Goal: Task Accomplishment & Management: Complete application form

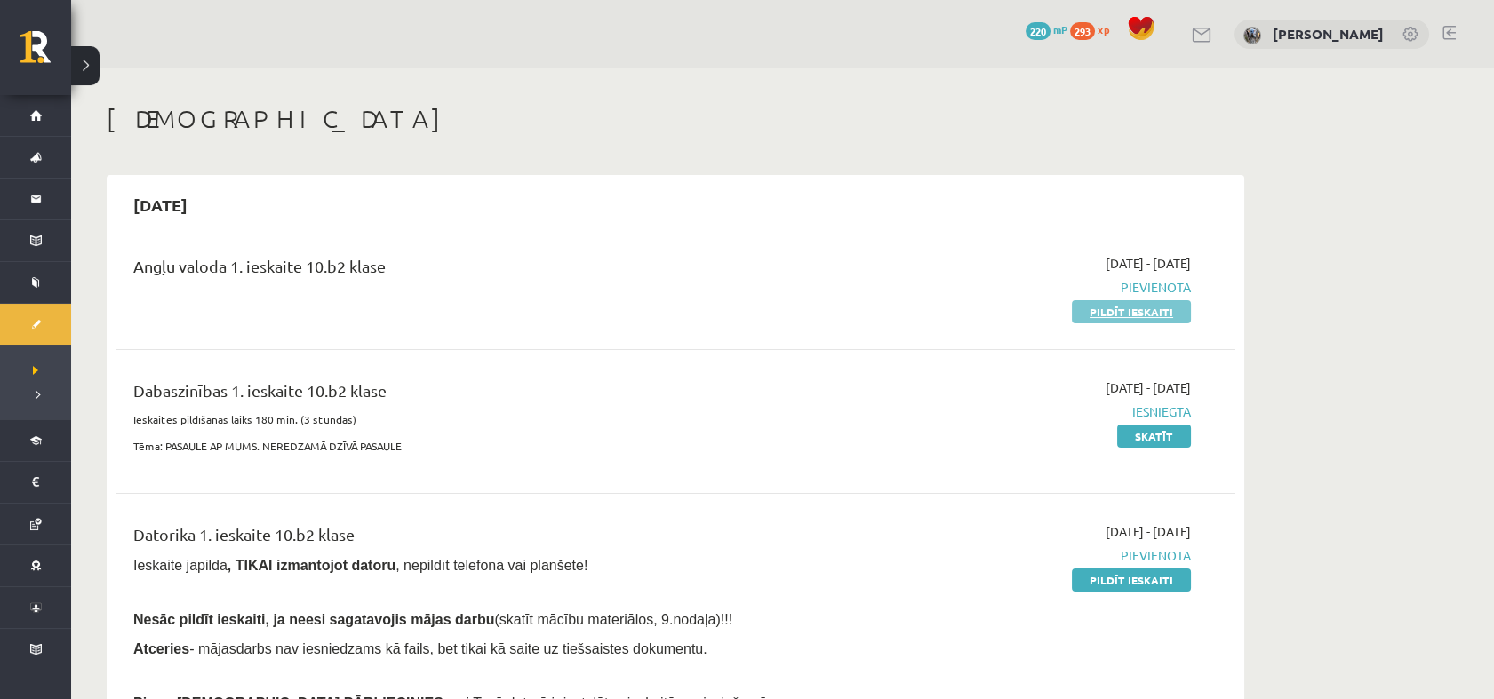
click at [1166, 309] on link "Pildīt ieskaiti" at bounding box center [1131, 311] width 119 height 23
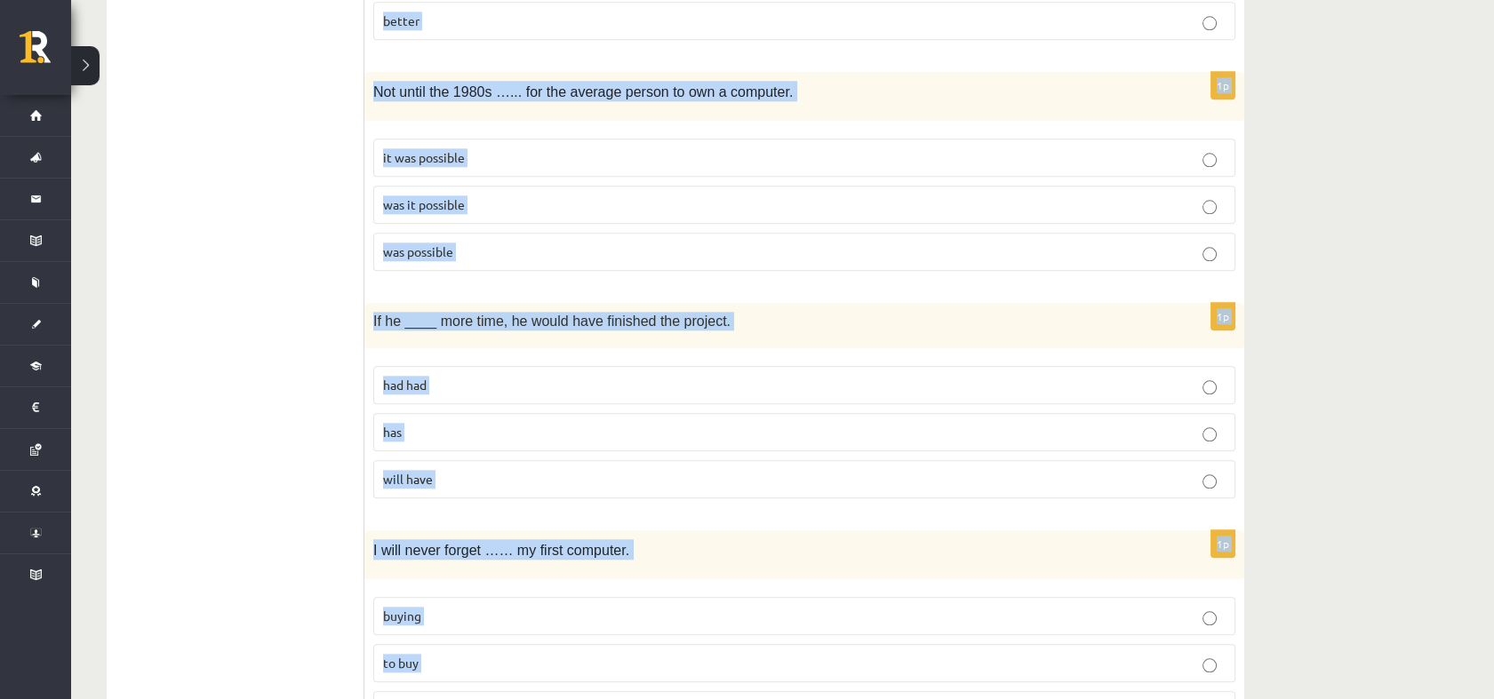
scroll to position [4239, 0]
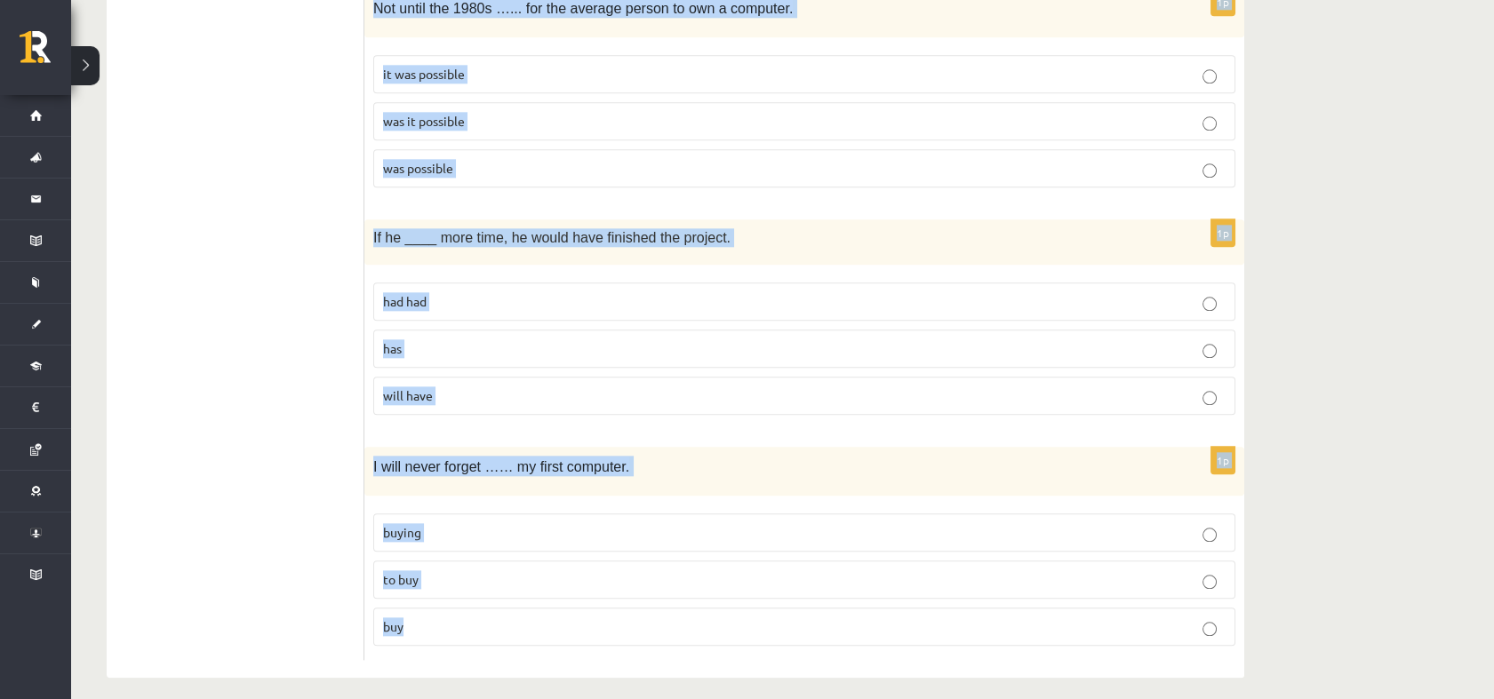
drag, startPoint x: 376, startPoint y: 65, endPoint x: 1203, endPoint y: 701, distance: 1043.6
copy form "They have been to Paris, Rome, and many _____ big European cities. others anoth…"
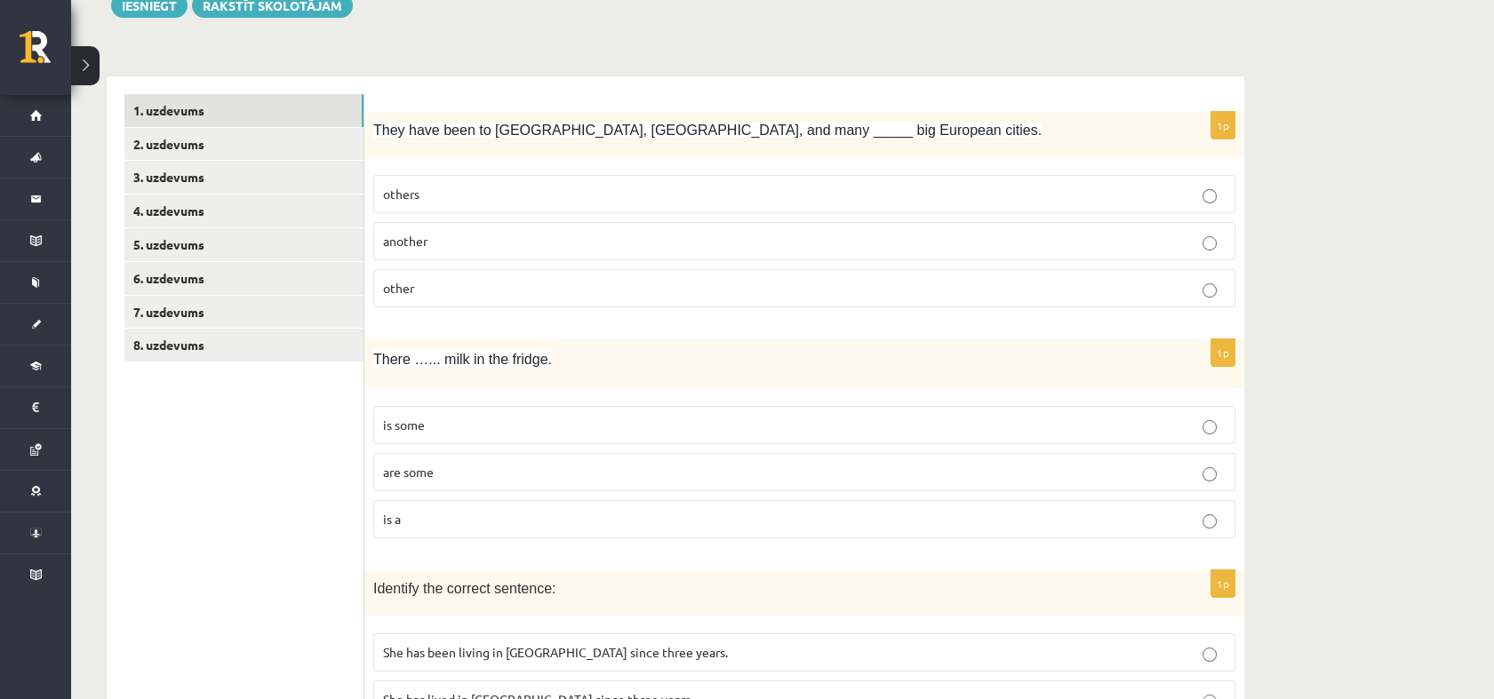
scroll to position [0, 0]
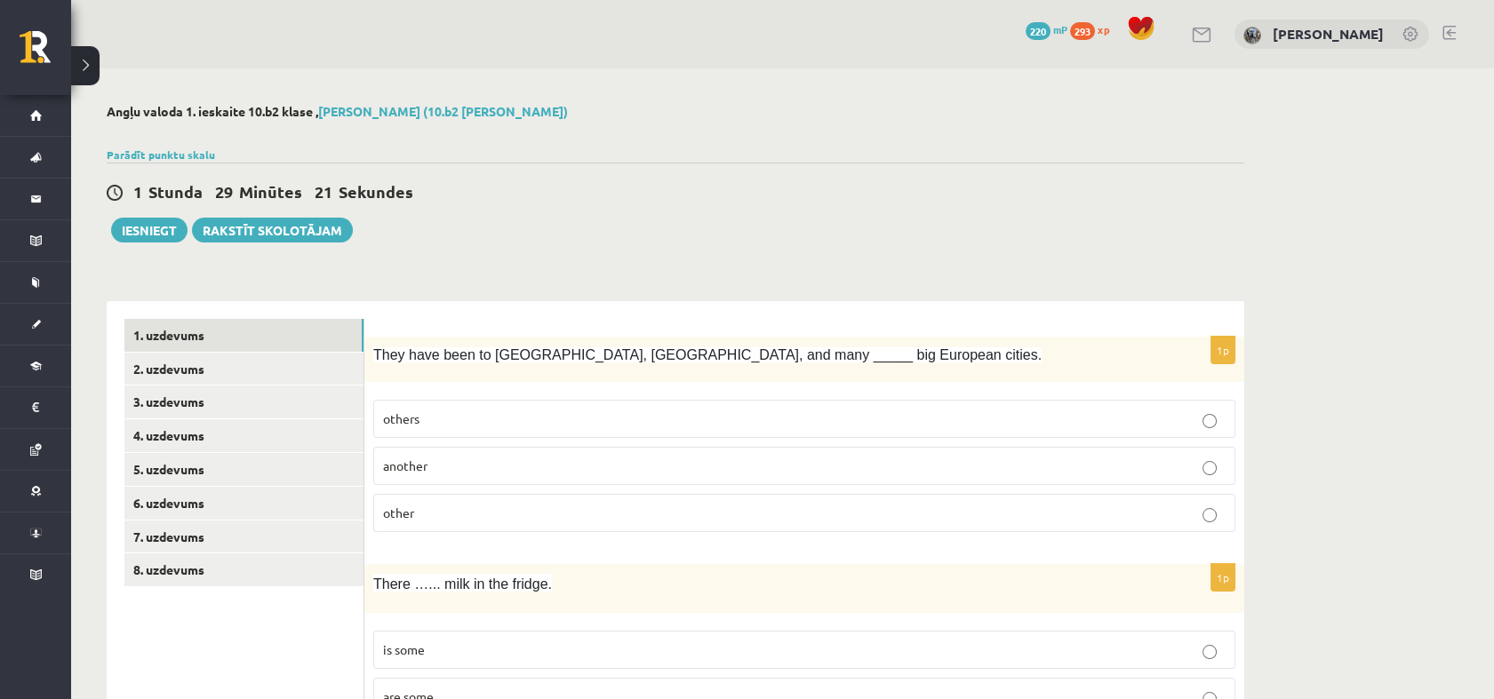
click at [449, 516] on p "other" at bounding box center [804, 513] width 842 height 19
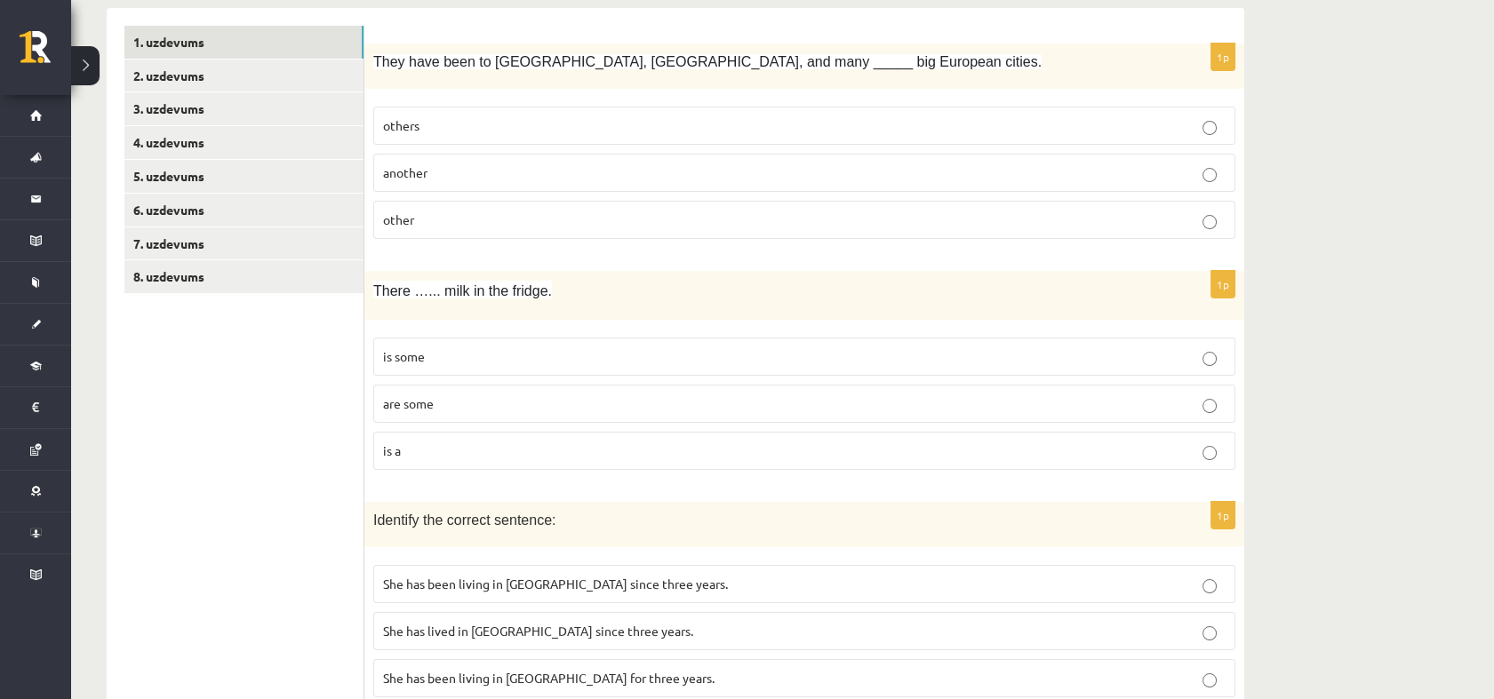
scroll to position [294, 0]
click at [454, 350] on p "is some" at bounding box center [804, 356] width 842 height 19
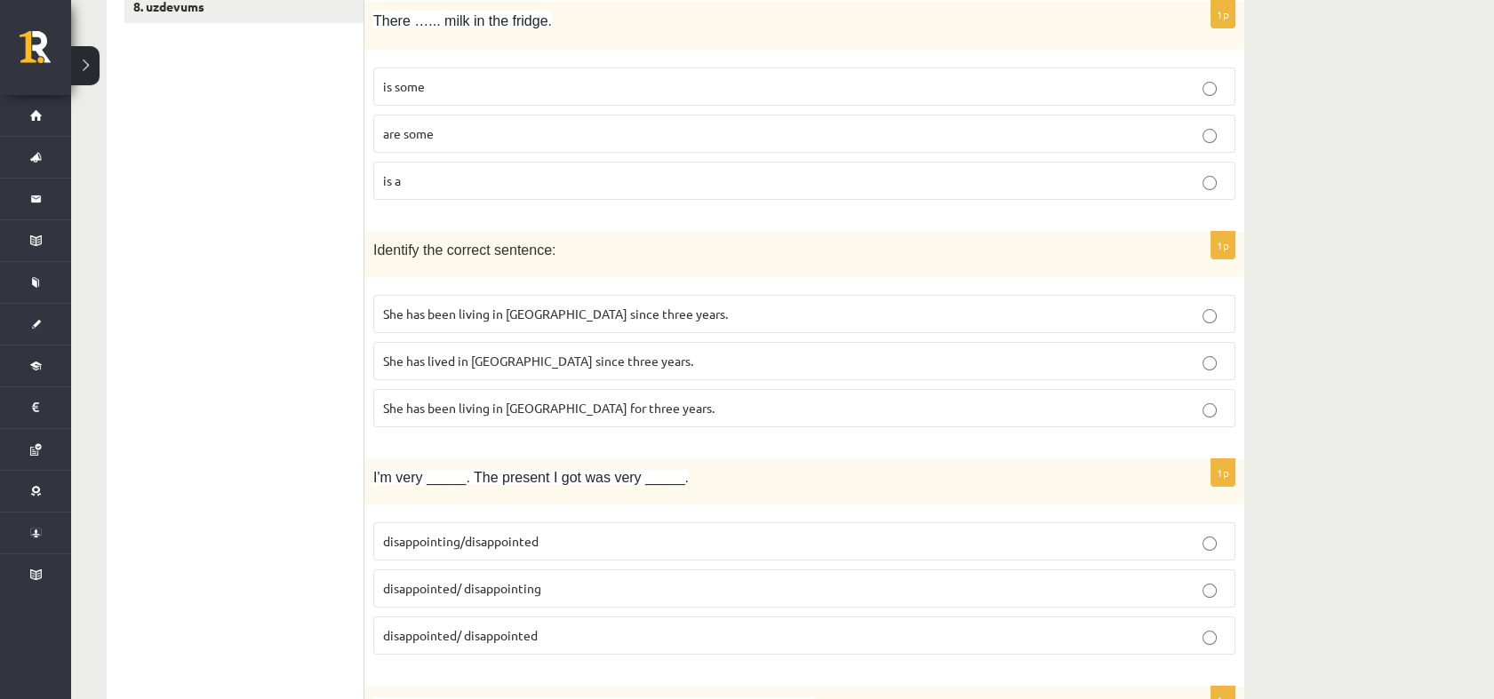
scroll to position [604, 0]
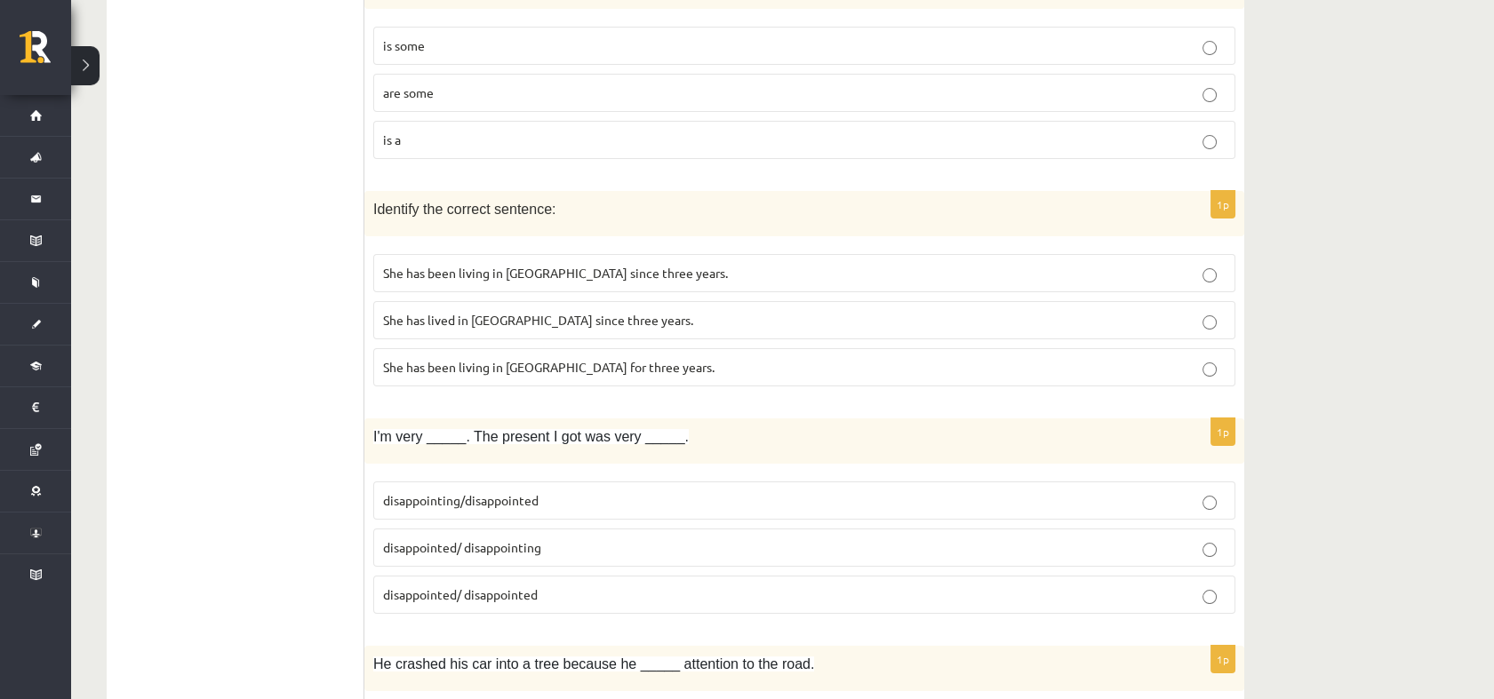
click at [530, 370] on span "She has been living in Paris for three years." at bounding box center [548, 367] width 331 height 16
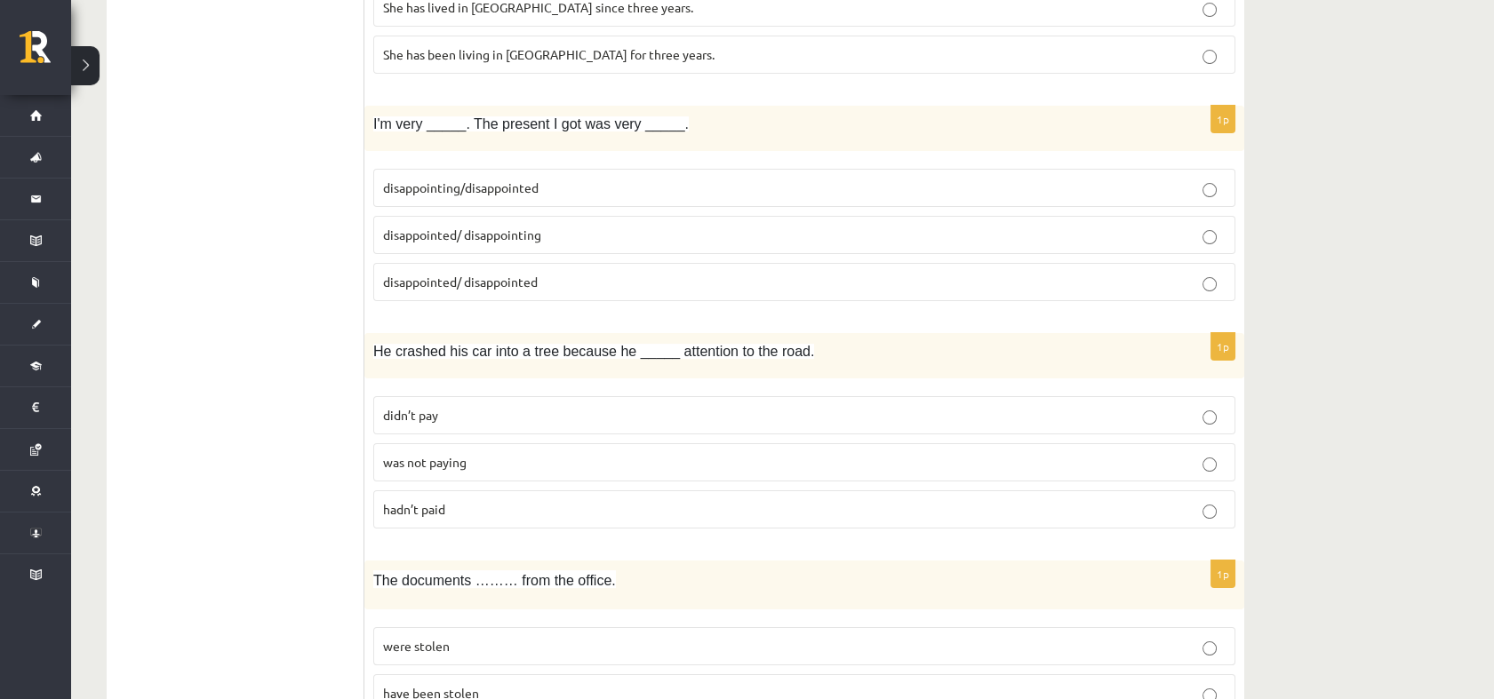
scroll to position [886, 0]
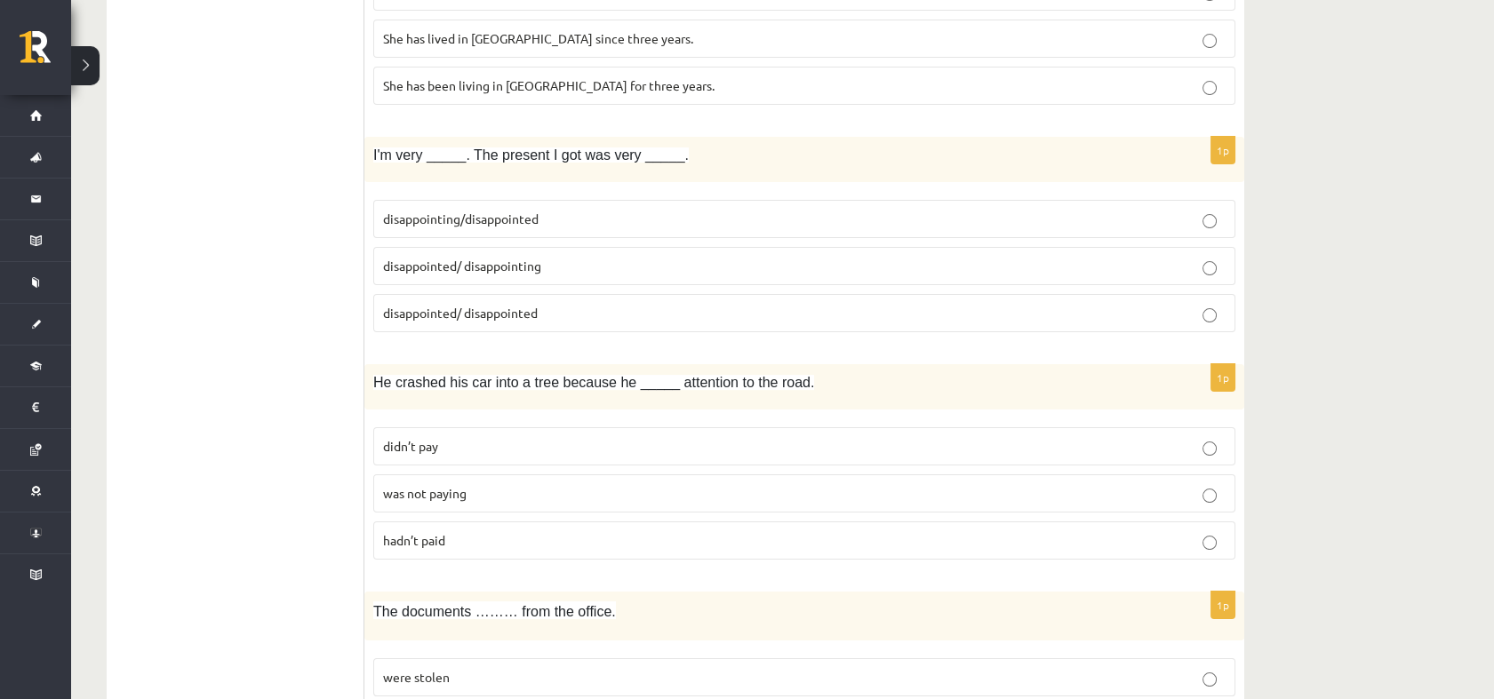
click at [506, 257] on p "disappointed/ disappointing" at bounding box center [804, 266] width 842 height 19
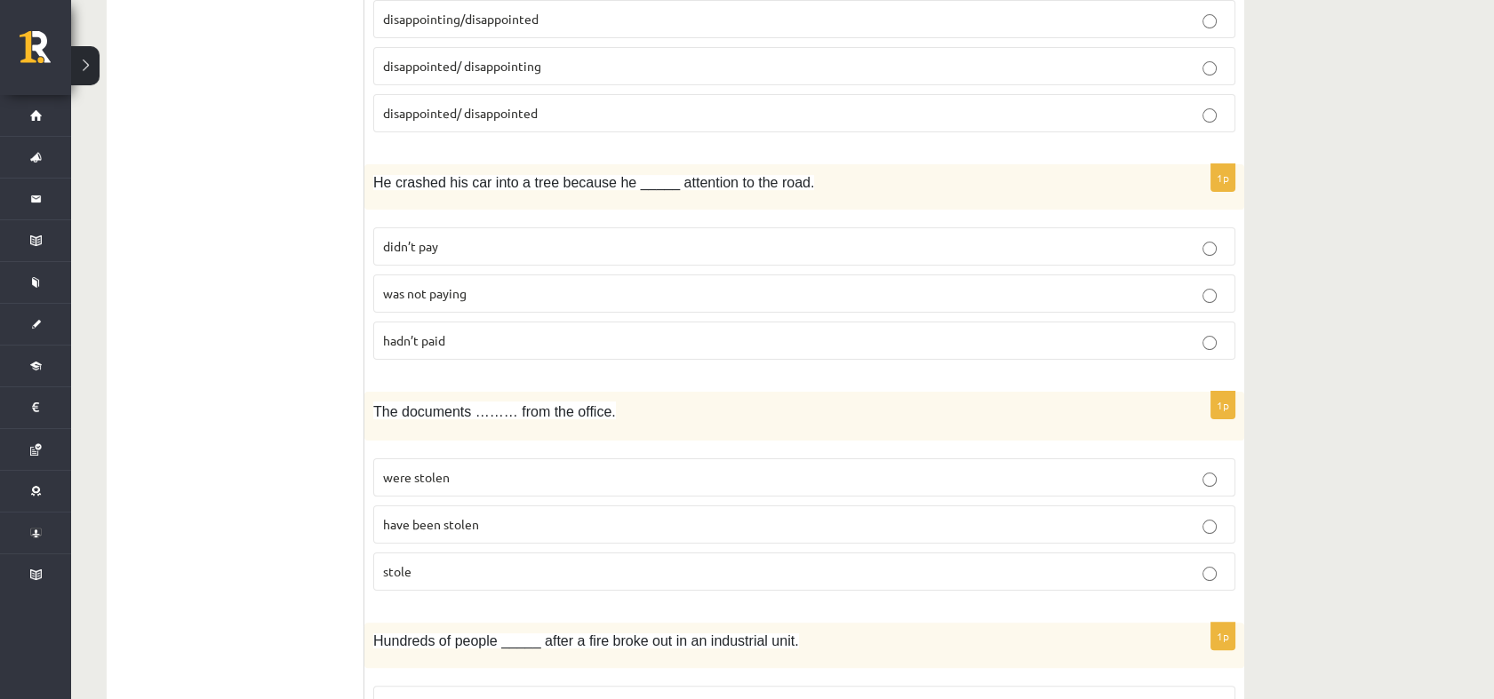
scroll to position [1087, 0]
click at [565, 285] on p "was not paying" at bounding box center [804, 292] width 842 height 19
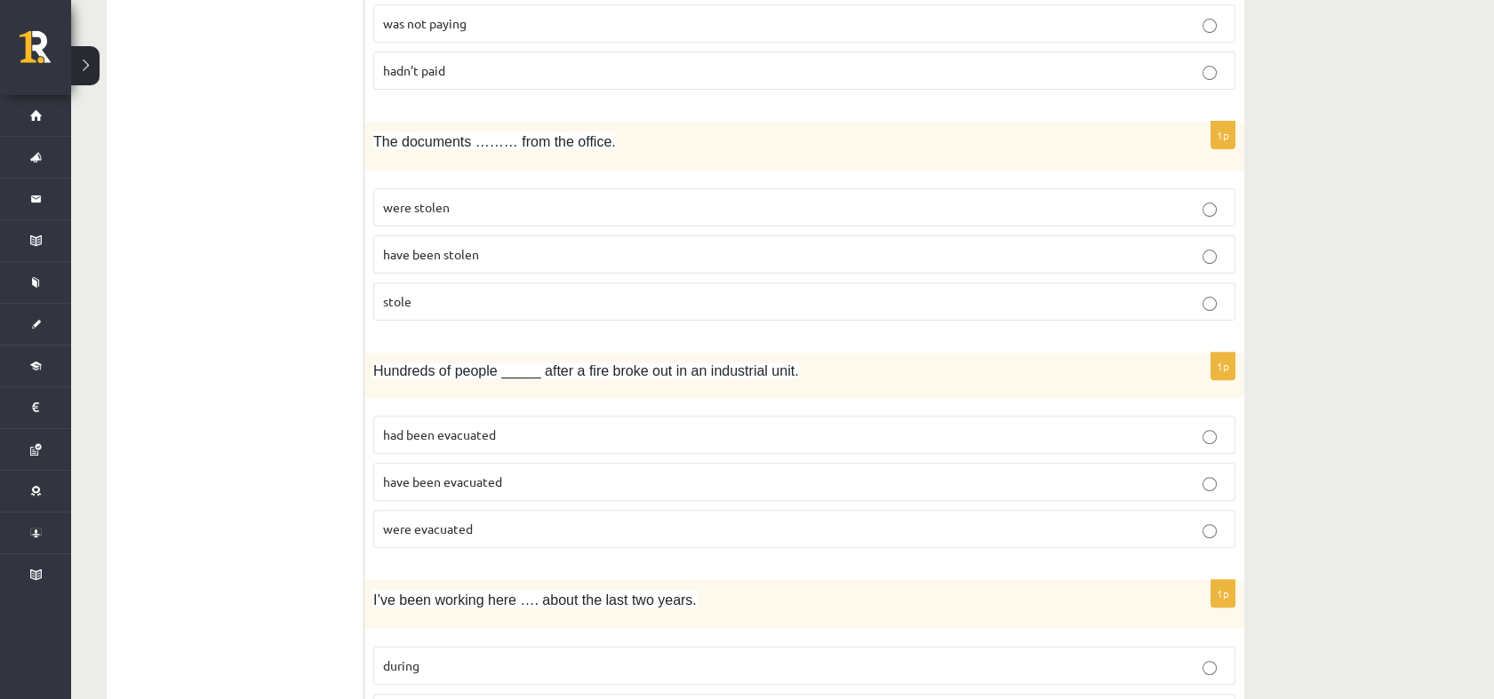
scroll to position [1358, 0]
click at [468, 252] on span "have been stolen" at bounding box center [431, 252] width 96 height 16
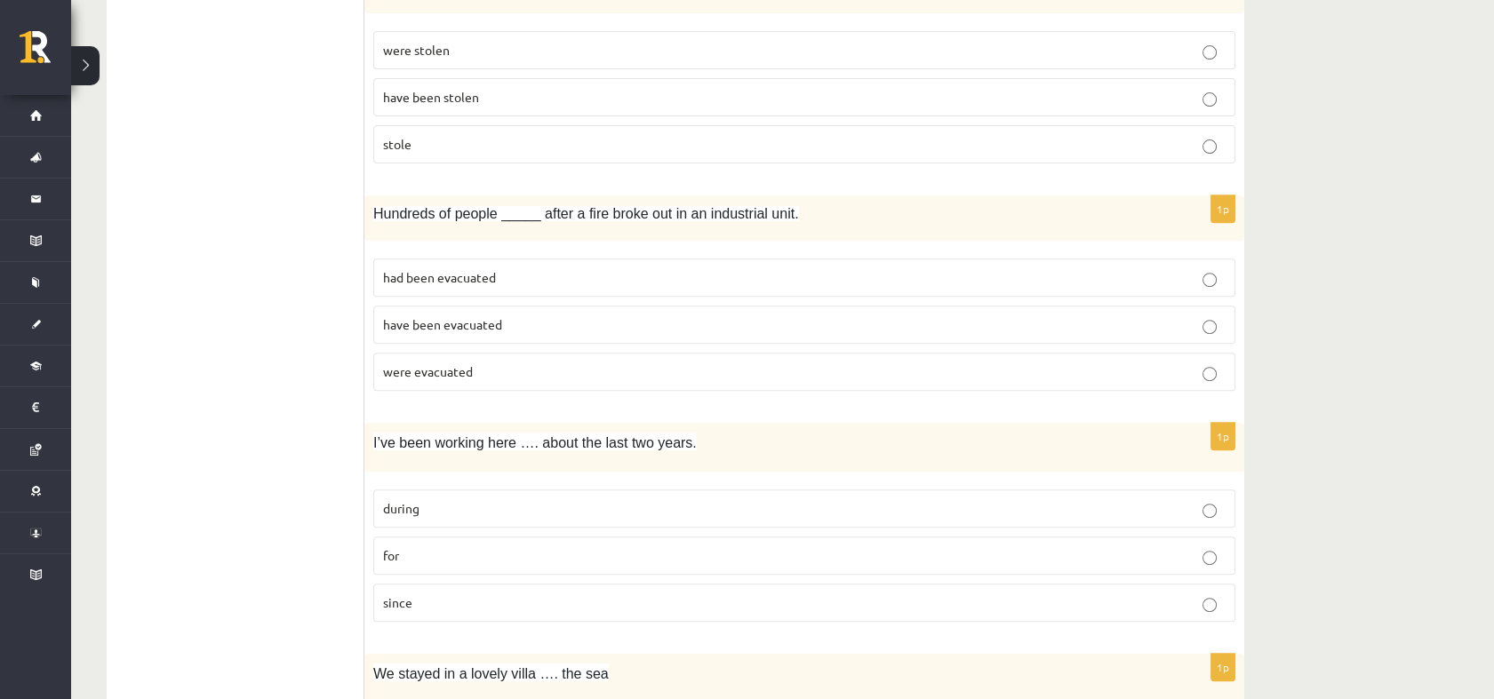
scroll to position [1526, 0]
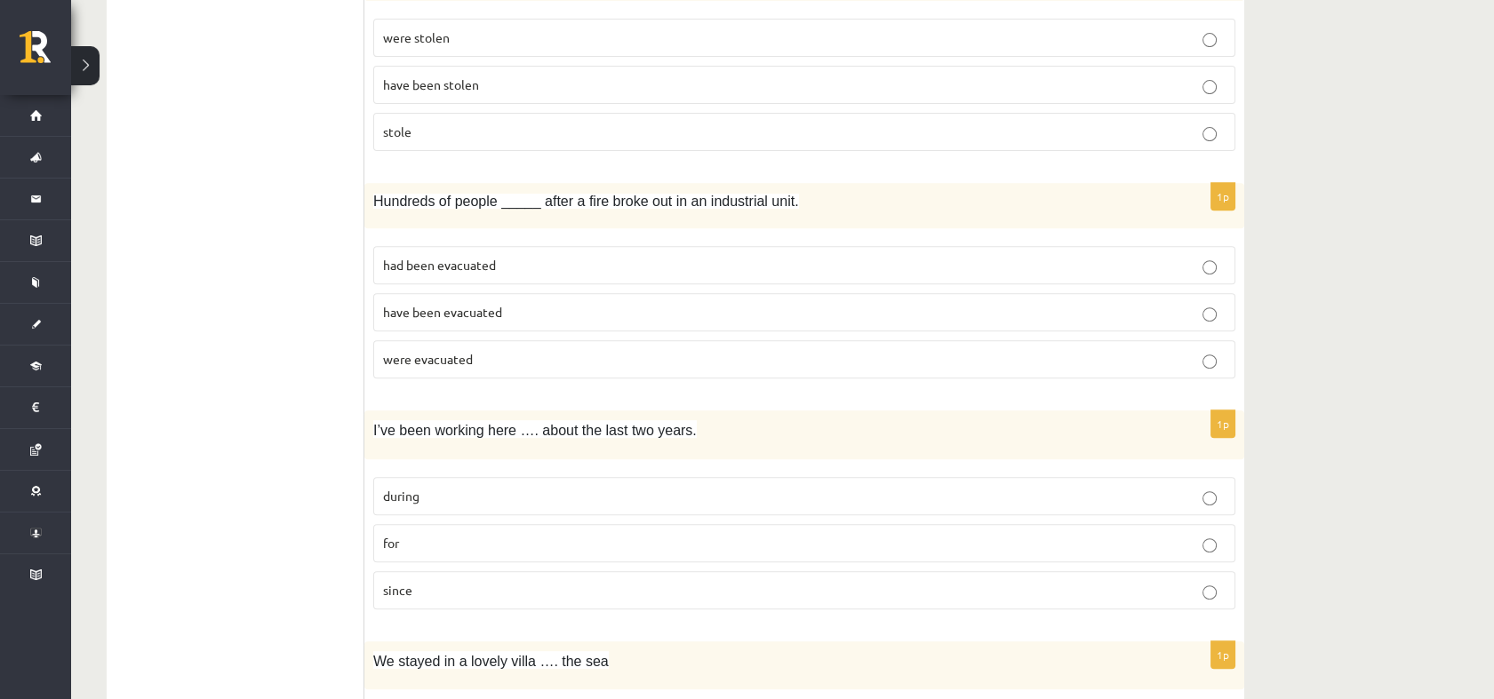
click at [520, 358] on p "were evacuated" at bounding box center [804, 359] width 842 height 19
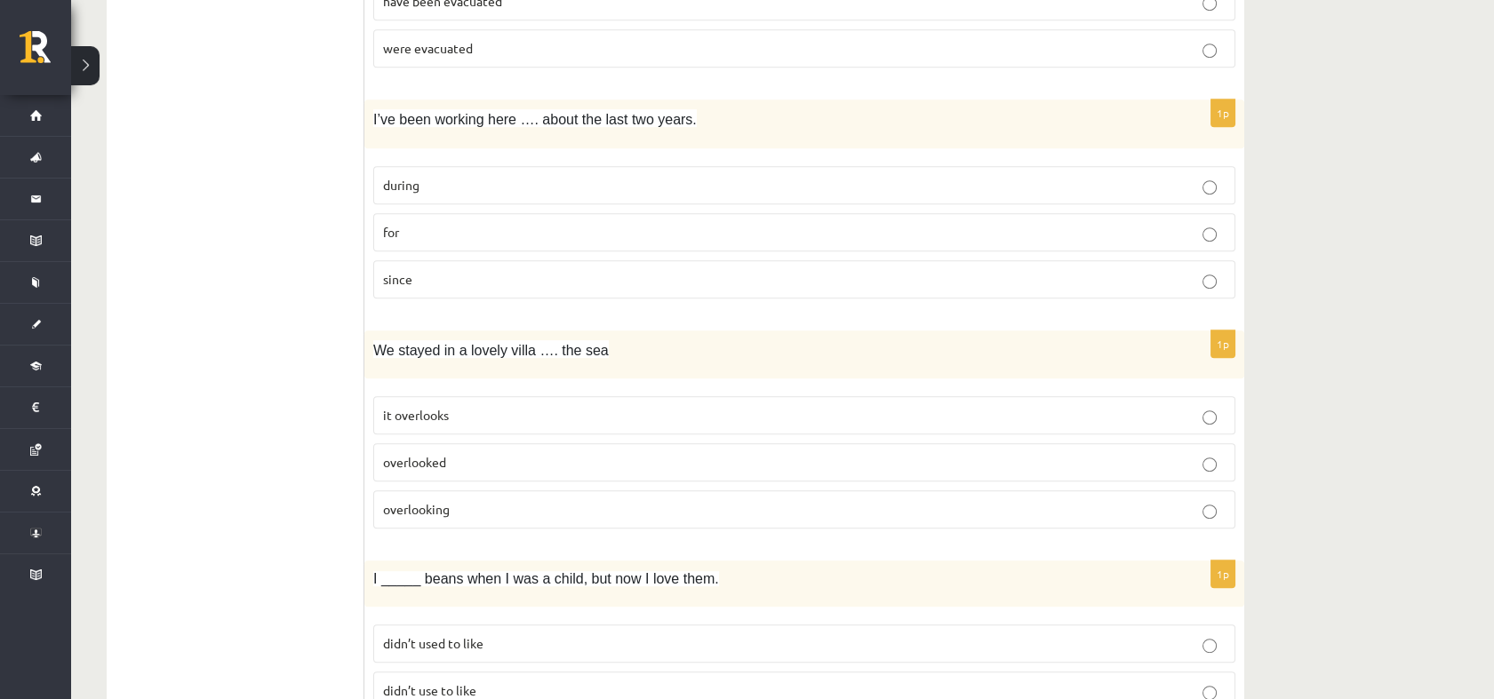
scroll to position [1831, 0]
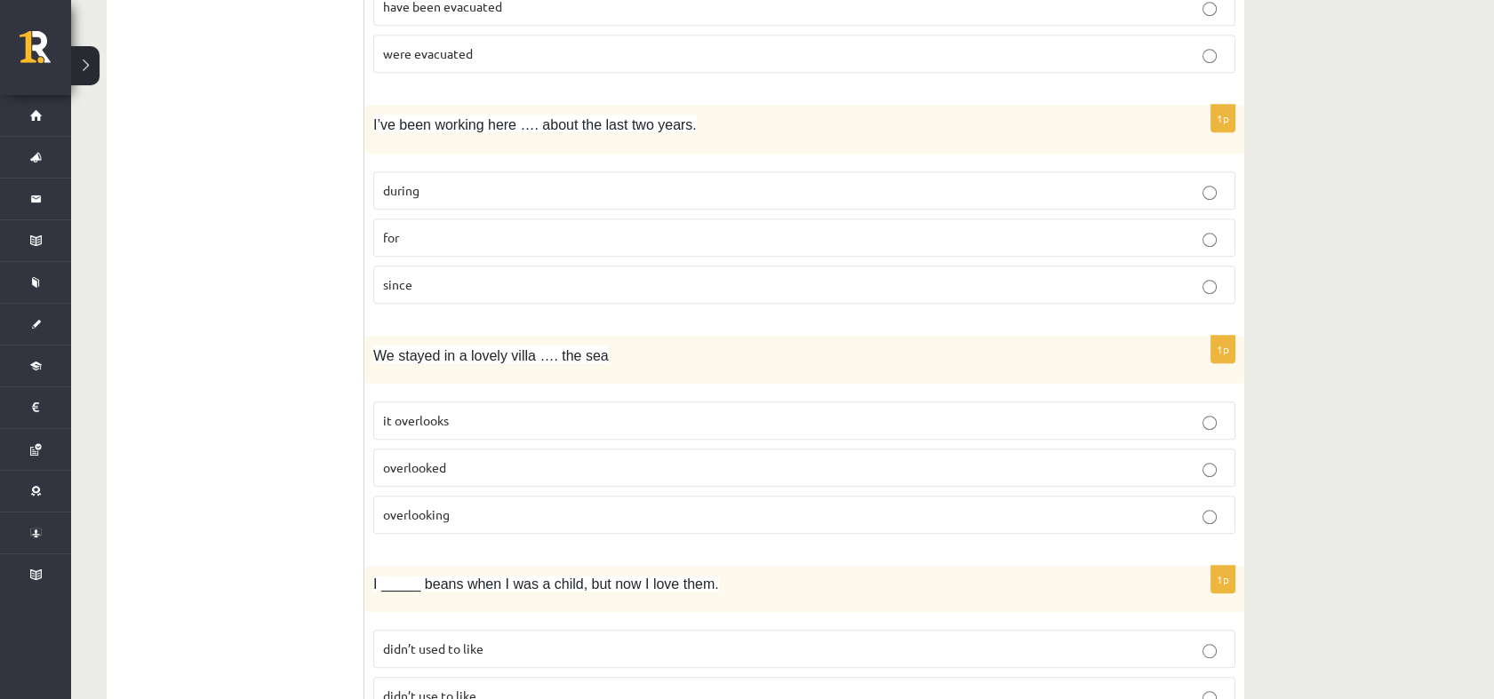
click at [441, 228] on p "for" at bounding box center [804, 237] width 842 height 19
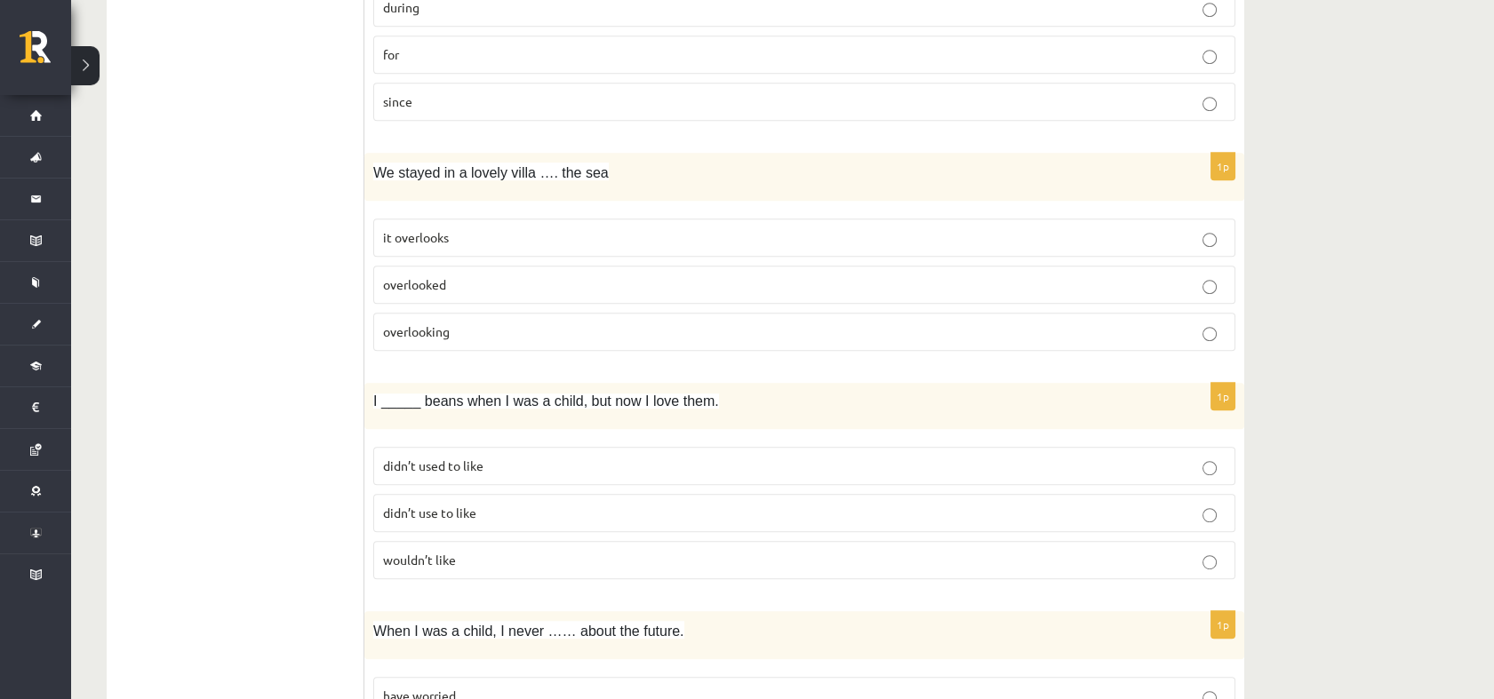
scroll to position [2016, 0]
click at [465, 326] on p "overlooking" at bounding box center [804, 330] width 842 height 19
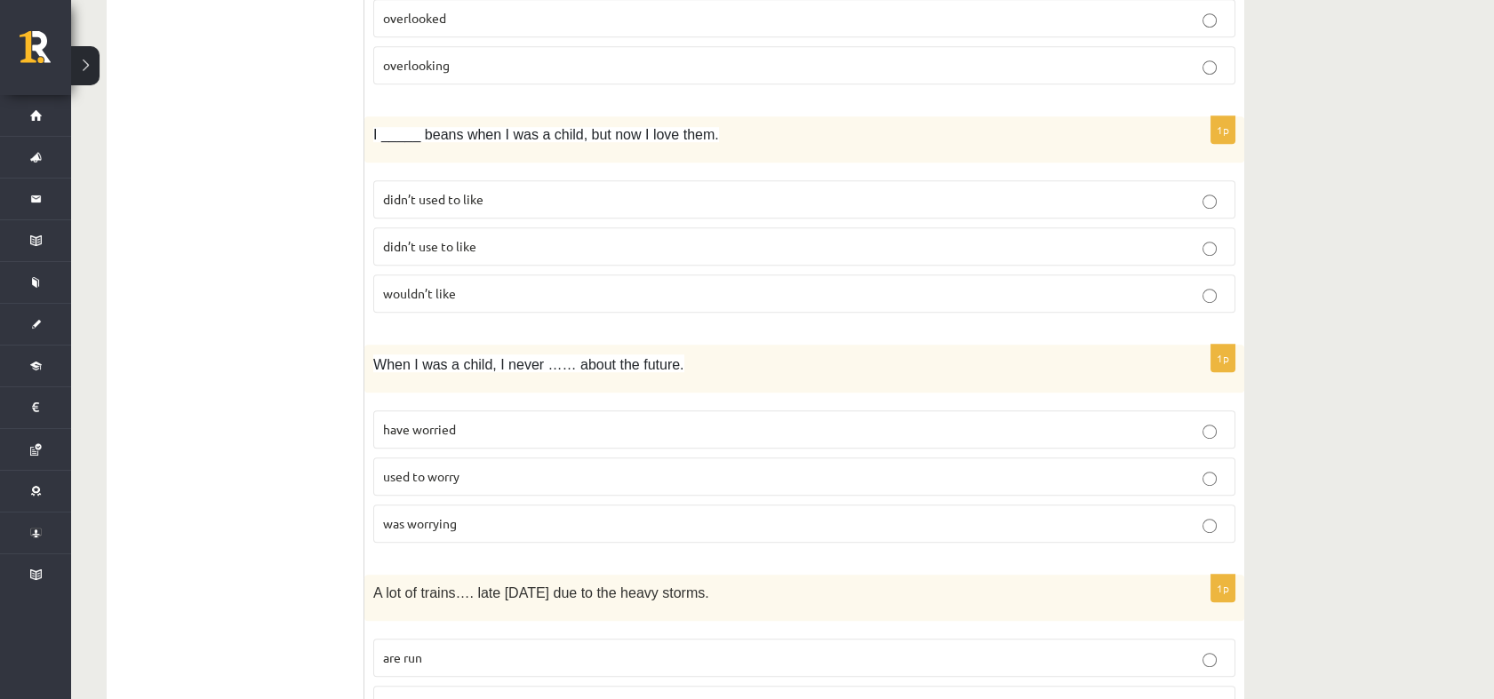
scroll to position [2282, 0]
click at [448, 239] on span "didn’t use to like" at bounding box center [429, 245] width 93 height 16
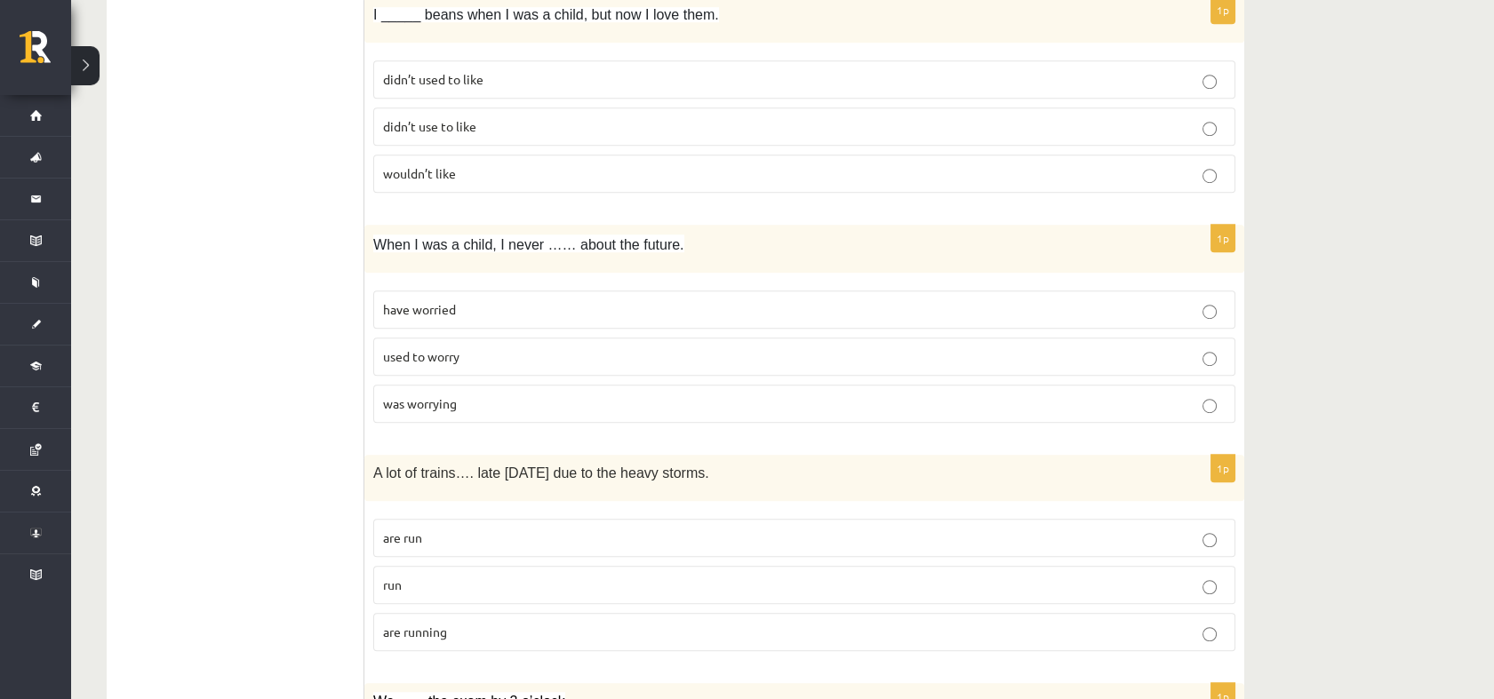
scroll to position [2402, 0]
click at [443, 358] on label "used to worry" at bounding box center [804, 356] width 862 height 38
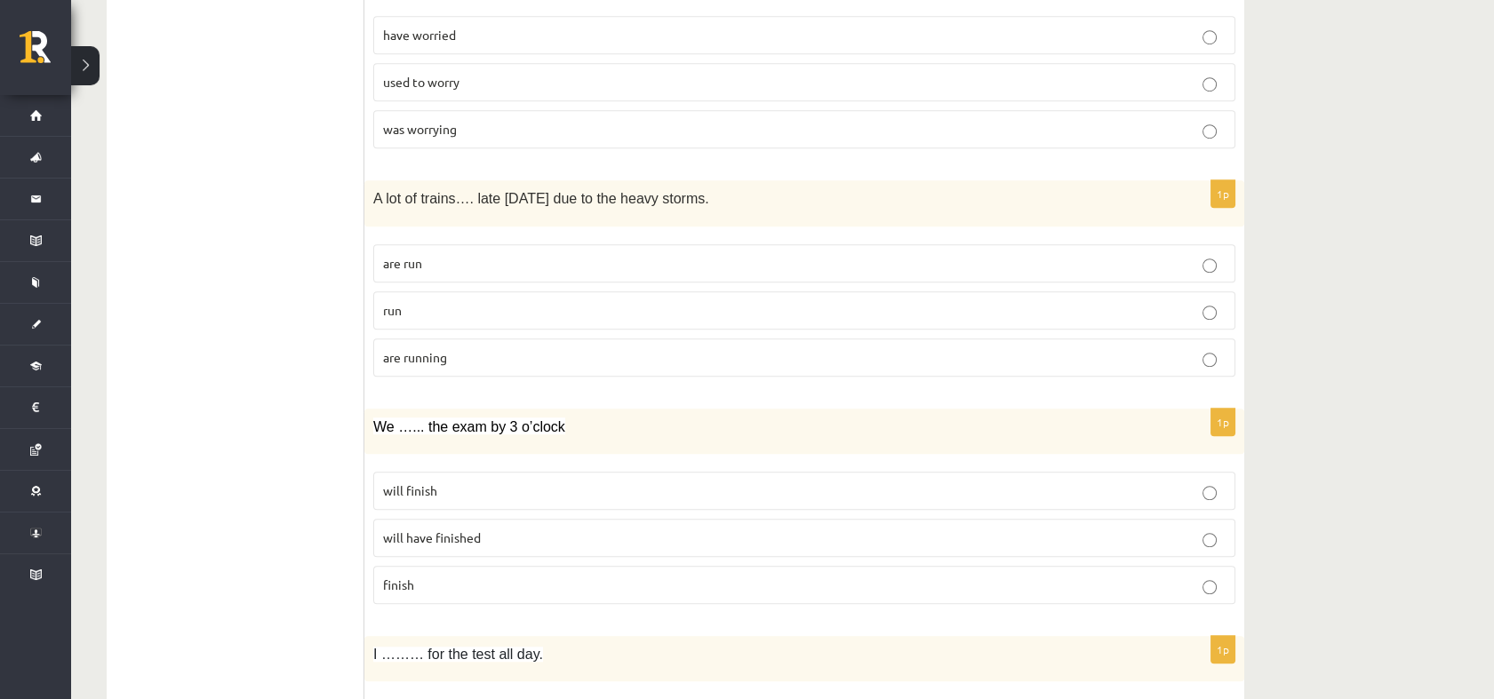
scroll to position [2675, 0]
click at [476, 349] on p "are running" at bounding box center [804, 358] width 842 height 19
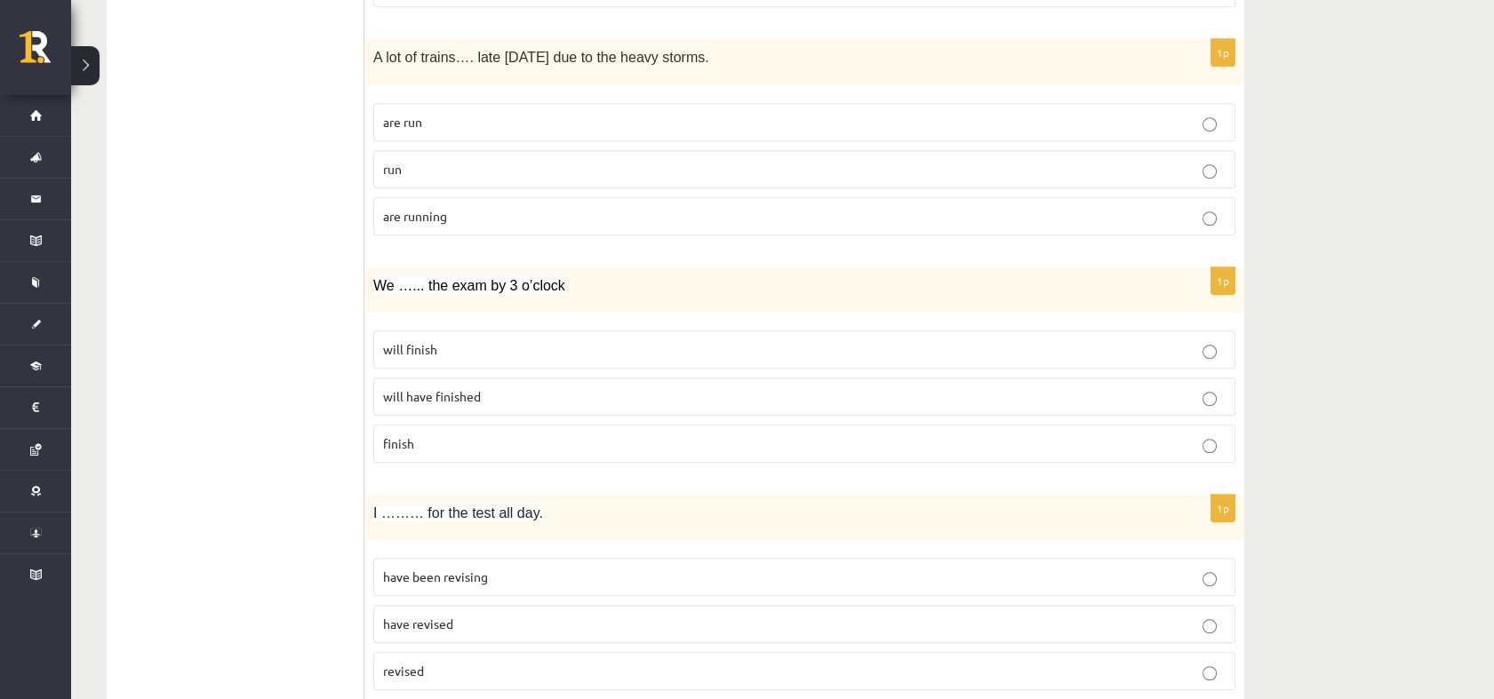
scroll to position [2914, 0]
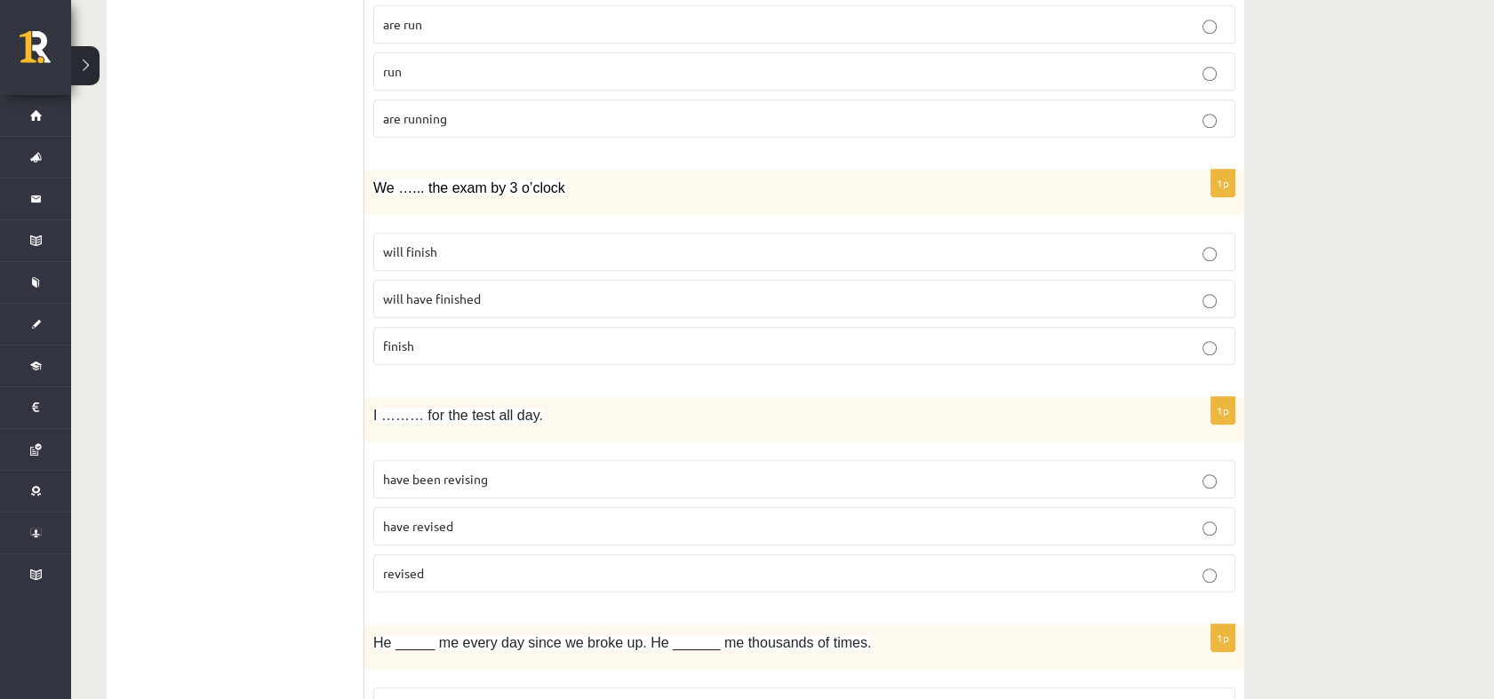
click at [419, 291] on span "will have finished" at bounding box center [432, 299] width 98 height 16
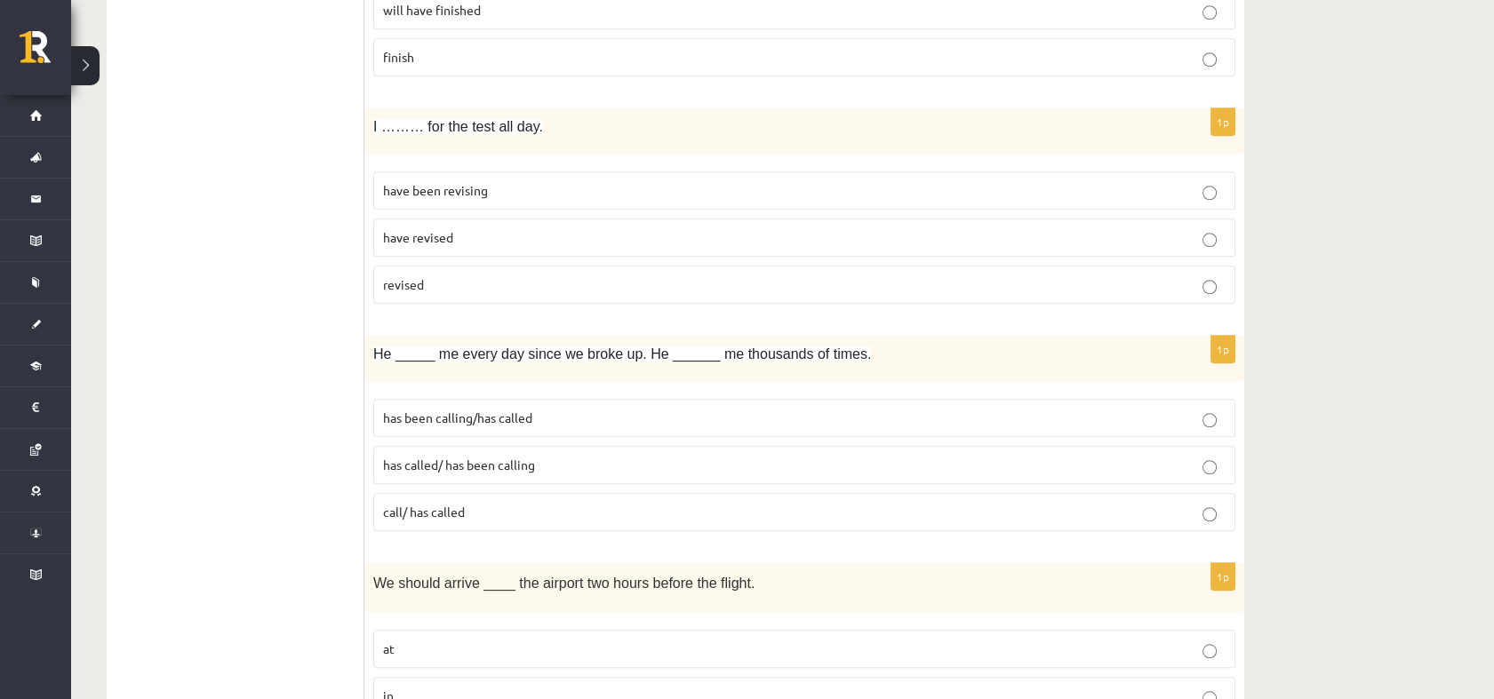
scroll to position [3212, 0]
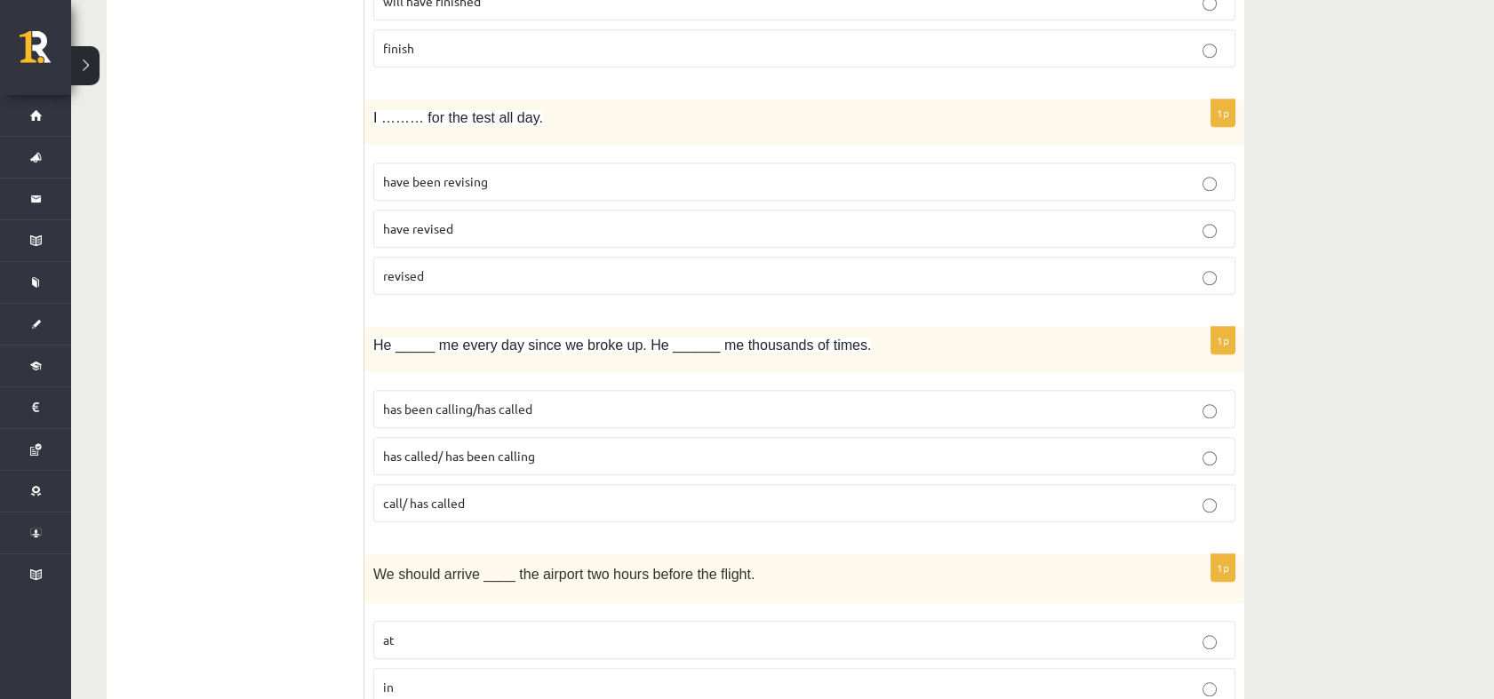
click at [469, 178] on span "have been revising" at bounding box center [435, 181] width 105 height 16
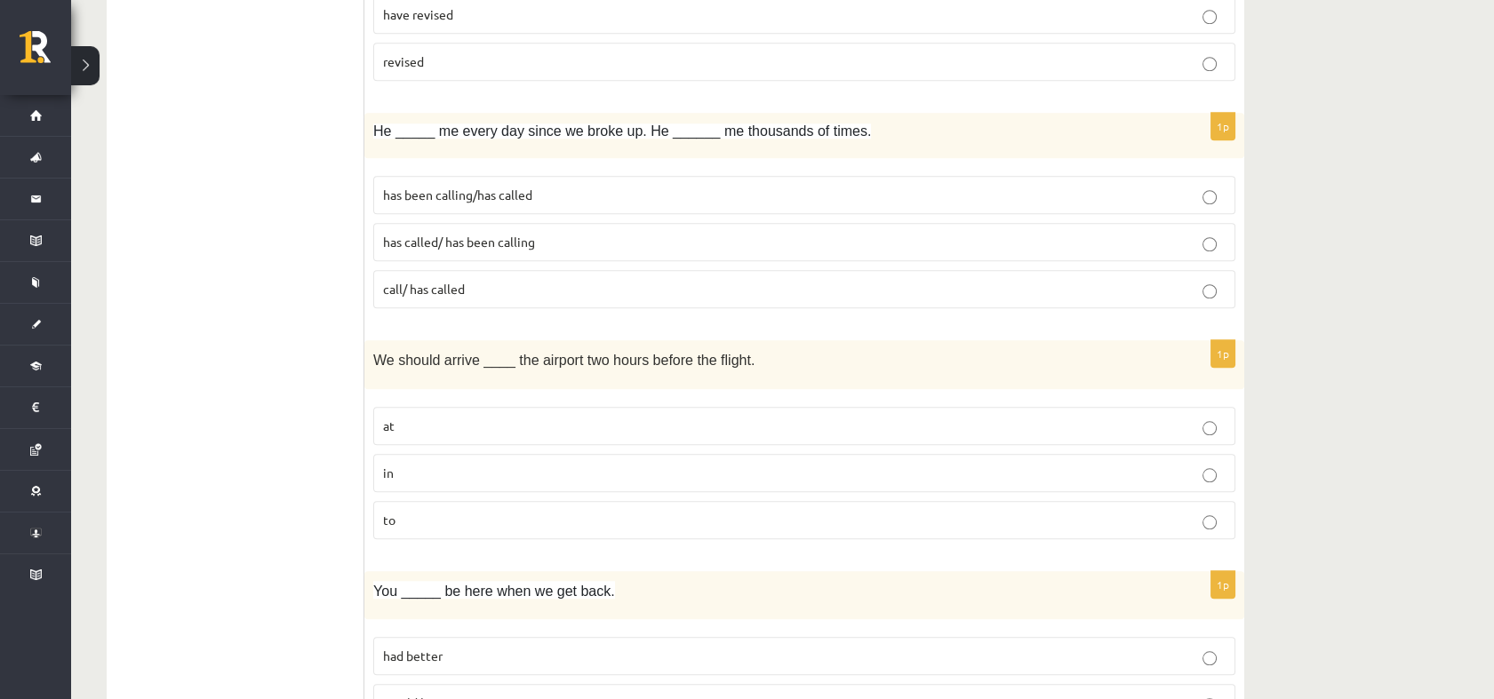
scroll to position [3426, 0]
click at [422, 187] on span "has been calling/has called" at bounding box center [457, 195] width 149 height 16
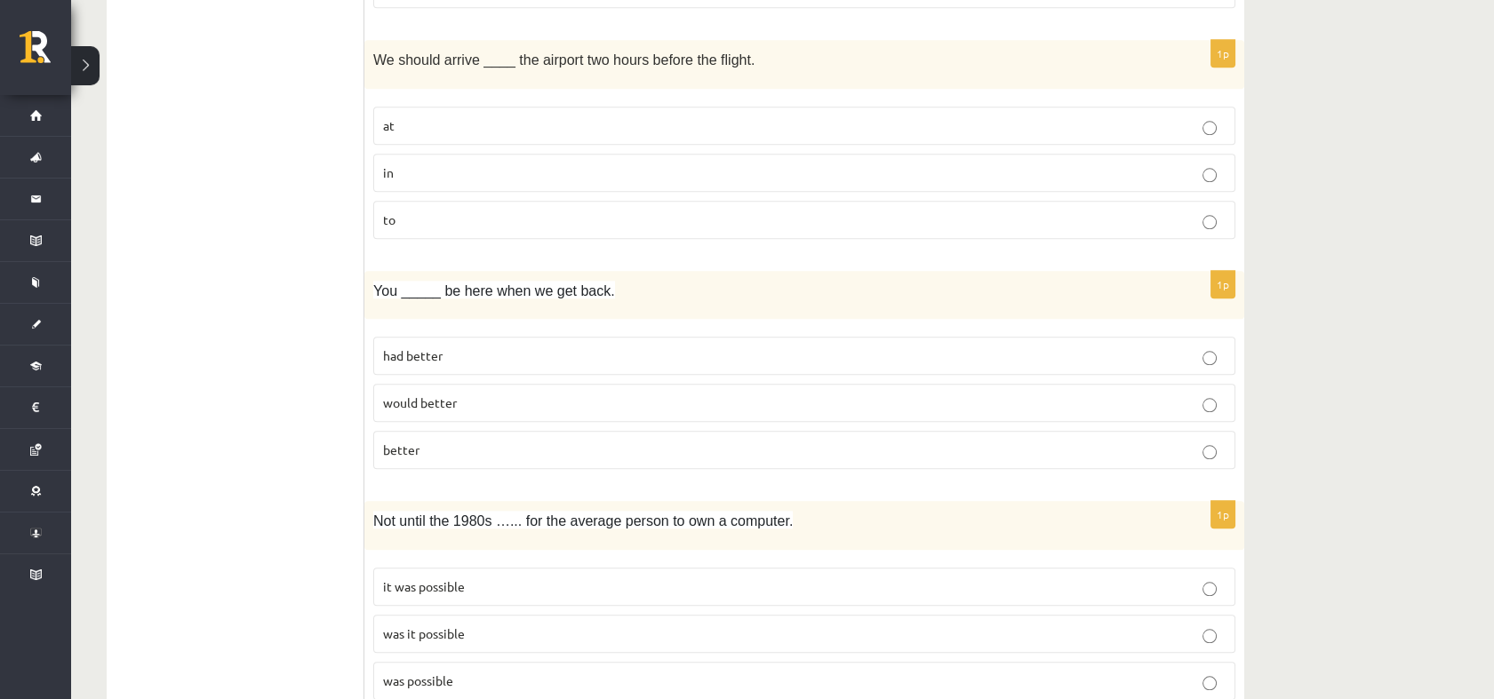
scroll to position [3719, 0]
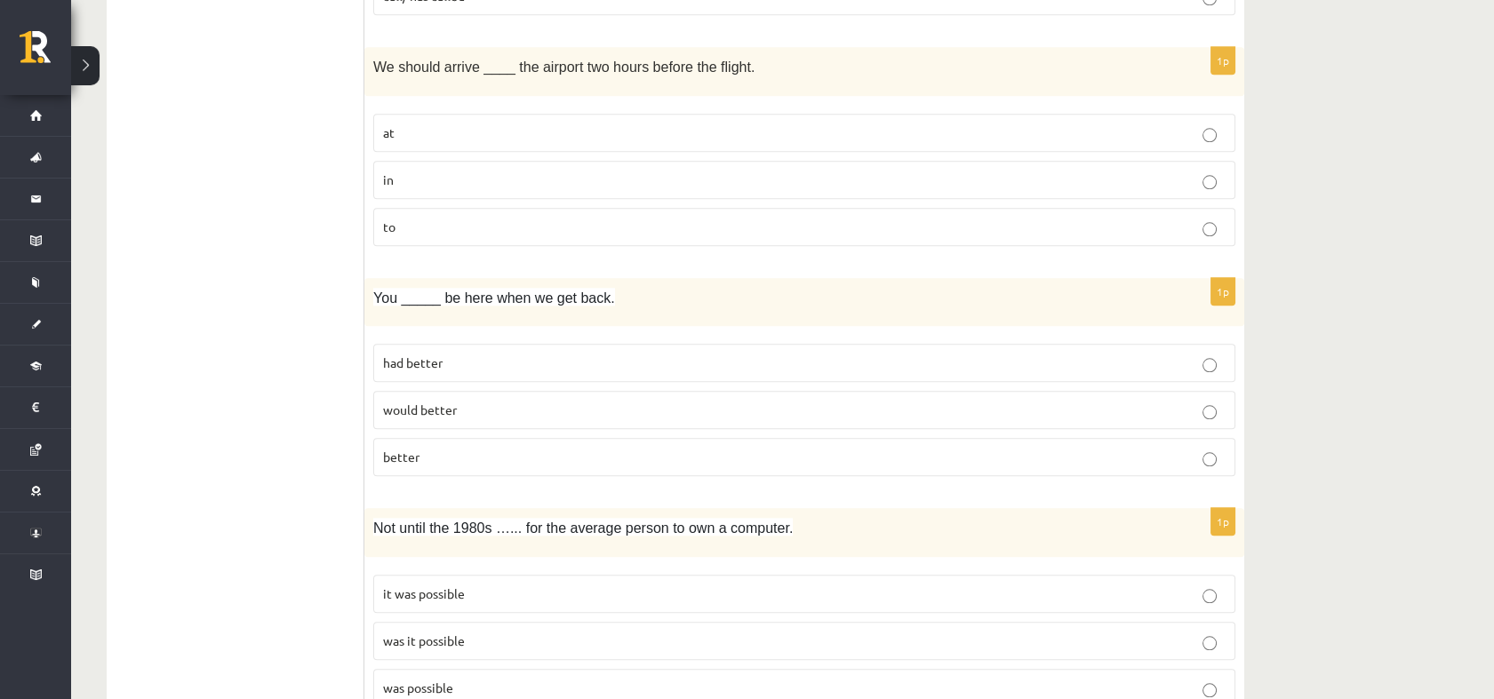
click at [446, 124] on p "at" at bounding box center [804, 133] width 842 height 19
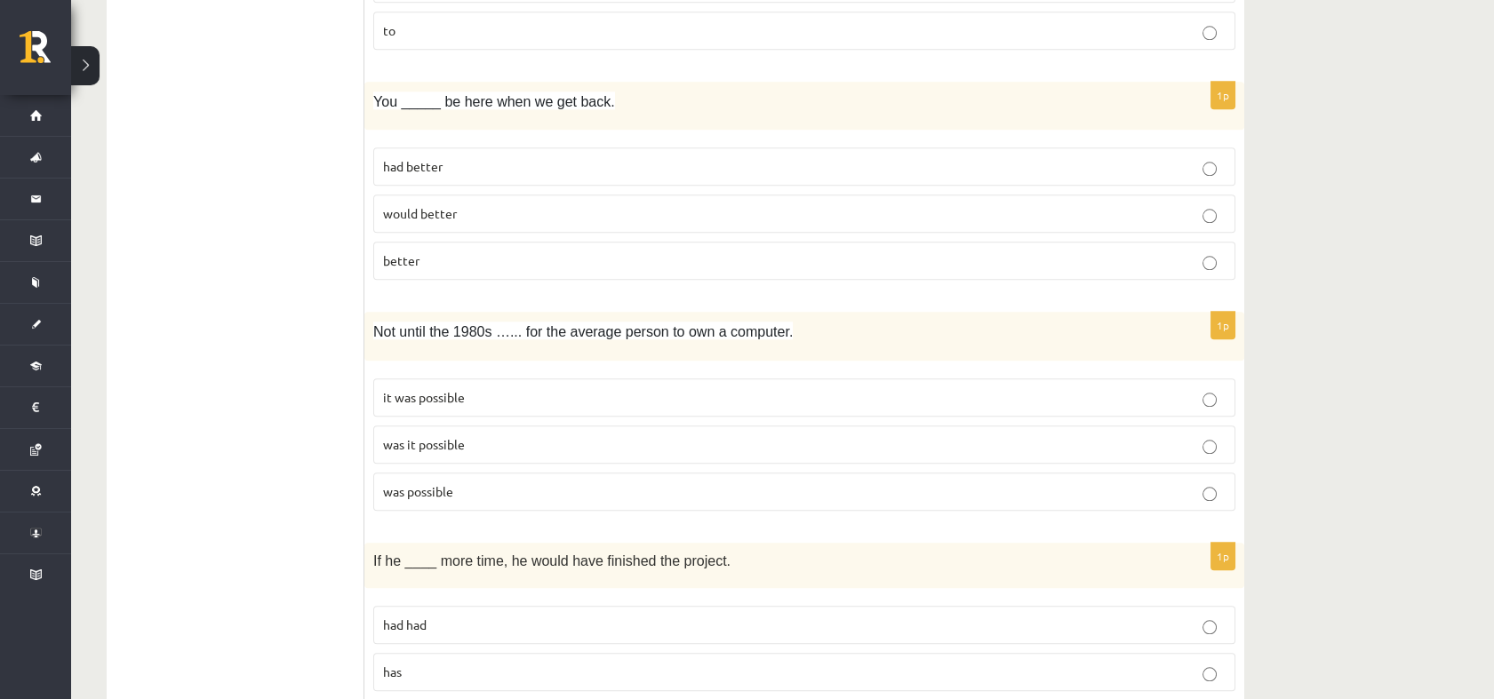
scroll to position [3919, 0]
click at [409, 155] on span "had better" at bounding box center [413, 163] width 60 height 16
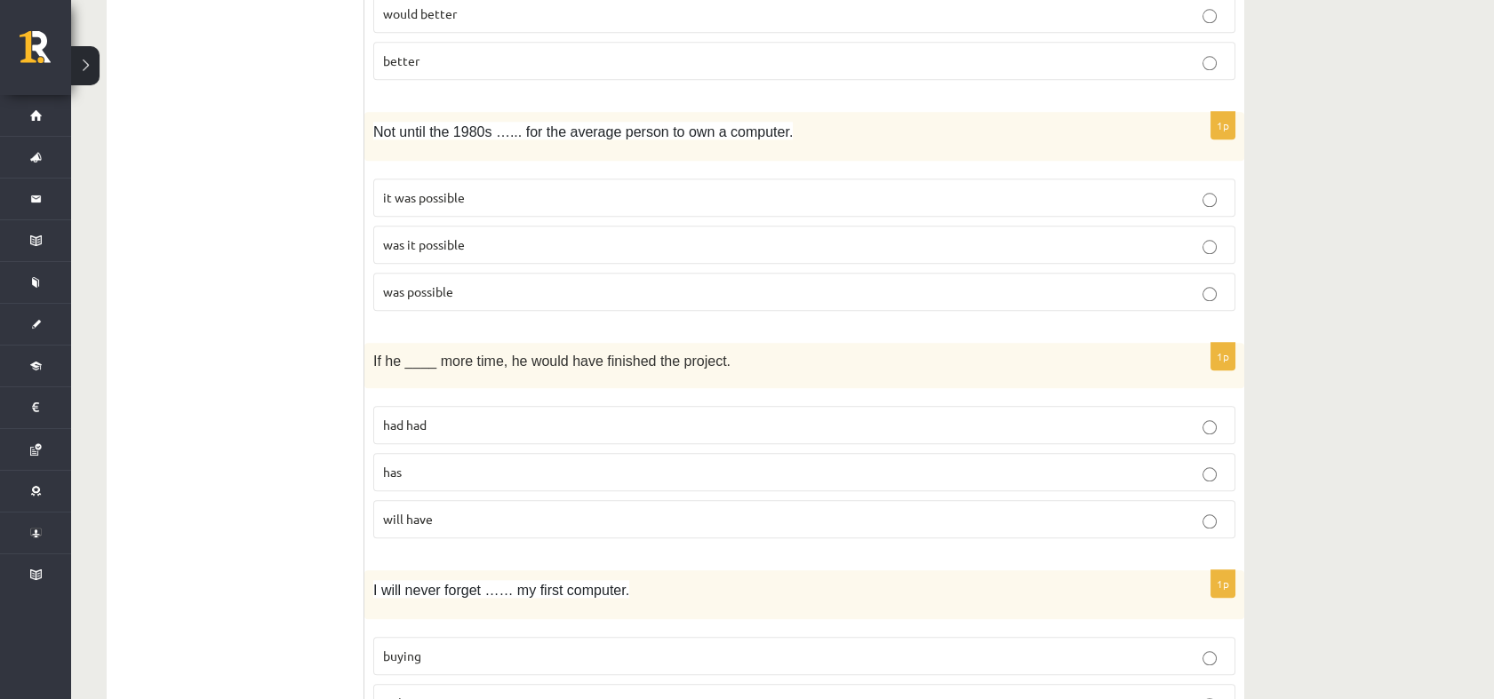
scroll to position [4151, 0]
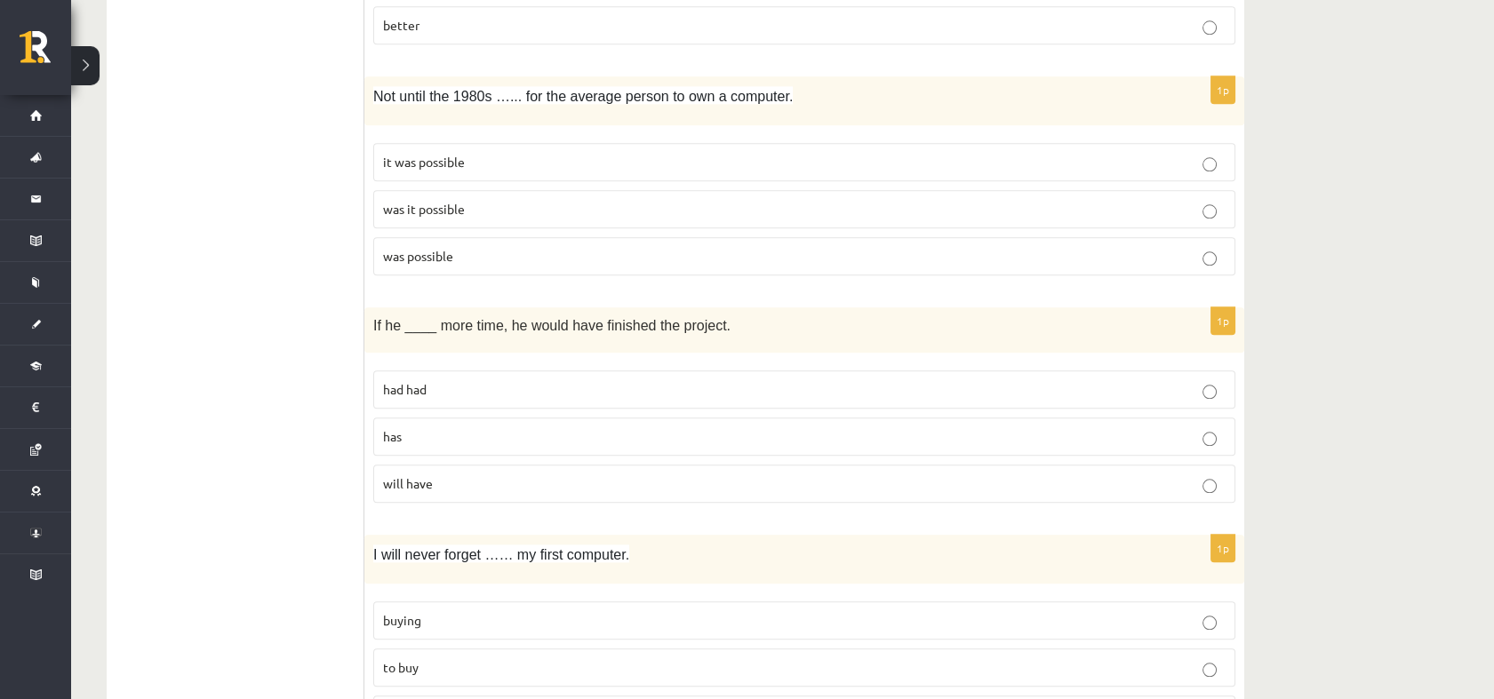
click at [438, 200] on p "was it possible" at bounding box center [804, 209] width 842 height 19
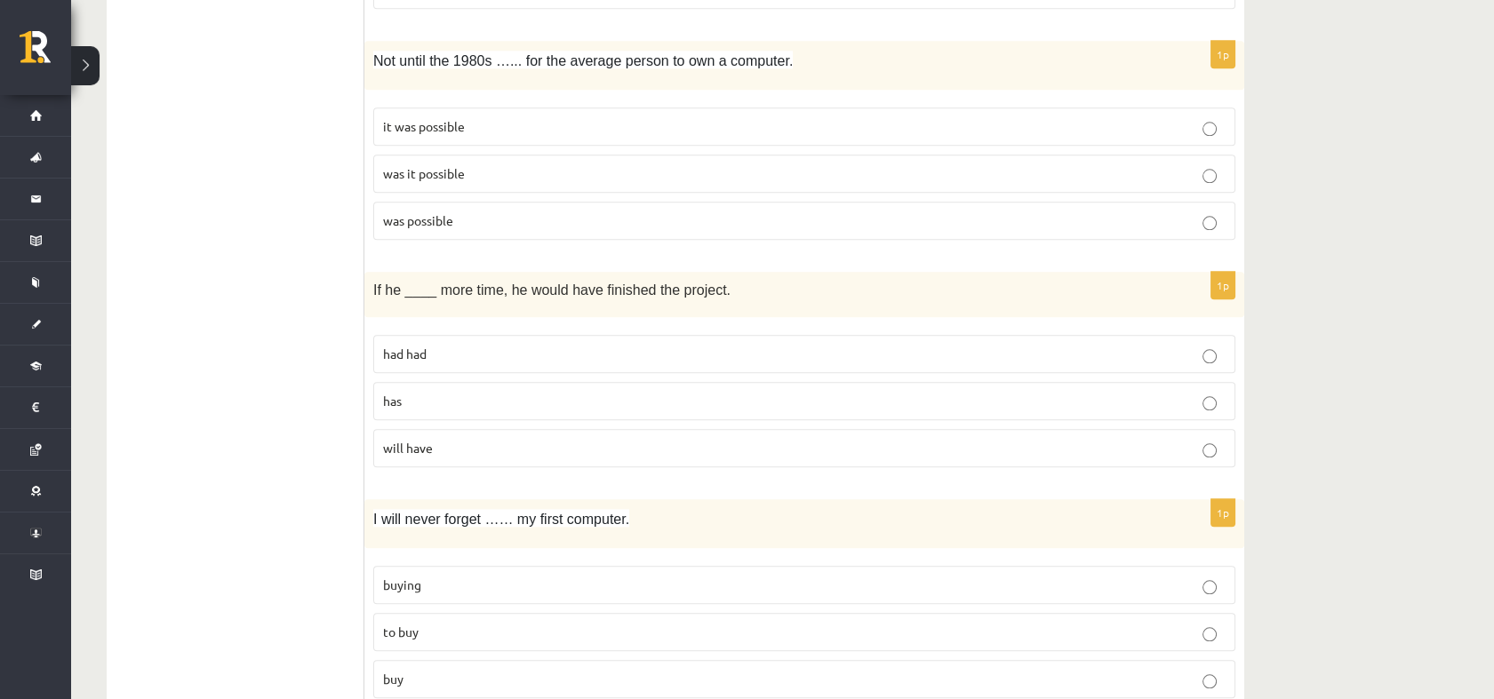
scroll to position [4239, 0]
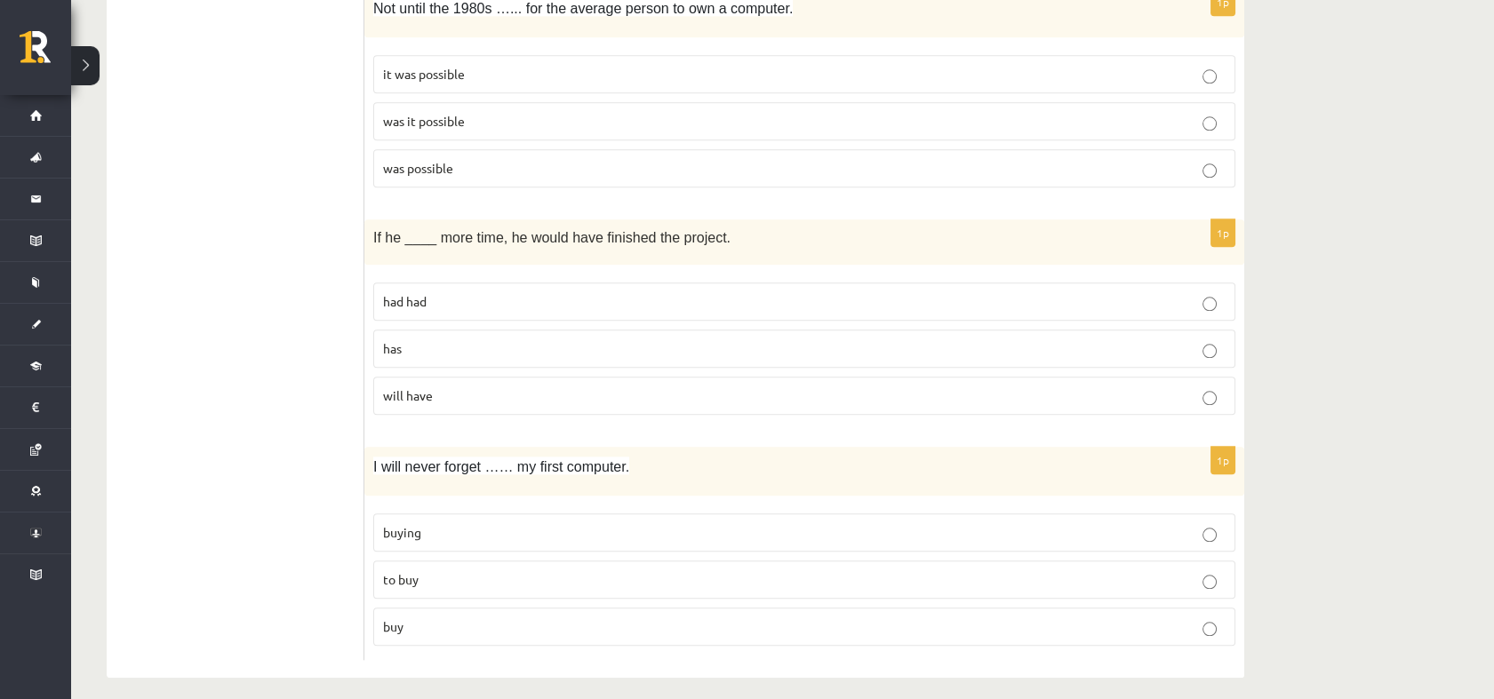
click at [437, 292] on p "had had" at bounding box center [804, 301] width 842 height 19
click at [483, 523] on p "buying" at bounding box center [804, 532] width 842 height 19
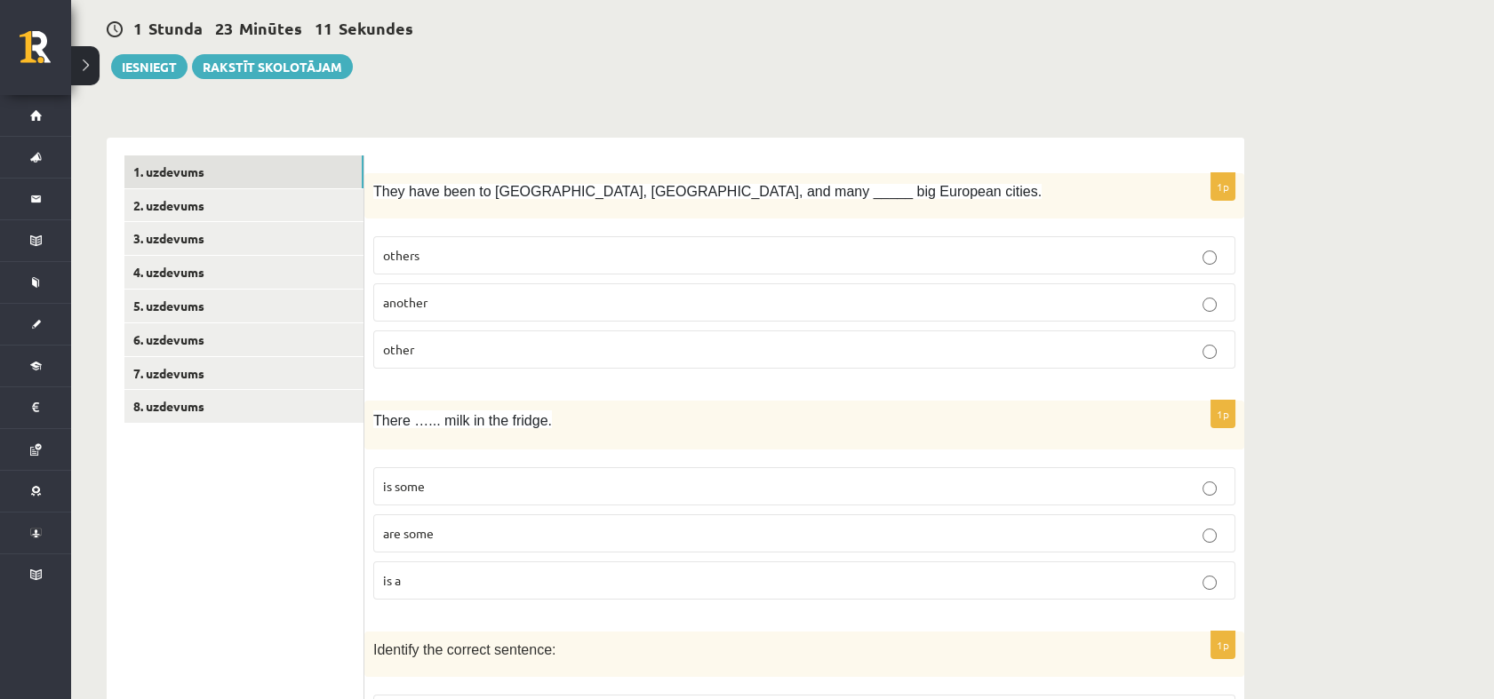
scroll to position [0, 0]
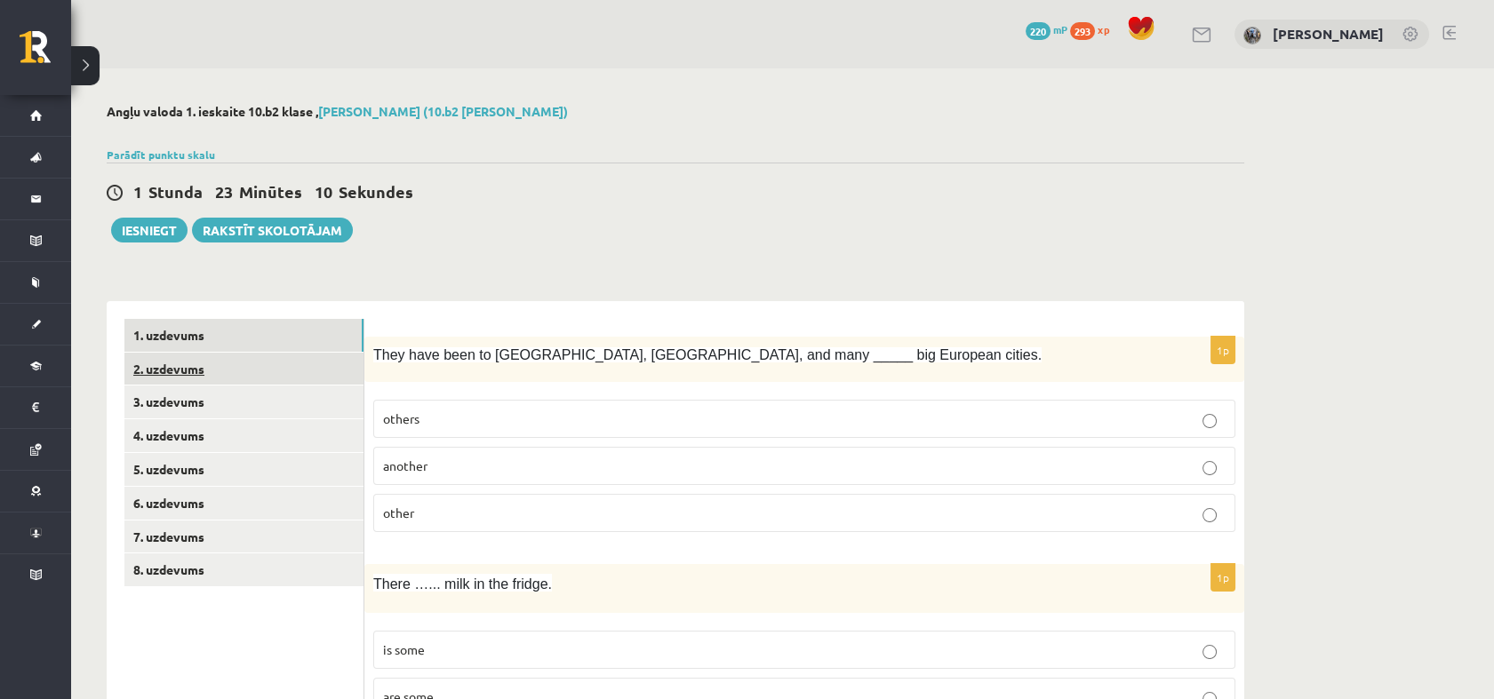
click at [267, 376] on link "2. uzdevums" at bounding box center [243, 369] width 239 height 33
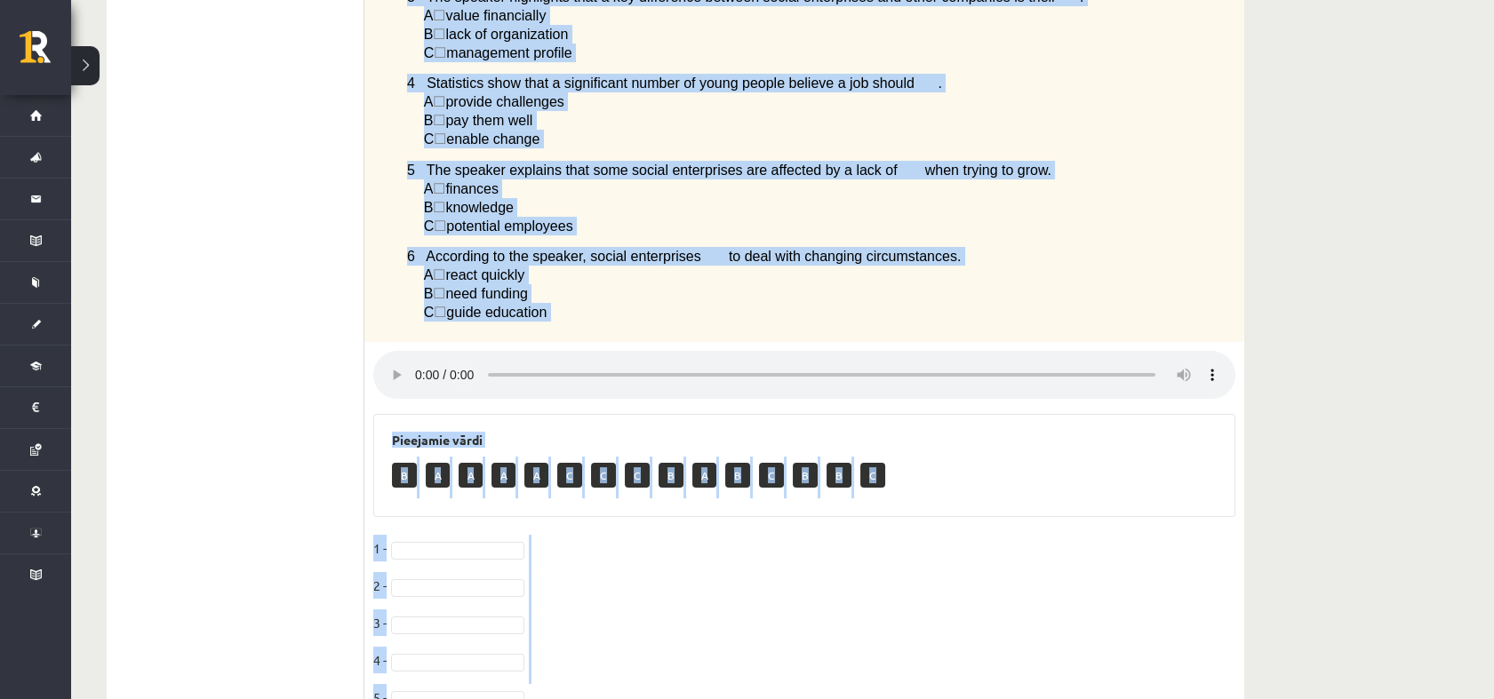
scroll to position [722, 0]
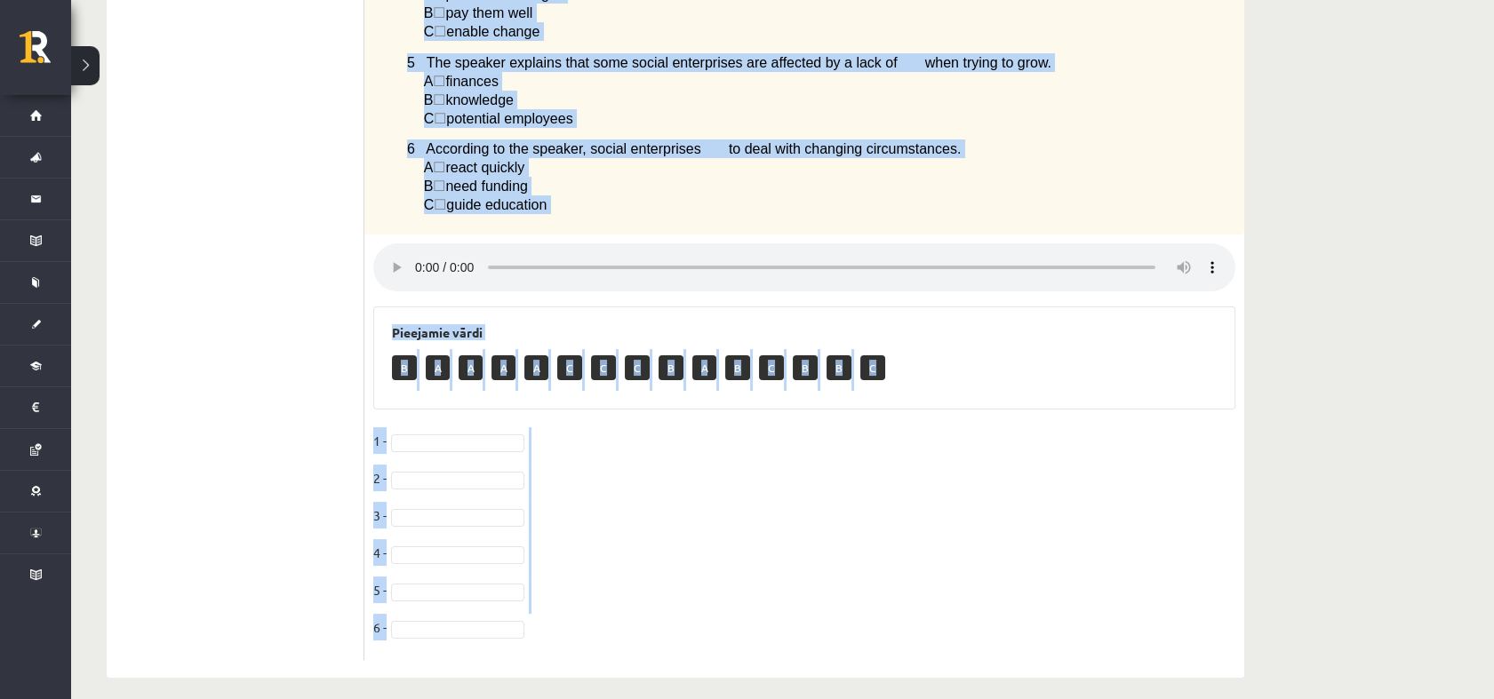
drag, startPoint x: 388, startPoint y: 77, endPoint x: 1131, endPoint y: 613, distance: 915.9
click at [1131, 613] on div "6p Listen to a podcast about businesses helping to change society. Choose the c…" at bounding box center [804, 137] width 880 height 1046
copy div "Listen to a podcast about businesses helping to change society. Choose the corr…"
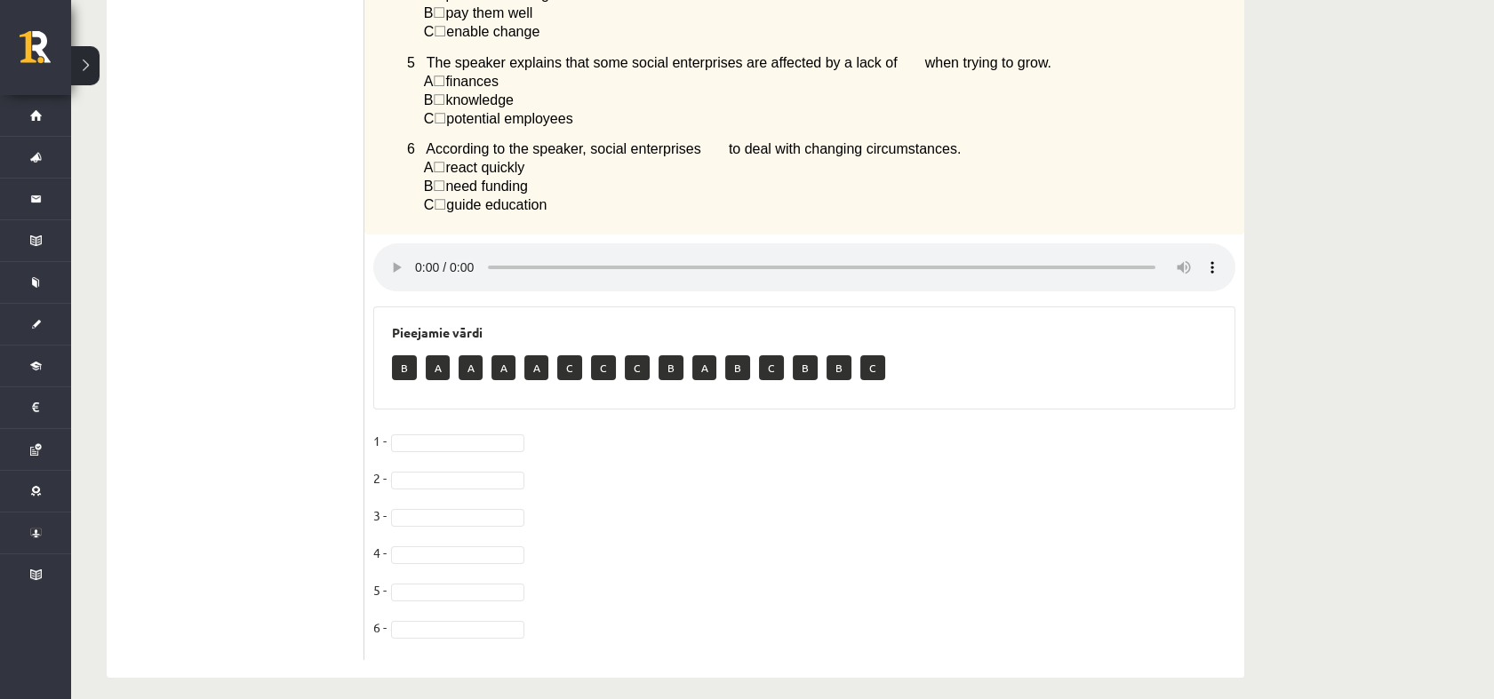
click at [256, 249] on ul "1. uzdevums 2. uzdevums 3. uzdevums 4. uzdevums 5. uzdevums 6. uzdevums 7. uzde…" at bounding box center [244, 129] width 240 height 1064
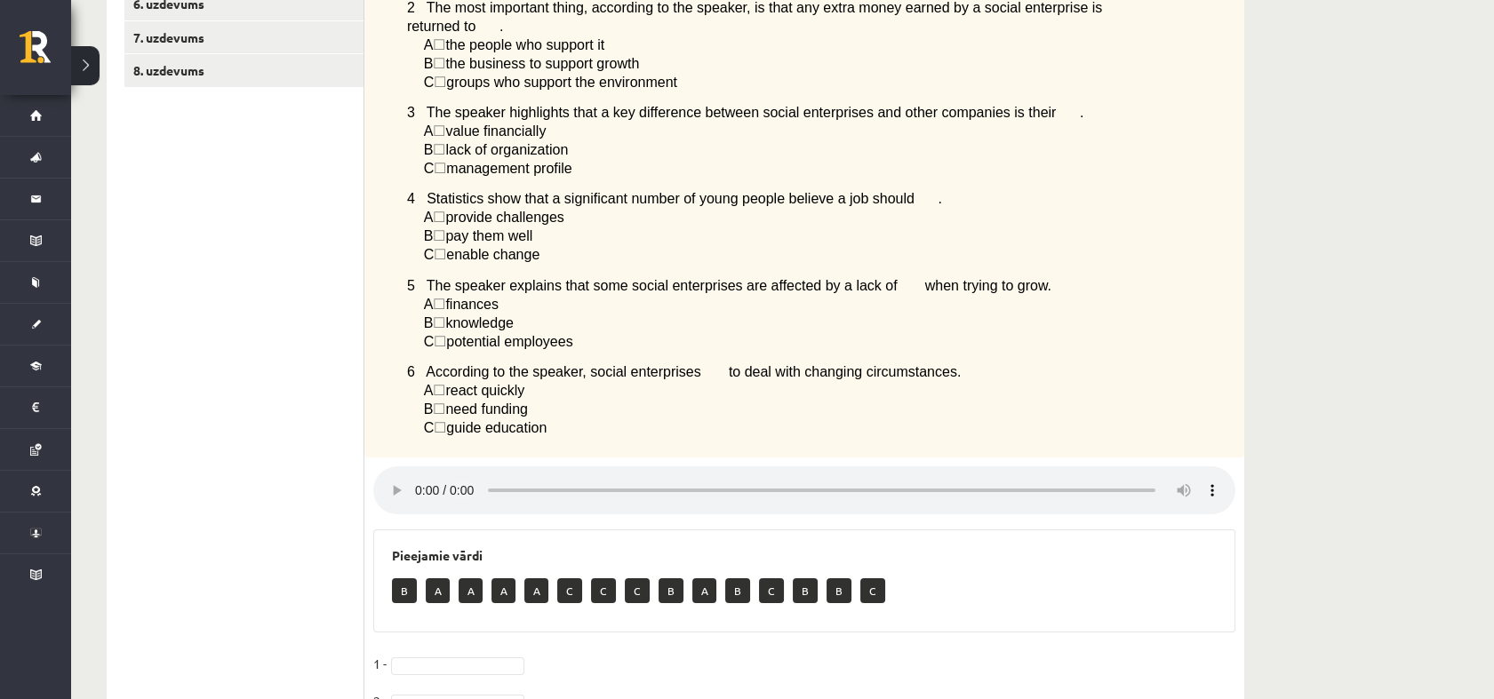
scroll to position [538, 0]
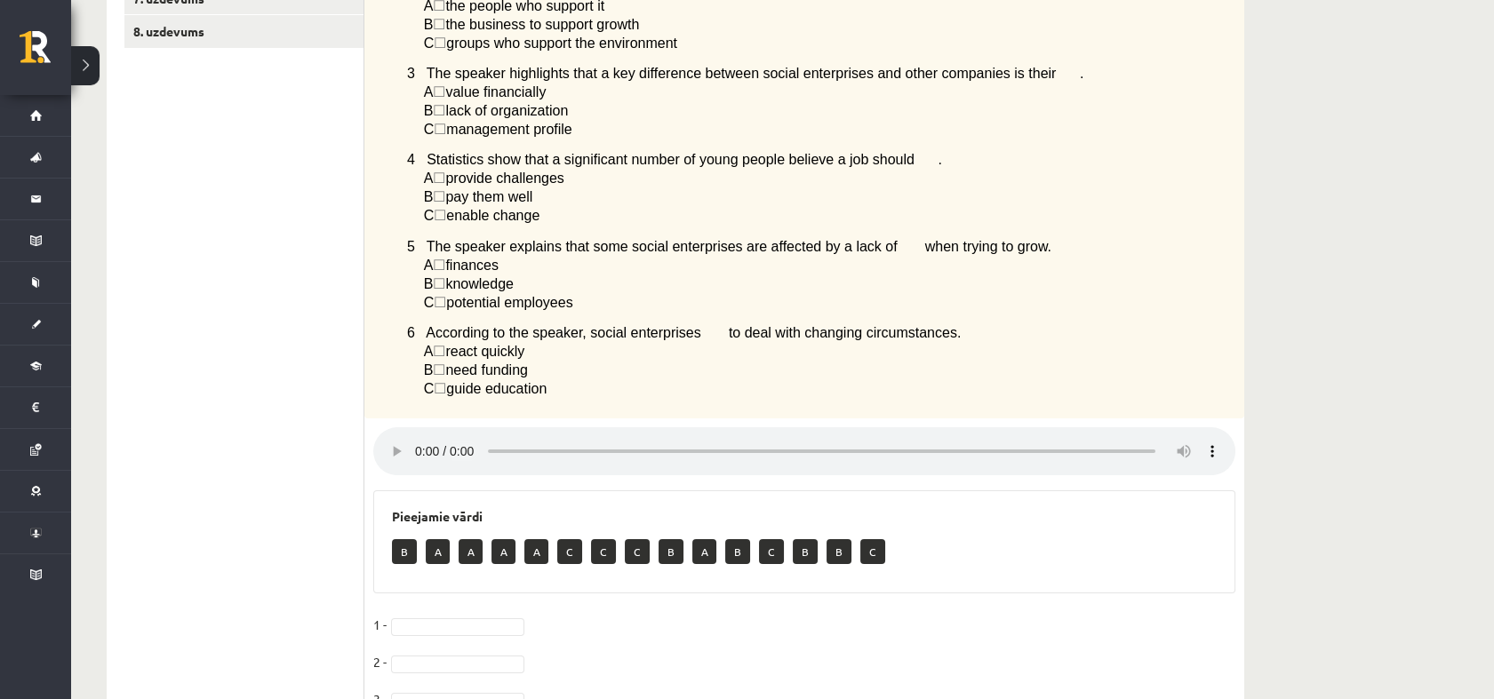
click at [378, 318] on div "Listen to a podcast about businesses helping to change society. Choose the corr…" at bounding box center [804, 108] width 880 height 621
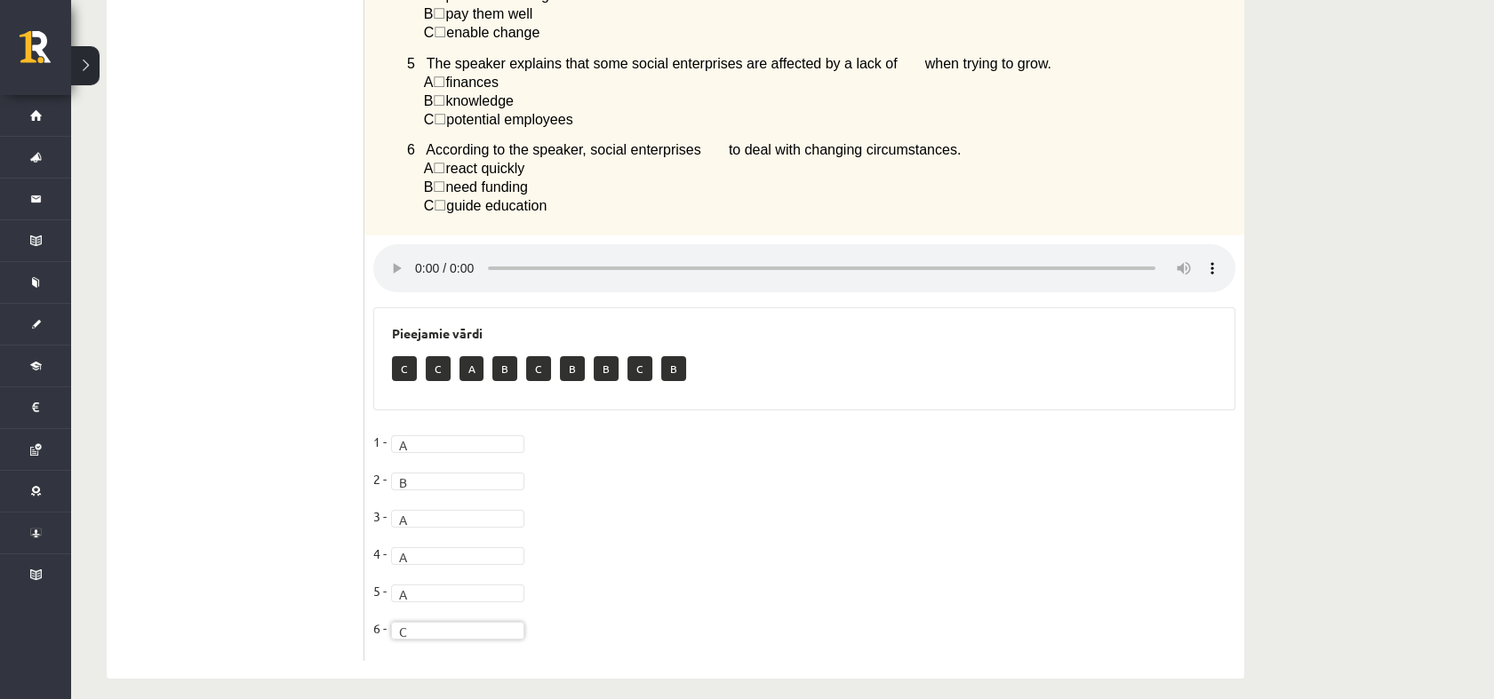
scroll to position [722, 0]
click at [1294, 260] on div "Angļu valoda 1. ieskaite 10.b2 klase , Krista Ivonna Miljone (10.b2 klase) Parā…" at bounding box center [782, 29] width 1423 height 1367
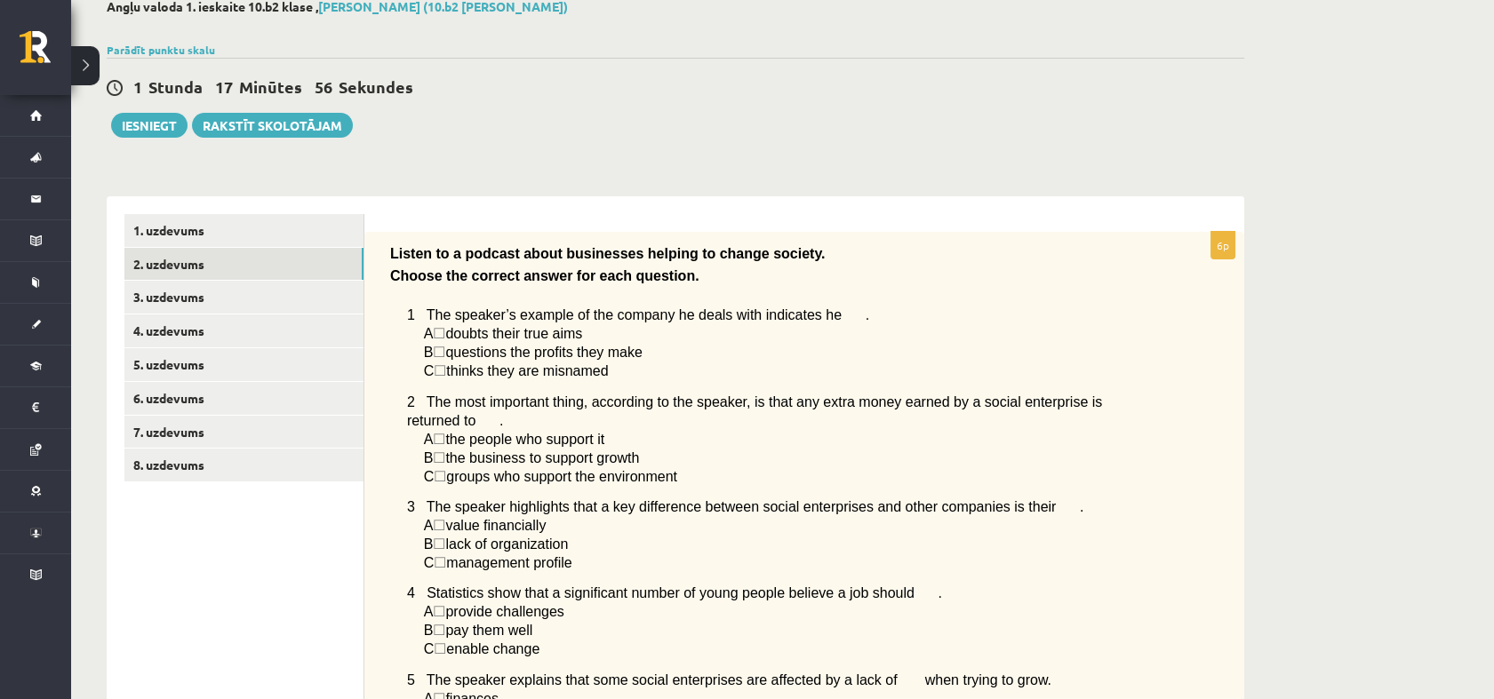
scroll to position [100, 0]
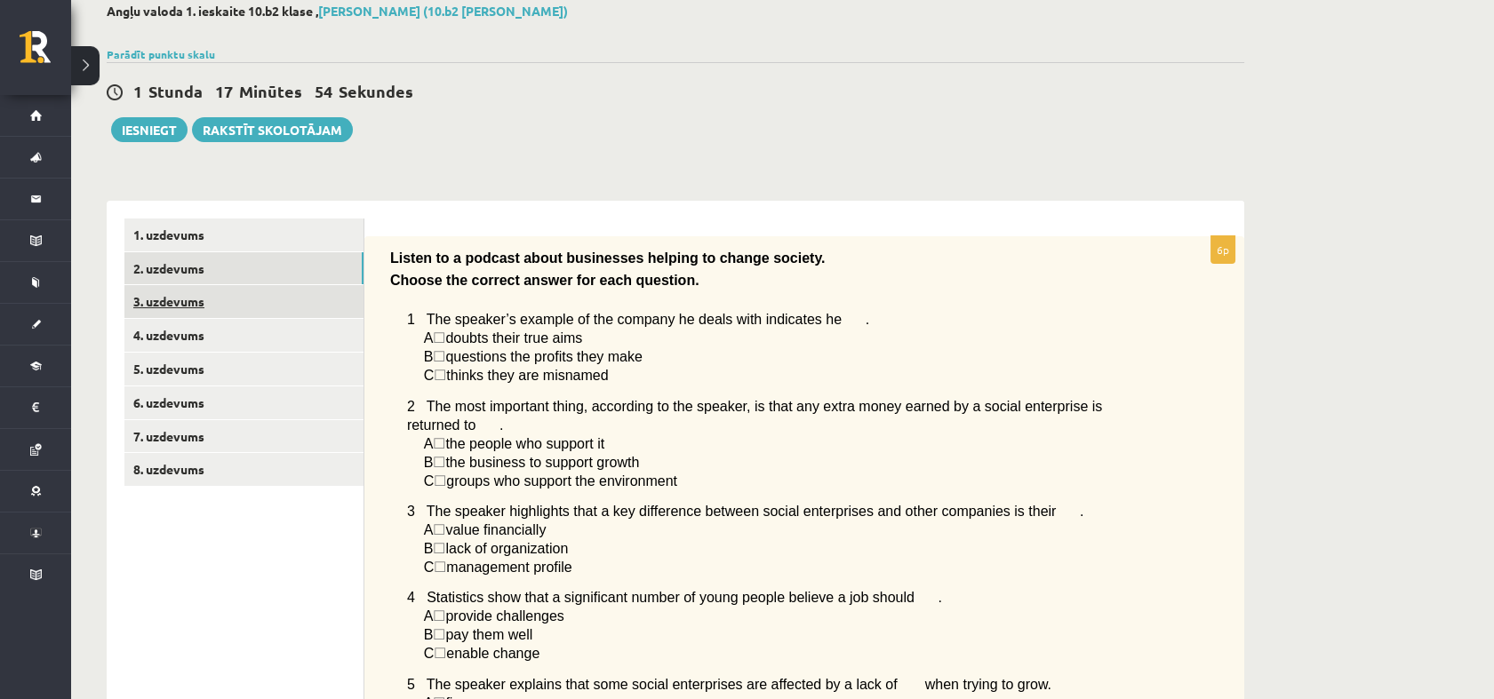
click at [212, 293] on link "3. uzdevums" at bounding box center [243, 301] width 239 height 33
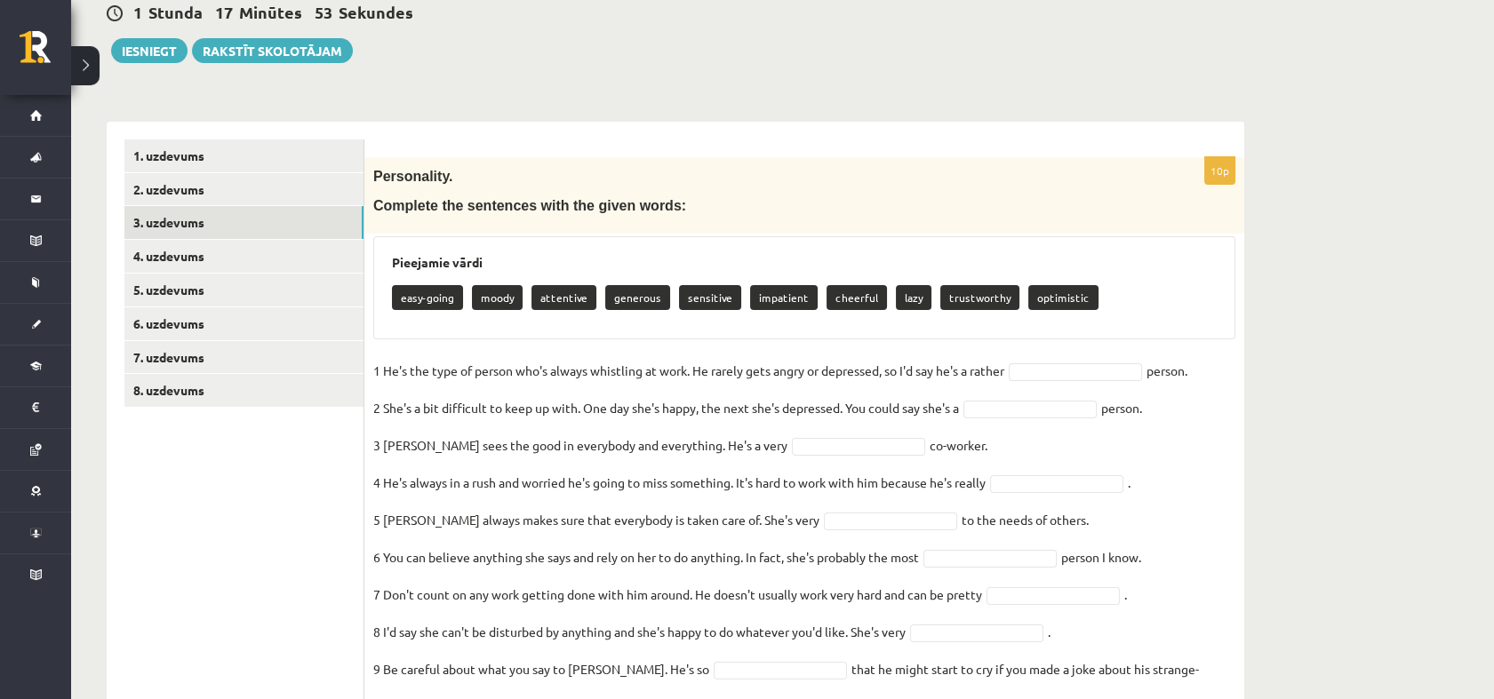
scroll to position [273, 0]
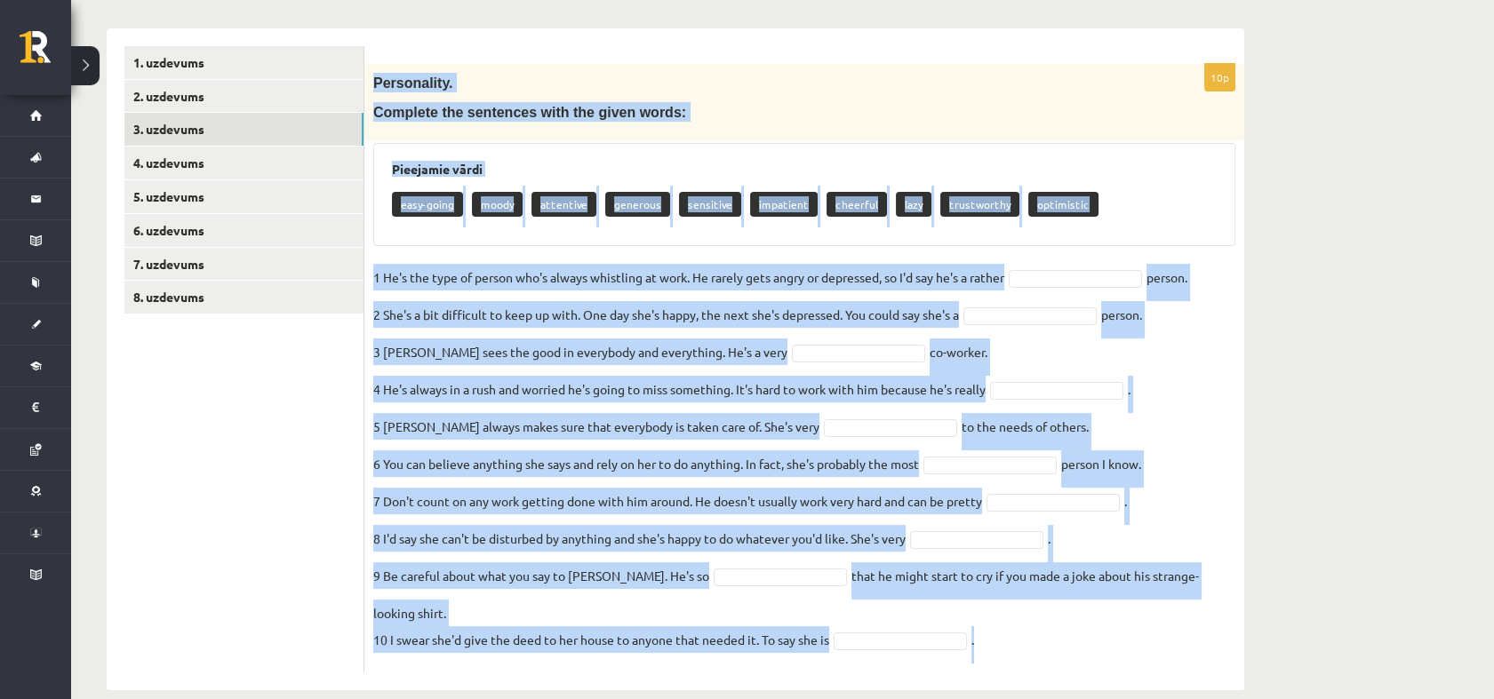
drag, startPoint x: 372, startPoint y: 79, endPoint x: 1150, endPoint y: 609, distance: 940.7
click at [1150, 609] on div "10p Personality. Complete the sentences with the given words: Pieejamie vārdi e…" at bounding box center [804, 368] width 880 height 609
copy div "Personality. Complete the sentences with the given words: Pieejamie vārdi easy-…"
click at [1186, 230] on div "Pieejamie vārdi easy-going moody attentive generous sensitive impatient cheerfu…" at bounding box center [804, 194] width 862 height 103
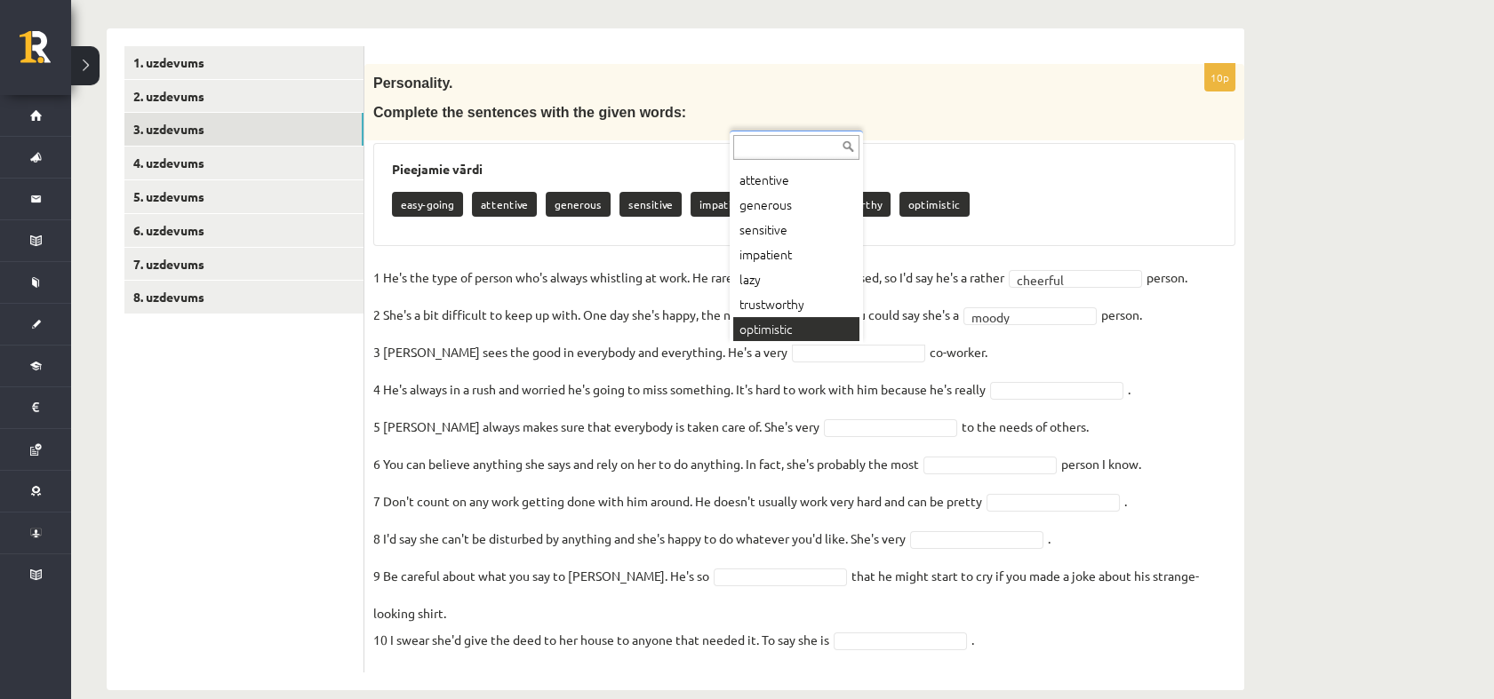
scroll to position [46, 0]
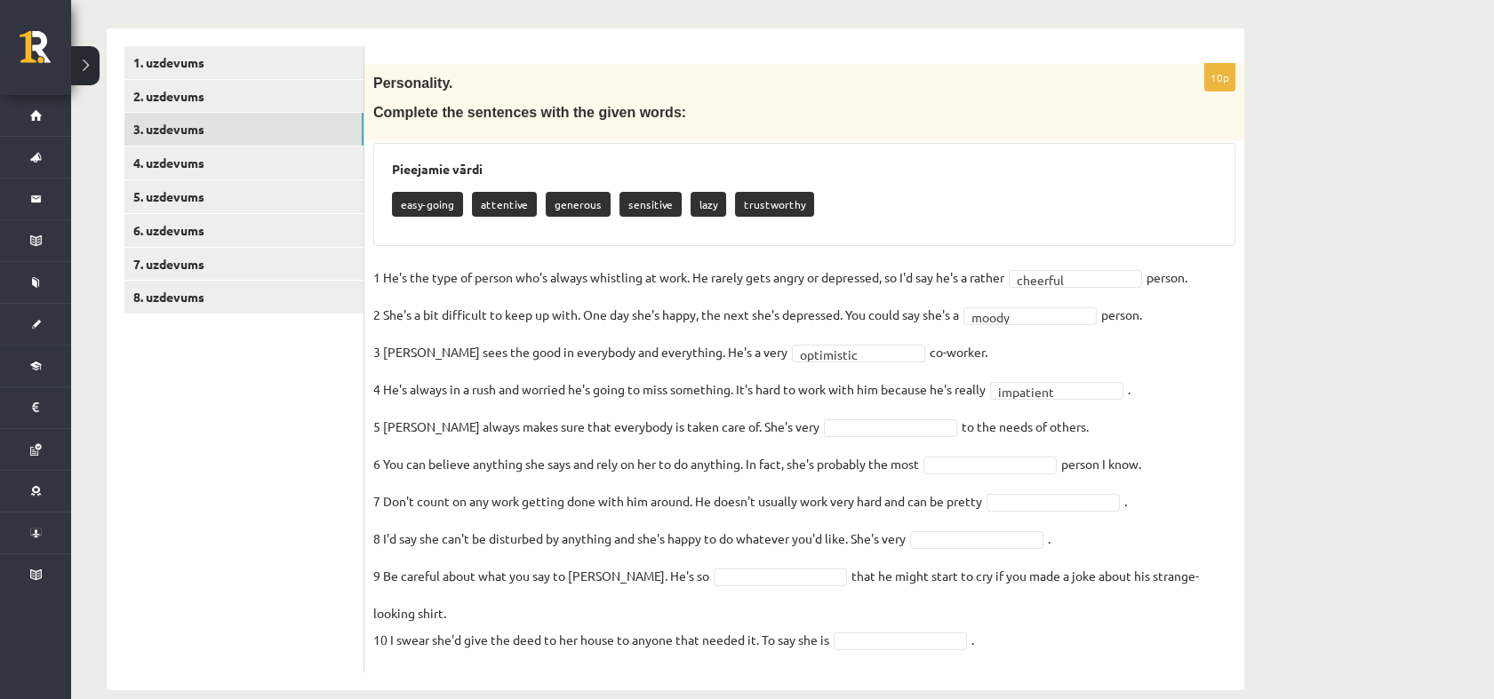
click at [810, 439] on fieldset "**********" at bounding box center [804, 464] width 862 height 400
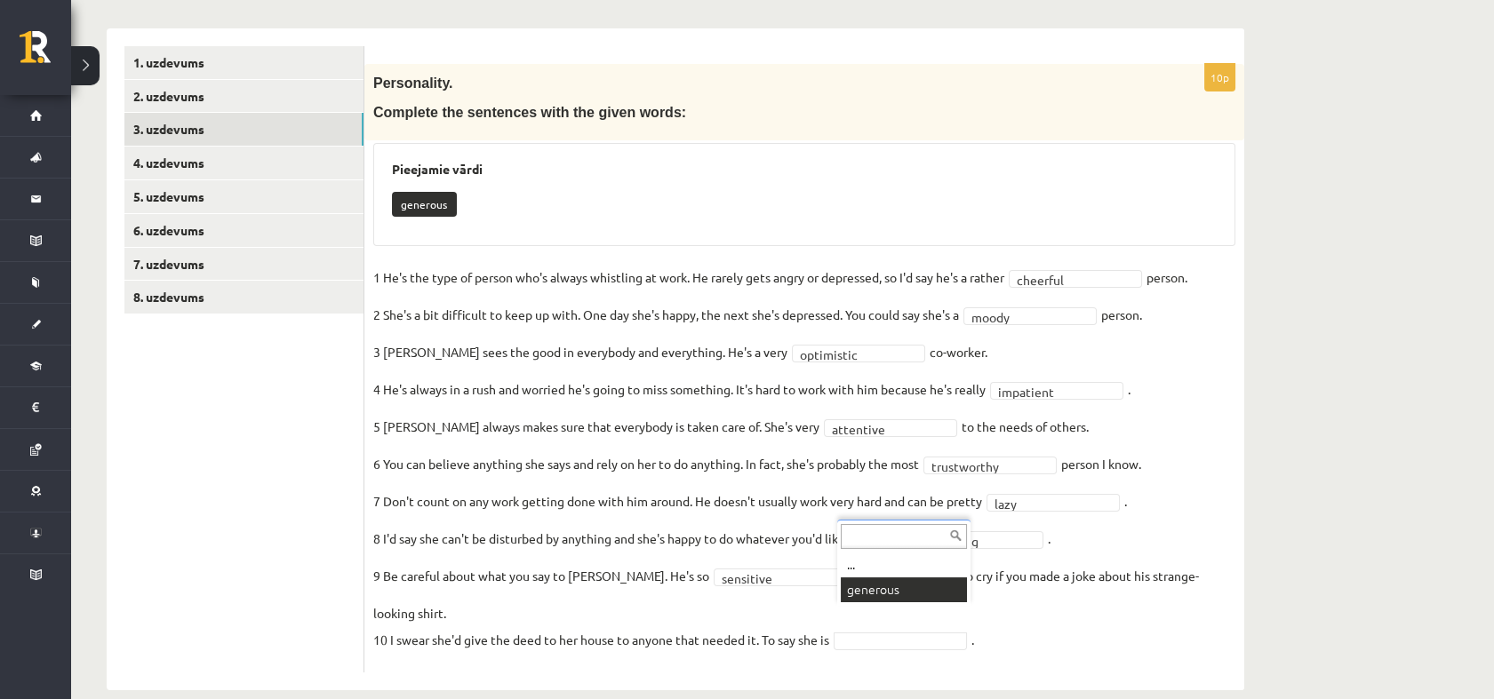
scroll to position [231, 0]
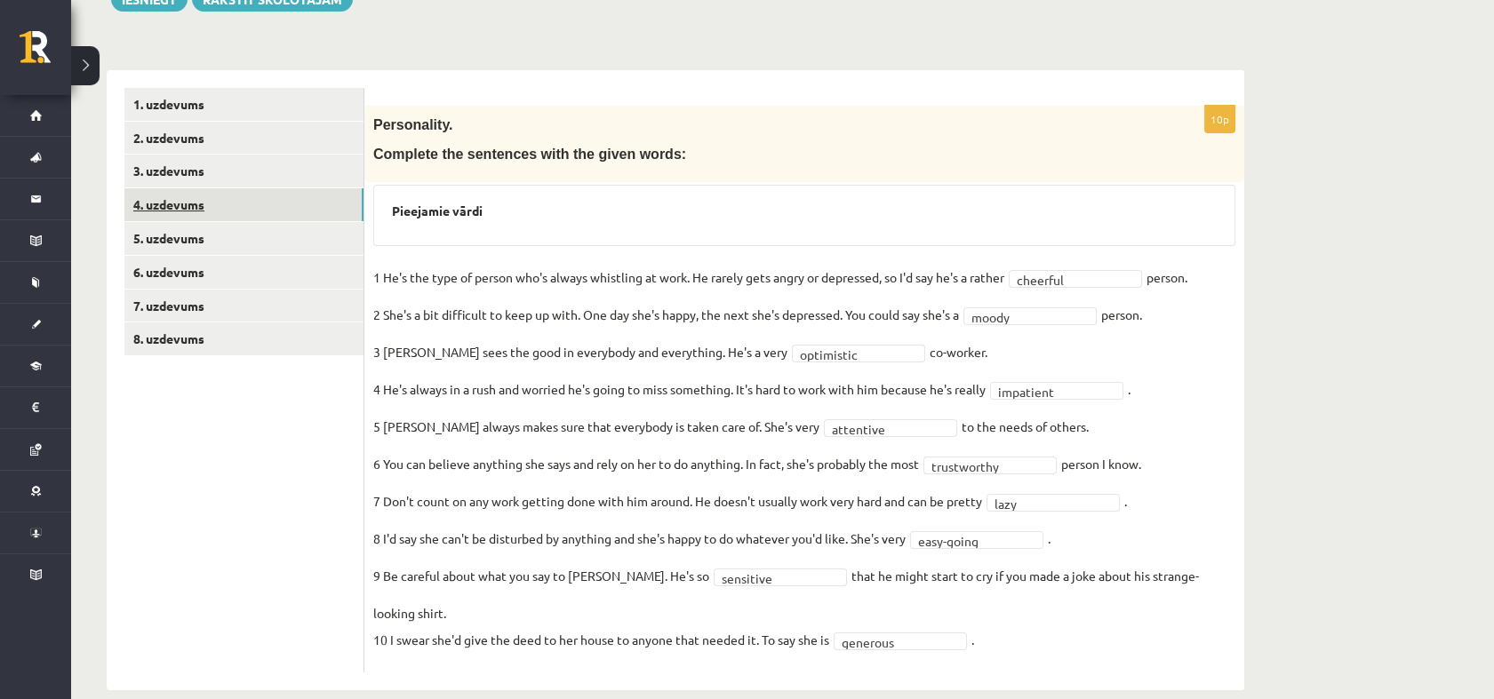
click at [237, 209] on link "4. uzdevums" at bounding box center [243, 204] width 239 height 33
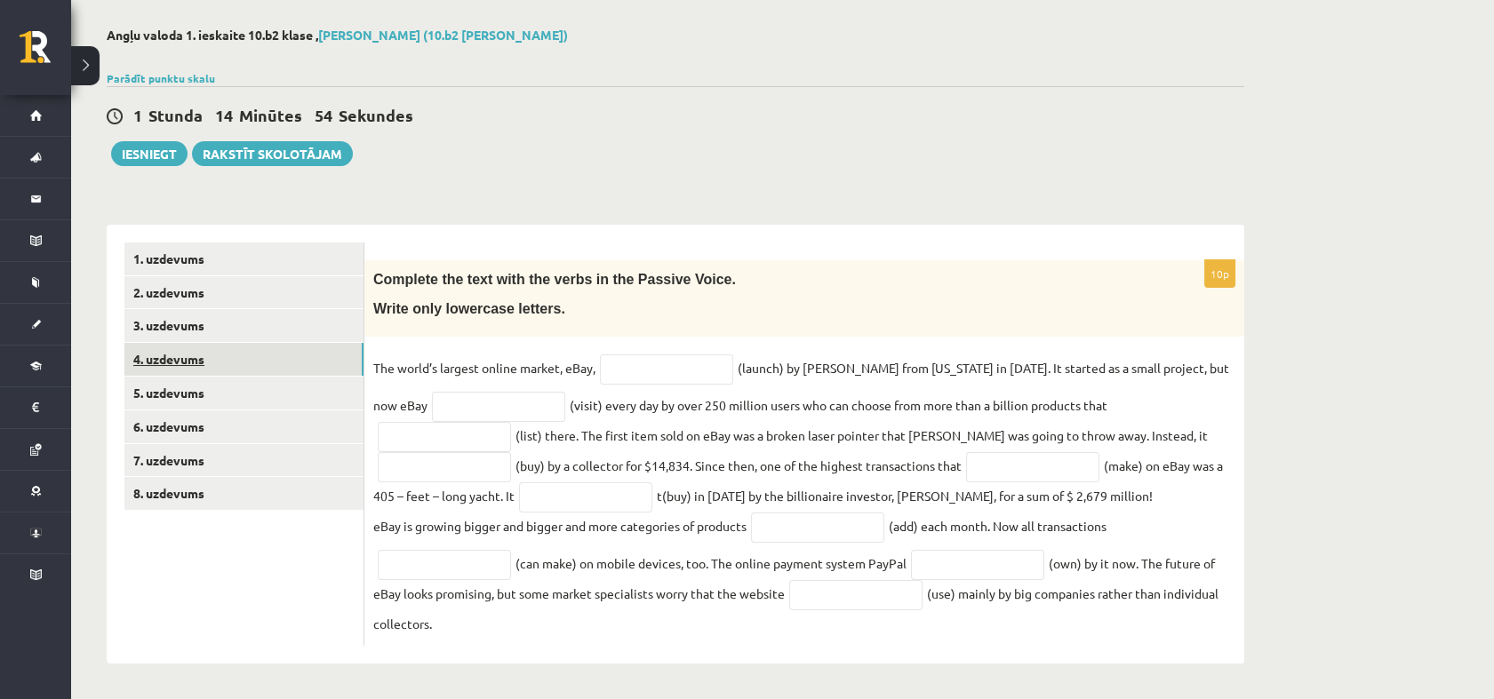
scroll to position [78, 0]
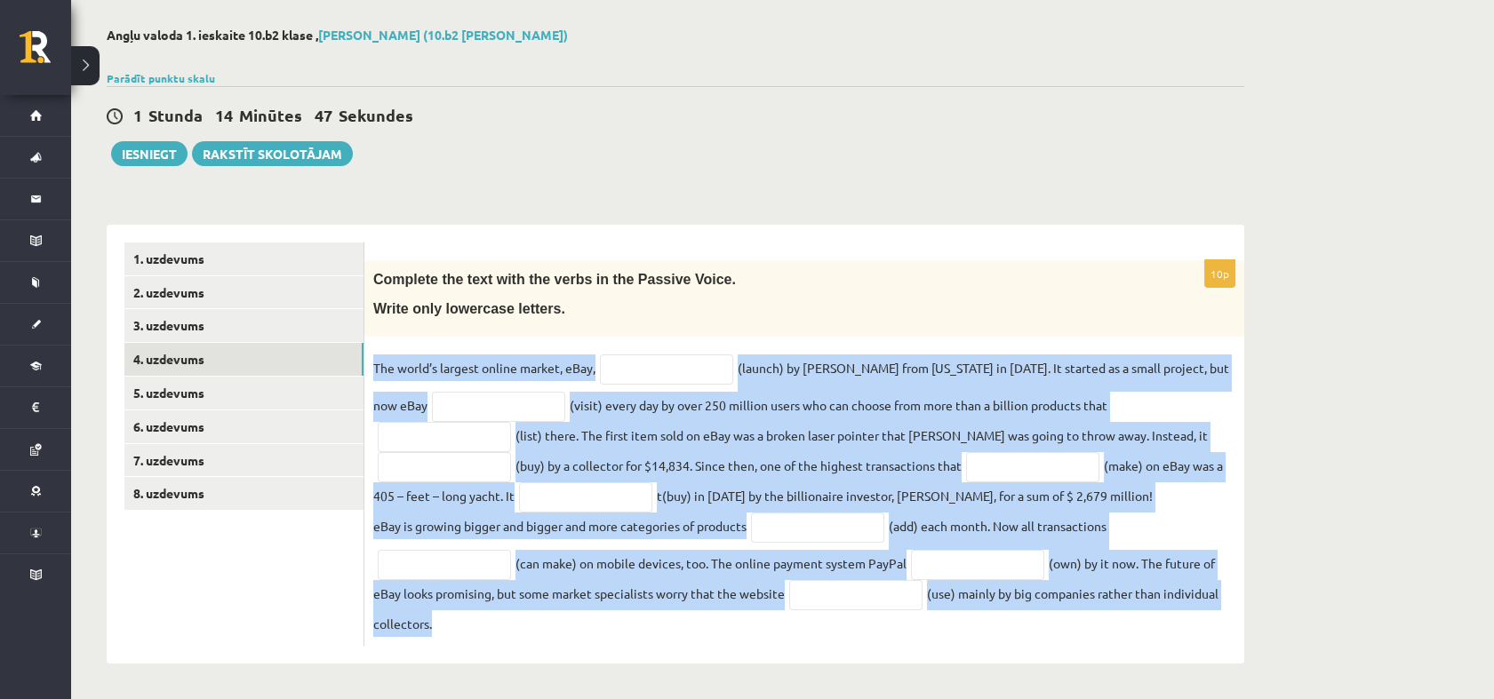
drag, startPoint x: 372, startPoint y: 370, endPoint x: 1000, endPoint y: 661, distance: 691.7
click at [1000, 661] on div "10p Complete the text with the verbs in the Passive Voice. Write only lowercase…" at bounding box center [804, 444] width 880 height 439
copy fieldset "The world’s largest online market, eBay, (launch) by Pierre Omidyar from Califo…"
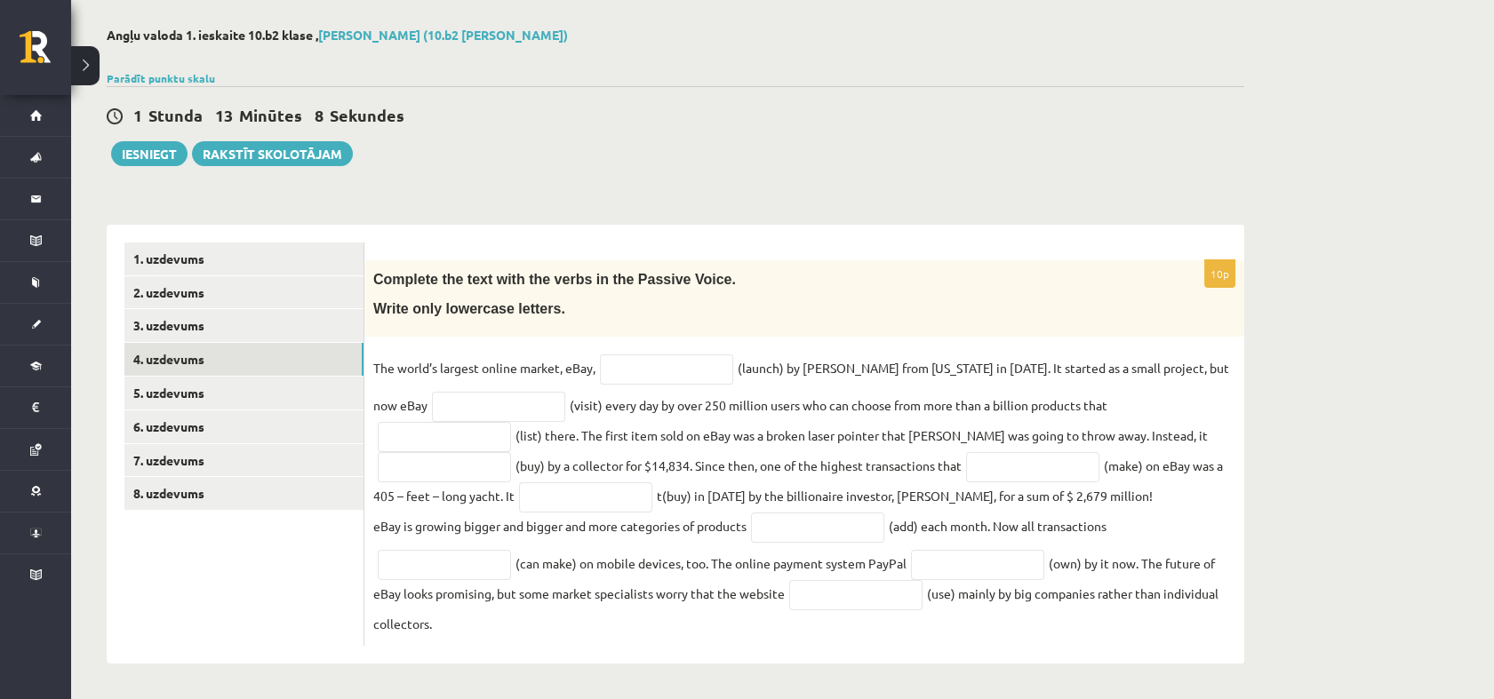
click at [825, 185] on div "Angļu valoda 1. ieskaite 10.b2 klase , Krista Ivonna Miljone (10.b2 klase) Parā…" at bounding box center [675, 345] width 1208 height 707
click at [639, 372] on input "text" at bounding box center [666, 370] width 133 height 30
type input "**********"
click at [483, 402] on input "text" at bounding box center [498, 407] width 133 height 30
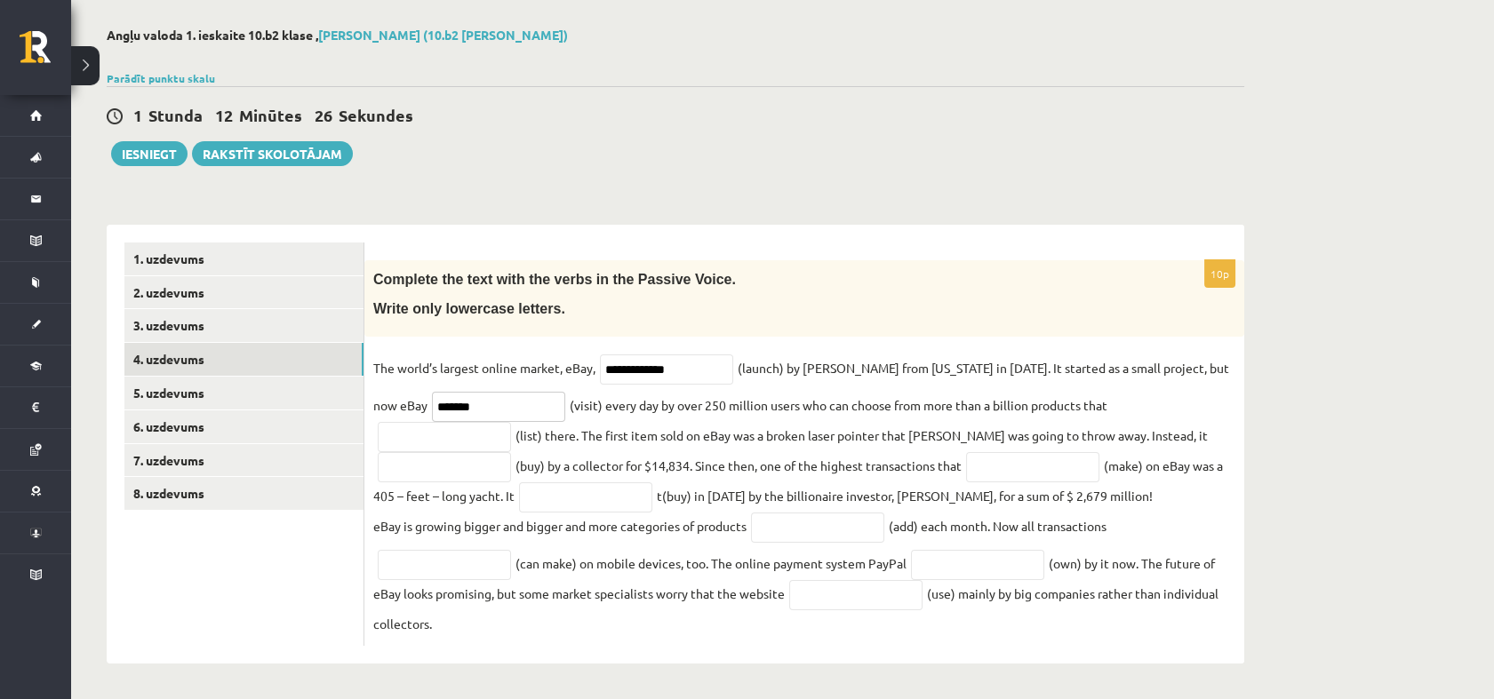
click at [432, 408] on input "*******" at bounding box center [498, 407] width 133 height 30
type input "**********"
click at [511, 422] on input "text" at bounding box center [444, 437] width 133 height 30
click at [511, 422] on input "**********" at bounding box center [444, 437] width 133 height 30
type input "**********"
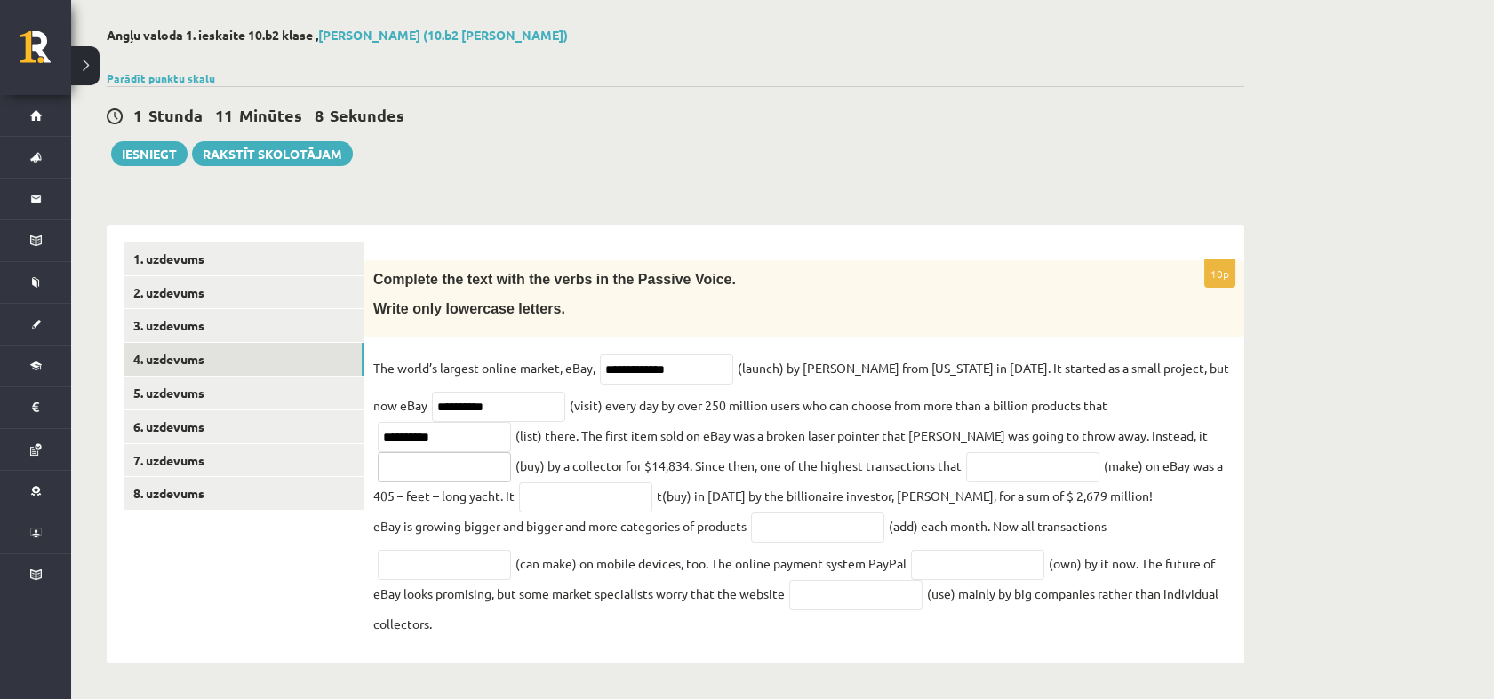
click at [511, 452] on input "text" at bounding box center [444, 467] width 133 height 30
type input "**********"
click at [966, 463] on input "text" at bounding box center [1032, 467] width 133 height 30
type input "**********"
click at [519, 491] on input "text" at bounding box center [585, 497] width 133 height 30
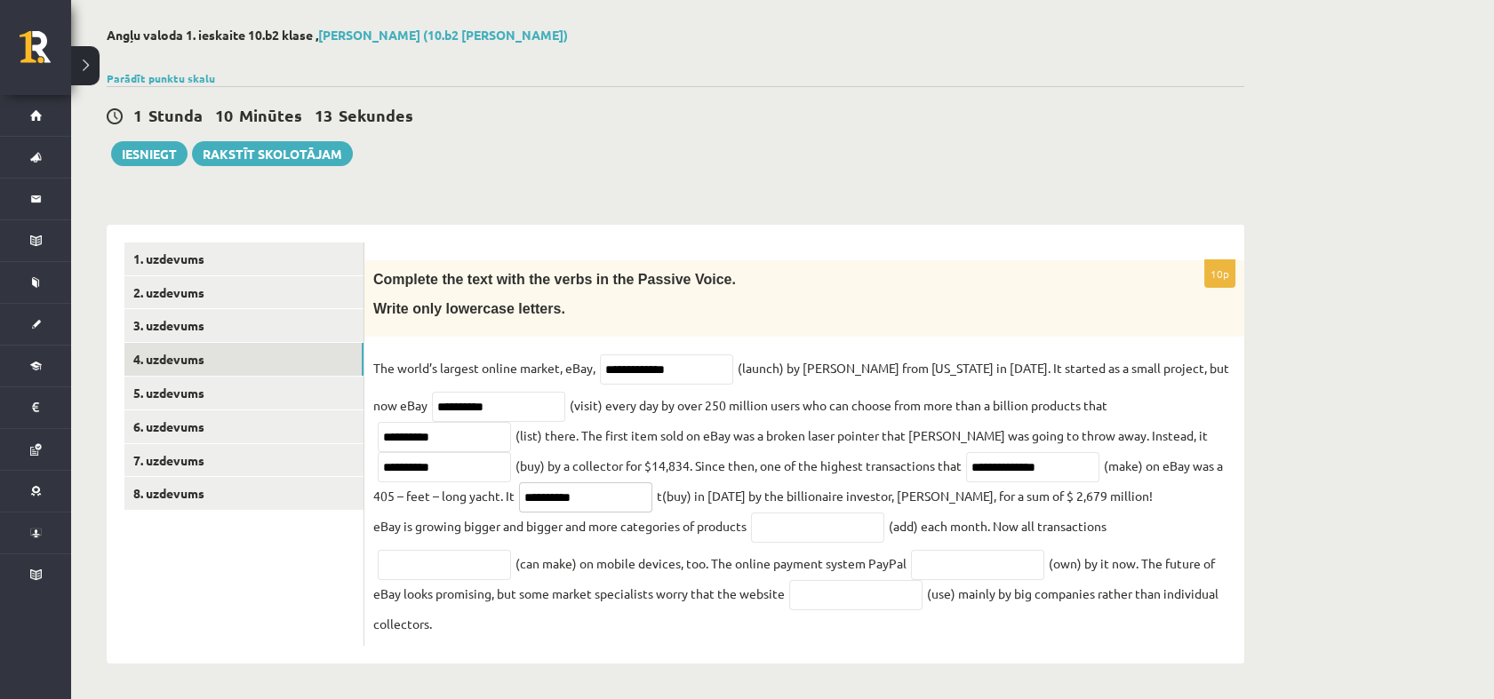
type input "**********"
click at [832, 516] on input "text" at bounding box center [817, 528] width 133 height 30
type input "*********"
click at [428, 570] on input "text" at bounding box center [444, 565] width 133 height 30
type input "*"
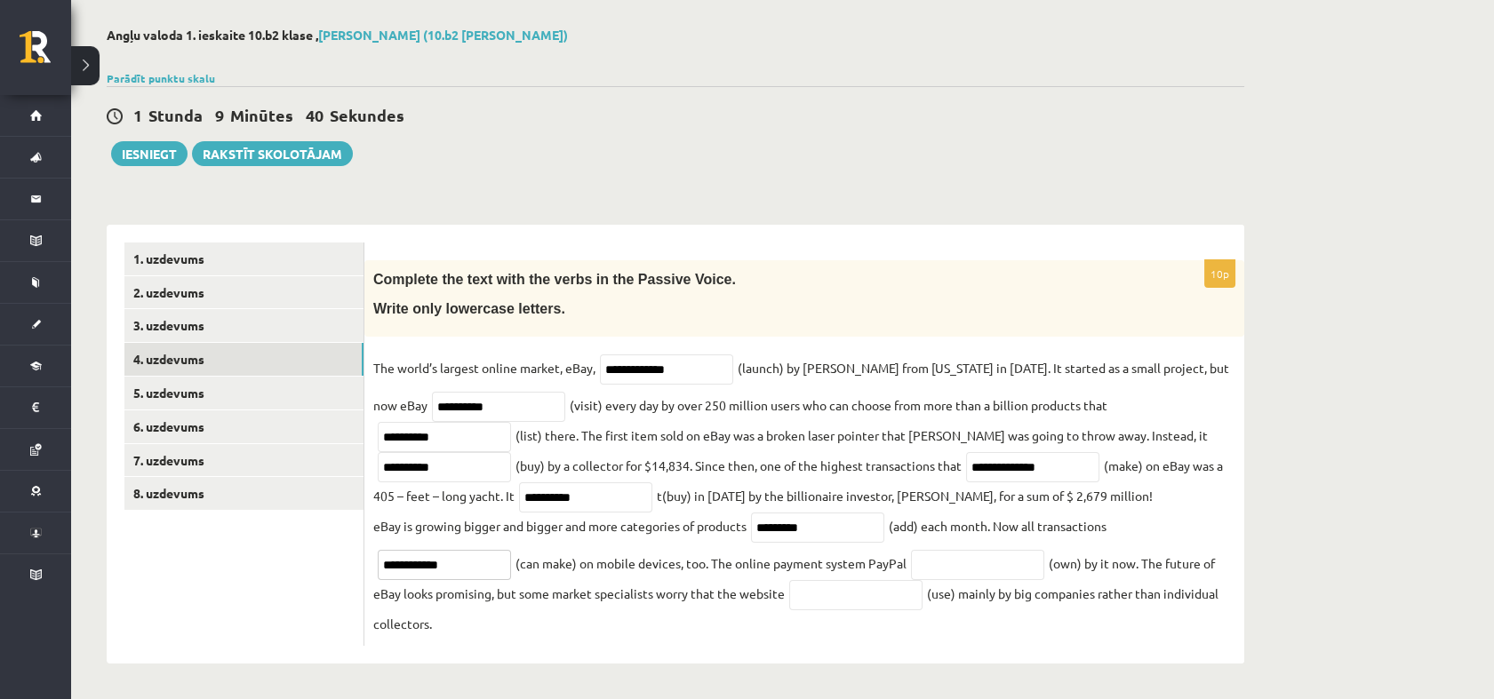
type input "**********"
click at [979, 570] on input "text" at bounding box center [977, 565] width 133 height 30
type input "********"
click at [894, 584] on input "text" at bounding box center [855, 595] width 133 height 30
type input "*******"
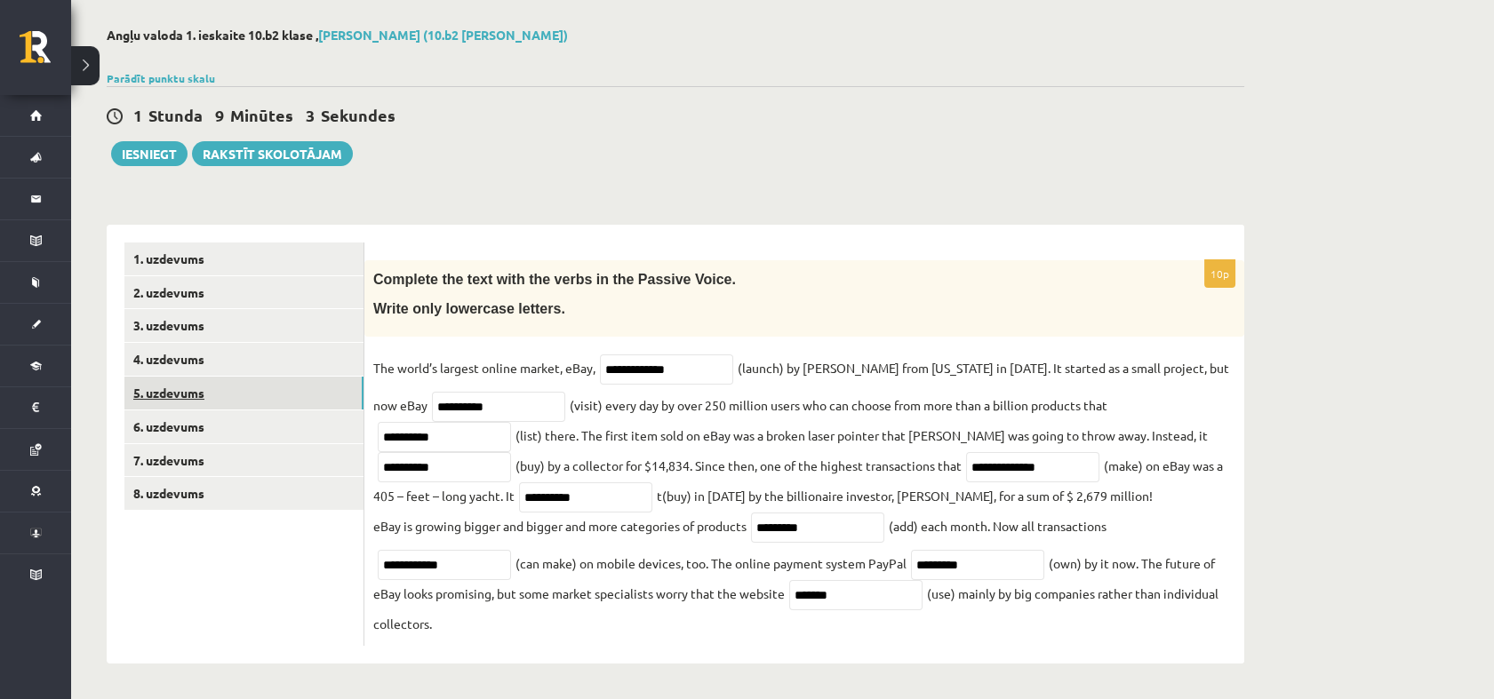
click at [284, 391] on link "5. uzdevums" at bounding box center [243, 393] width 239 height 33
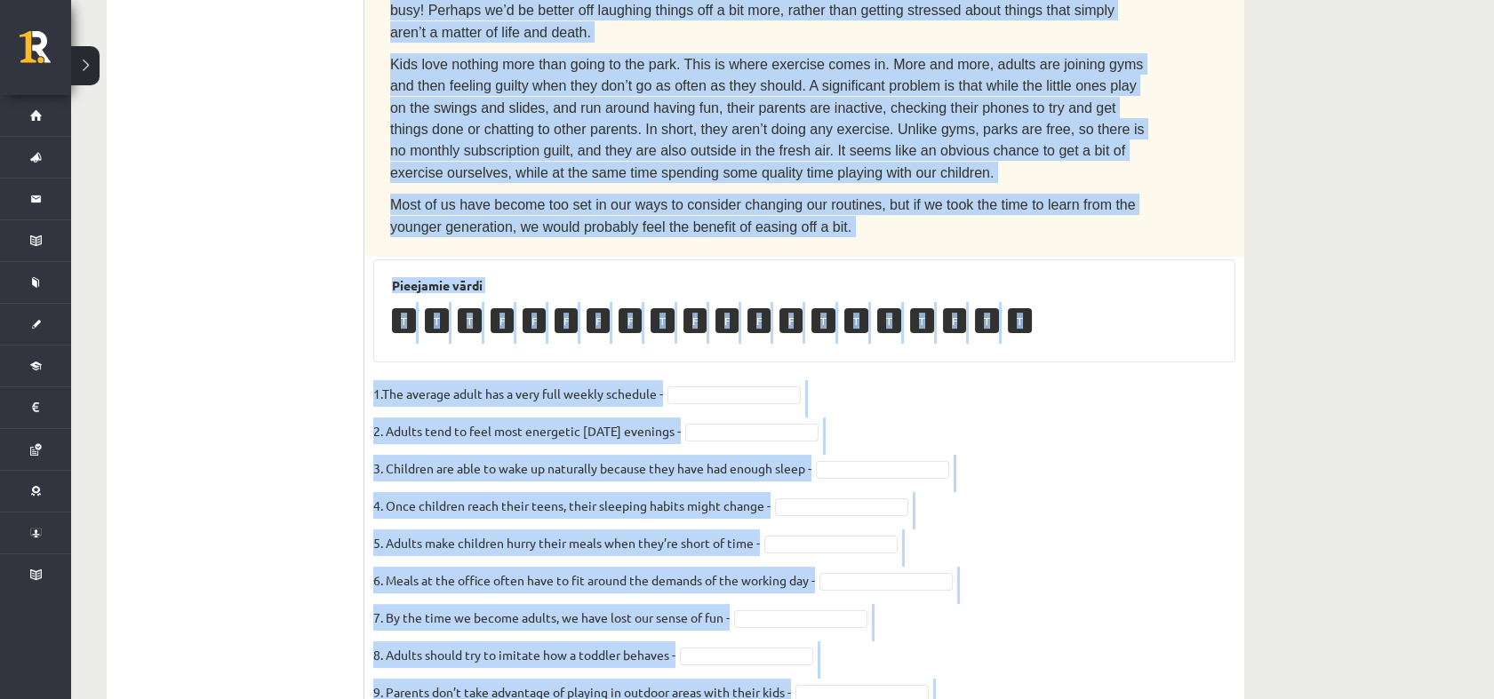
scroll to position [974, 0]
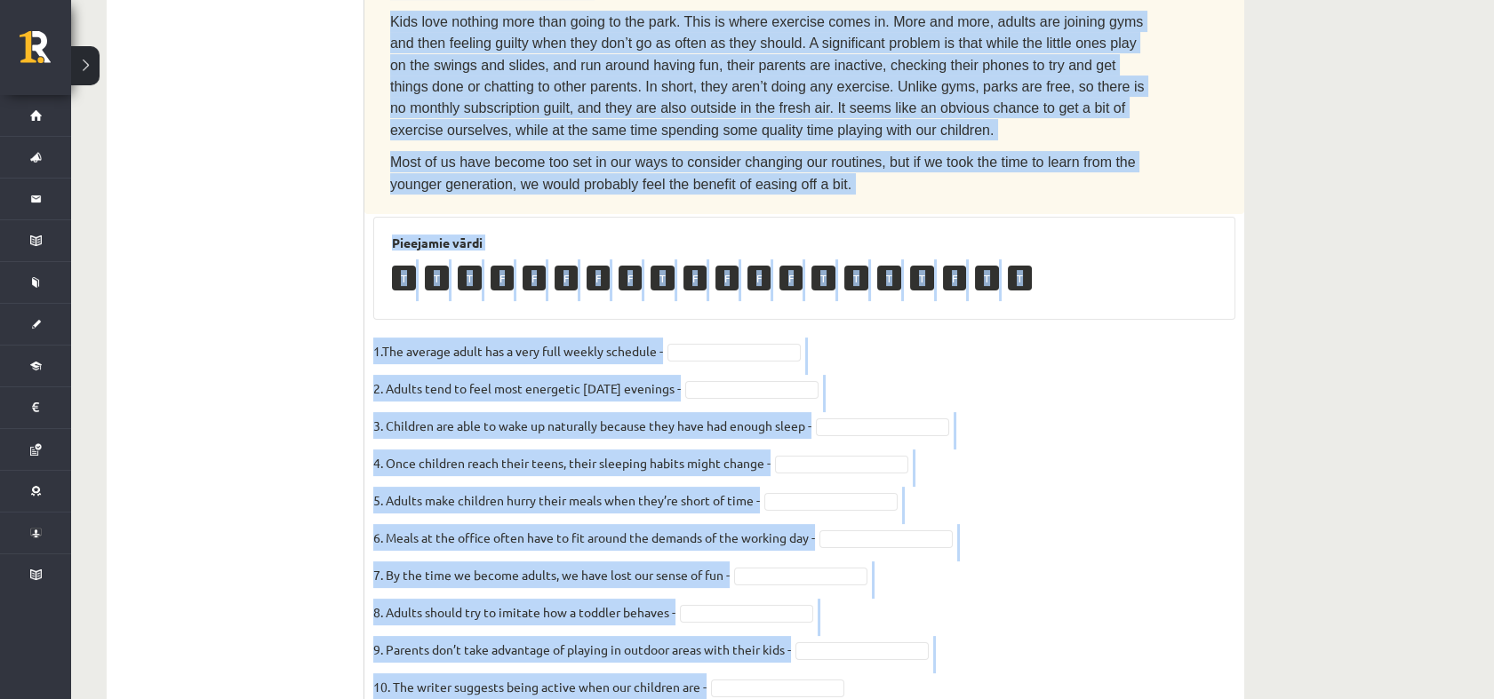
drag, startPoint x: 395, startPoint y: 172, endPoint x: 1096, endPoint y: 618, distance: 830.9
click at [1096, 618] on div "10p Read the text. Are the sentences true (T) or false (F)? How to stay young T…" at bounding box center [804, 41] width 880 height 1357
copy div "Read the text. Are the sentences true (T) or false (F)? How to stay young The a…"
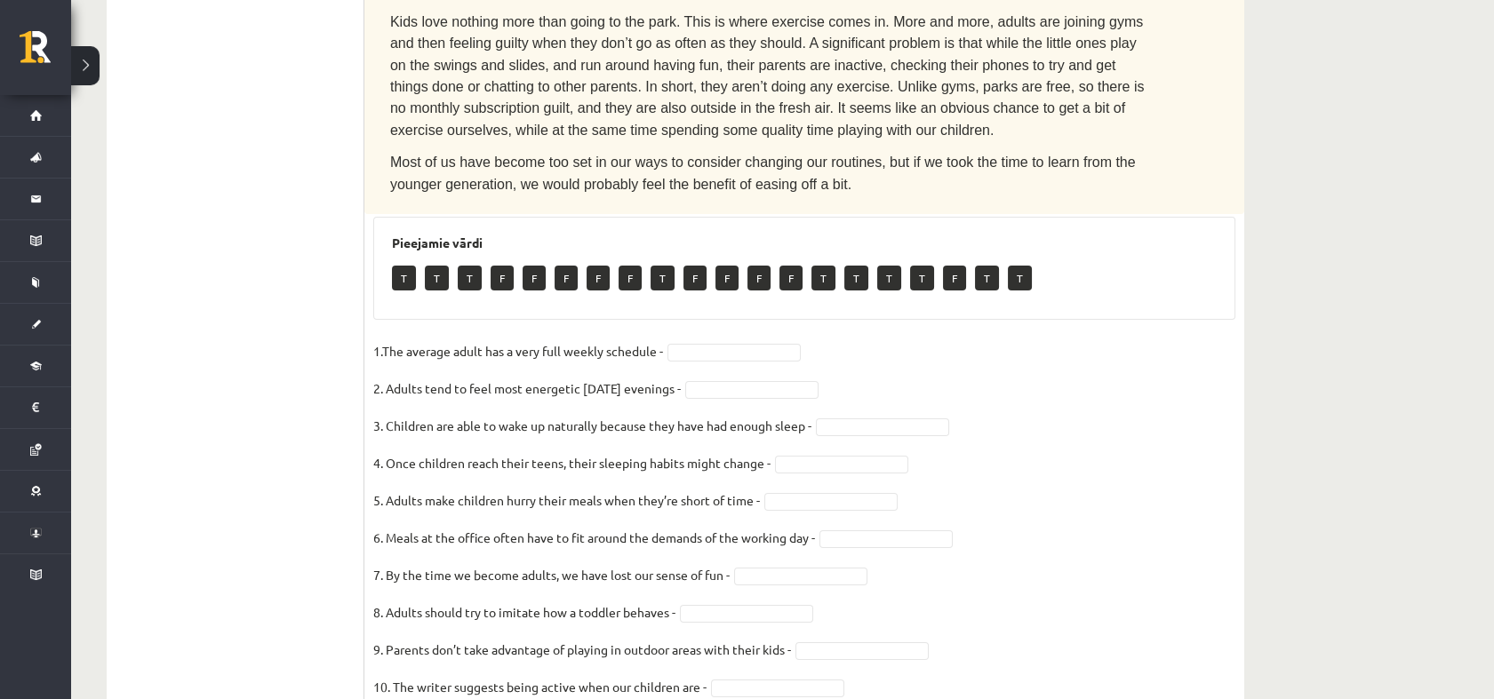
click at [177, 220] on ul "1. uzdevums 2. uzdevums 3. uzdevums 4. uzdevums 5. uzdevums 6. uzdevums 7. uzde…" at bounding box center [244, 32] width 240 height 1375
click at [847, 342] on fieldset "1.The average adult has a very full weekly schedule - T * 2. Adults tend to fee…" at bounding box center [804, 524] width 862 height 373
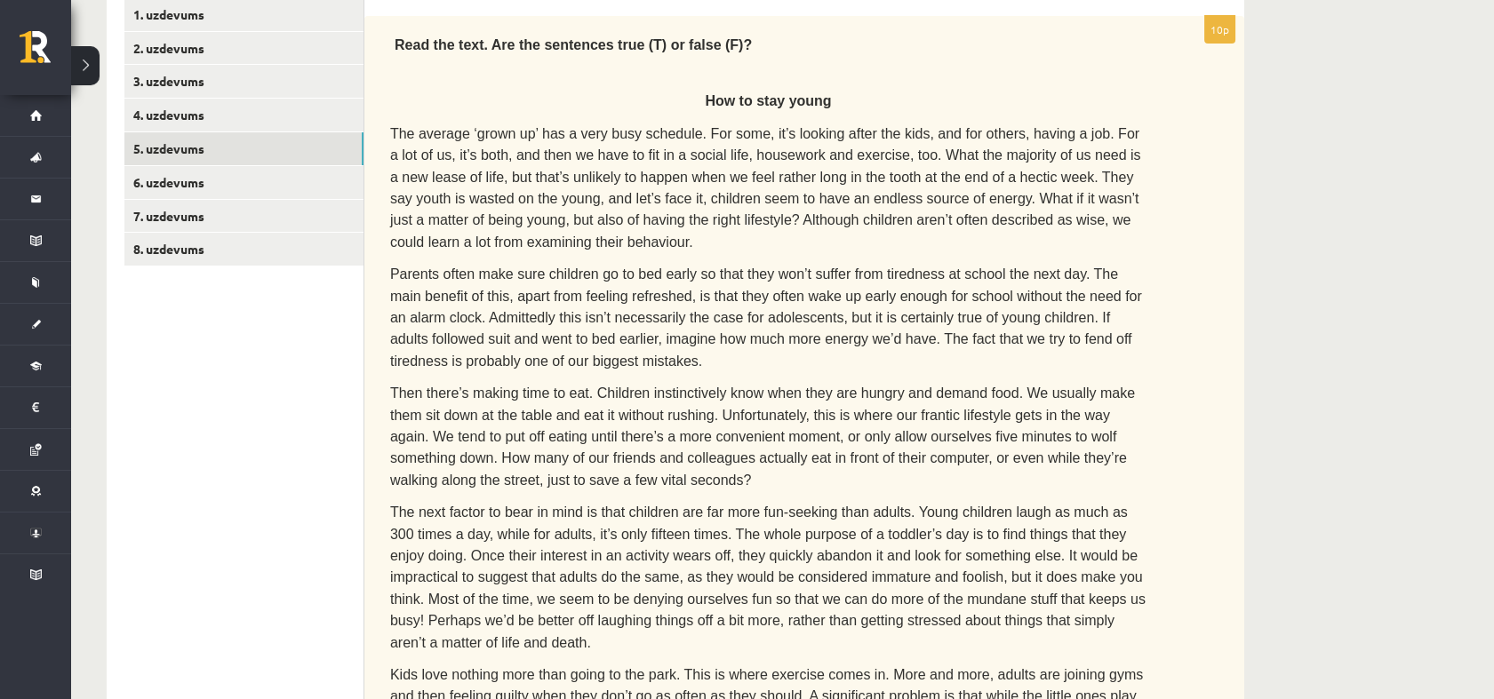
scroll to position [304, 0]
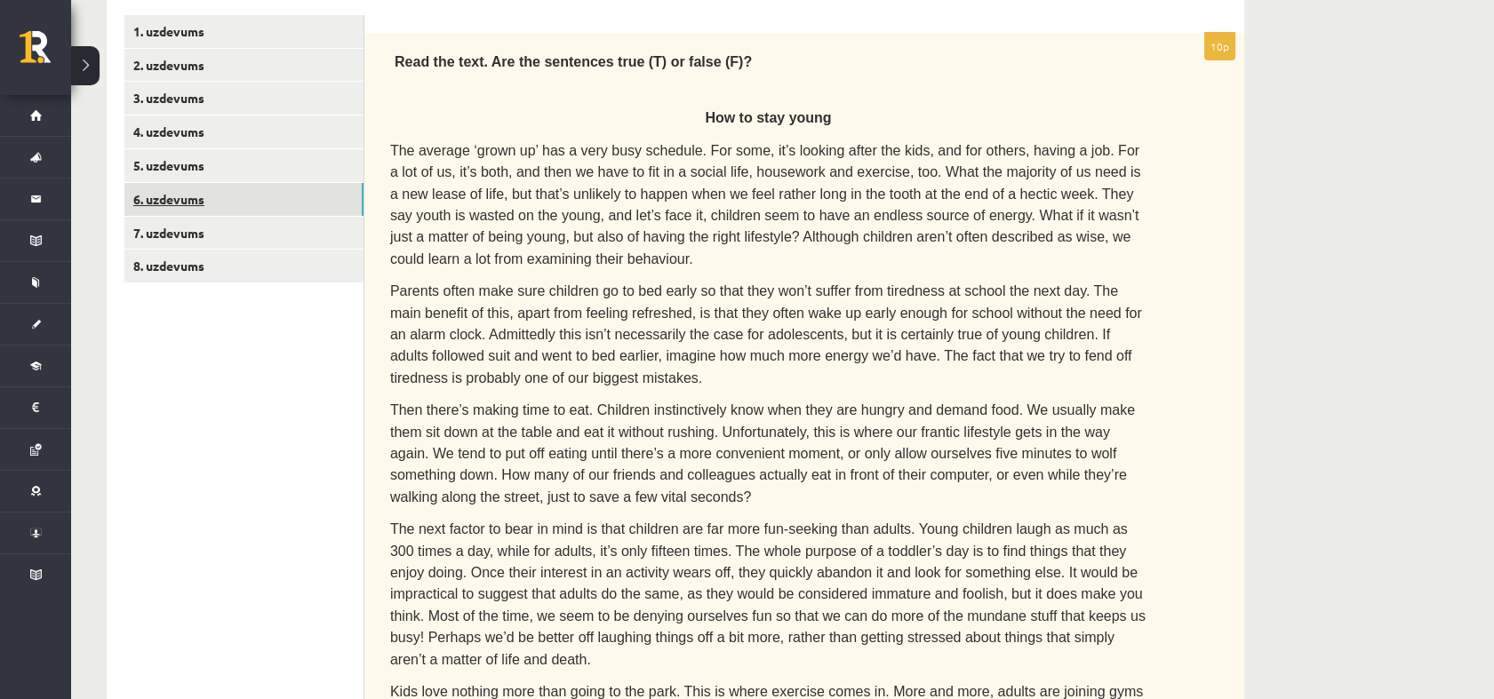
click at [300, 191] on link "6. uzdevums" at bounding box center [243, 199] width 239 height 33
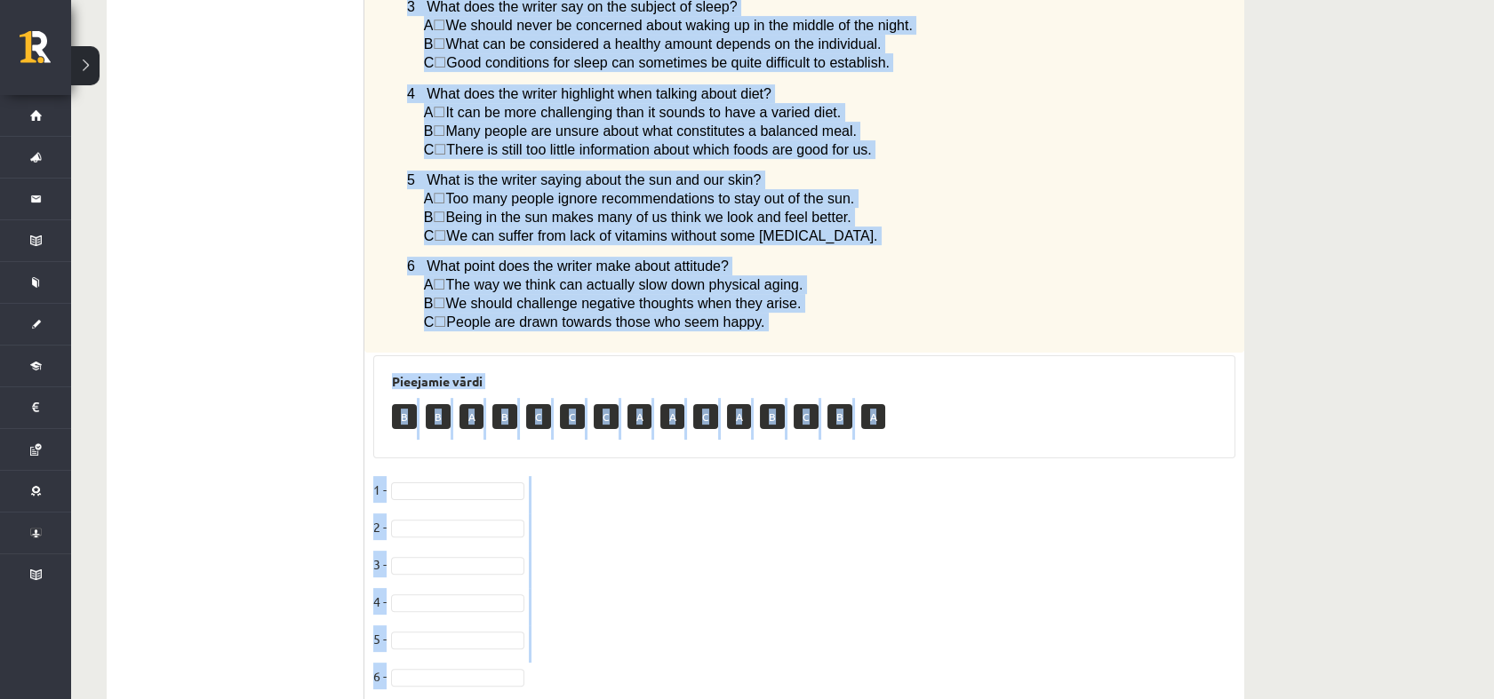
scroll to position [1214, 0]
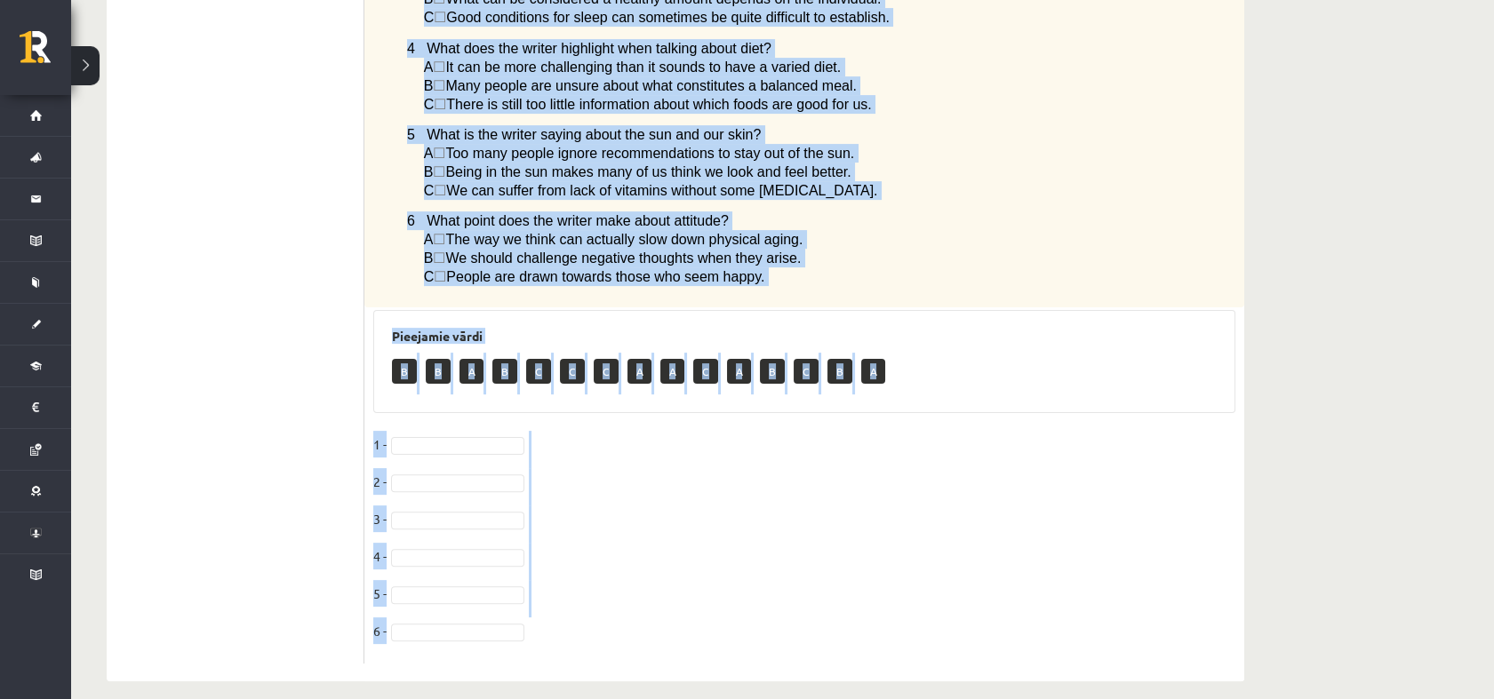
drag, startPoint x: 412, startPoint y: 100, endPoint x: 1249, endPoint y: 711, distance: 1036.5
copy div "Read the article about staying young and choose the correct answer. Staying you…"
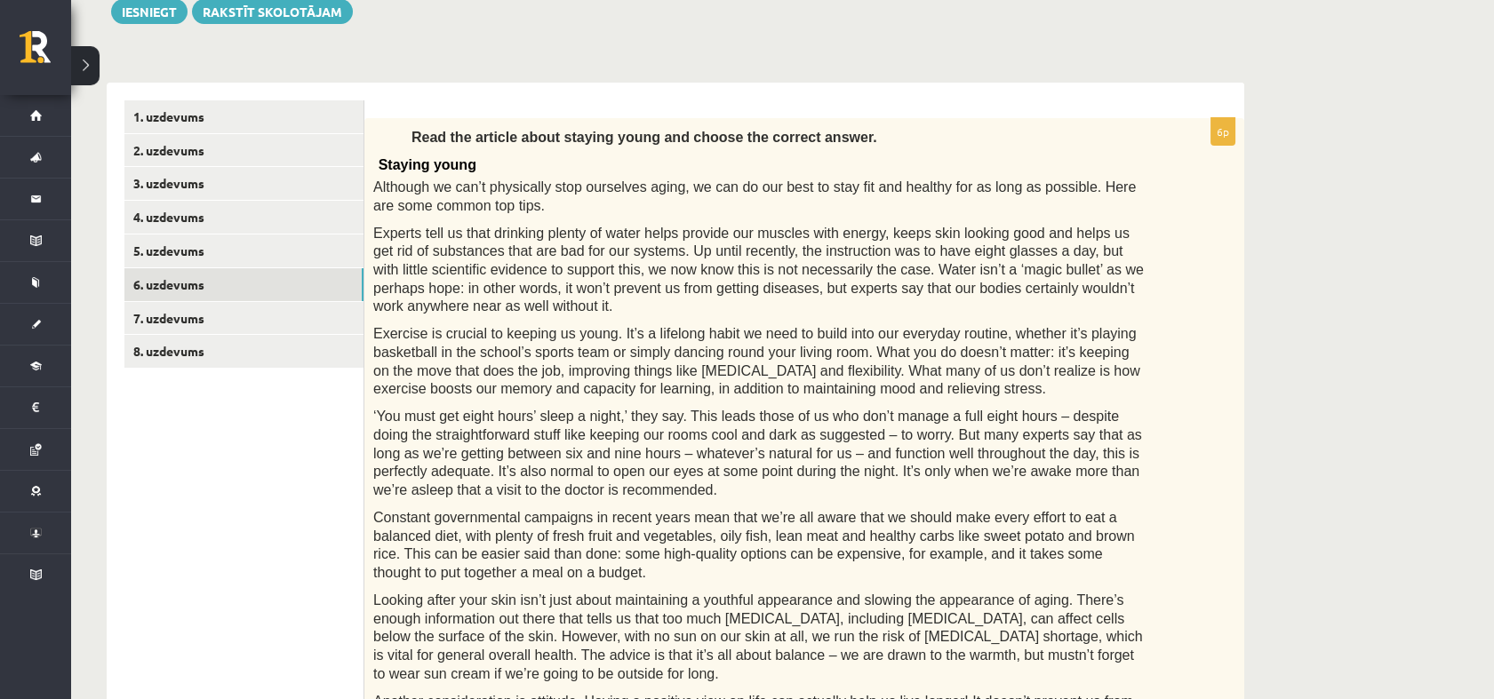
scroll to position [202, 0]
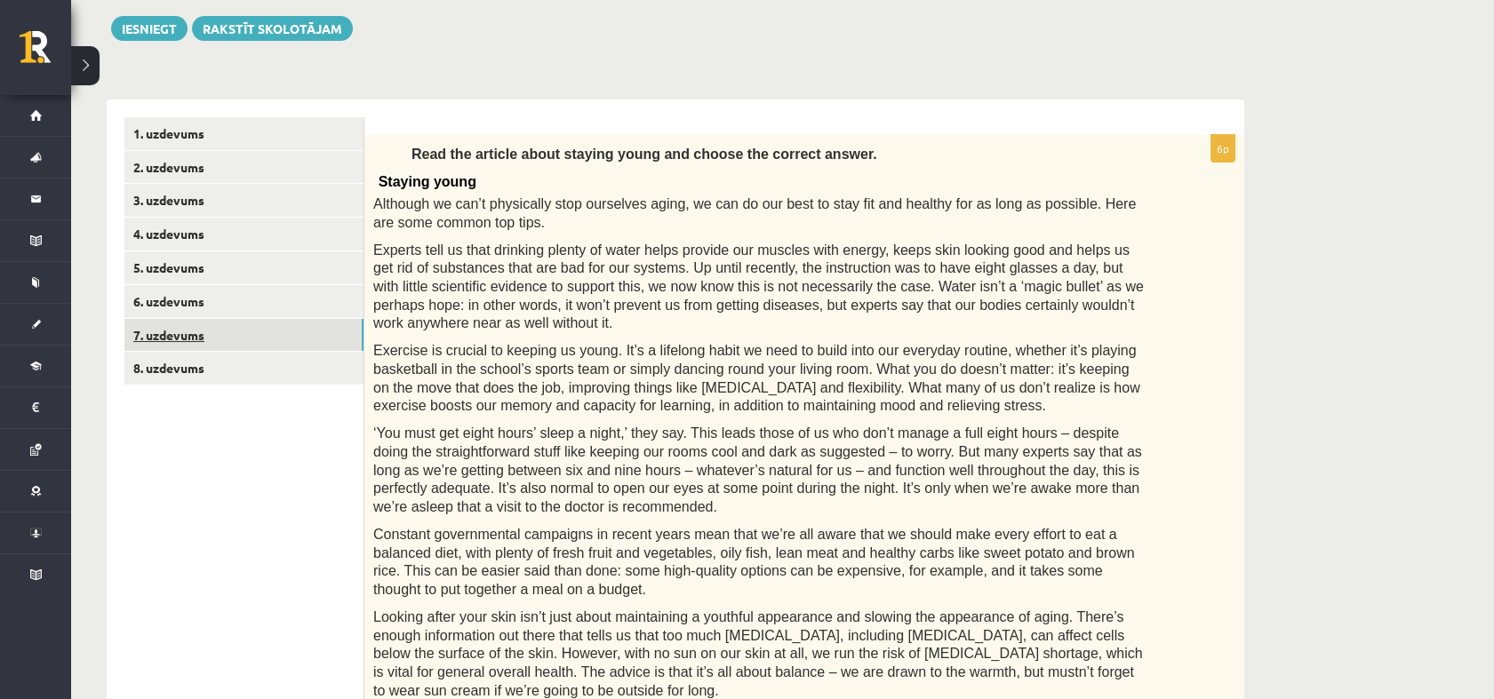
click at [285, 327] on link "7. uzdevums" at bounding box center [243, 335] width 239 height 33
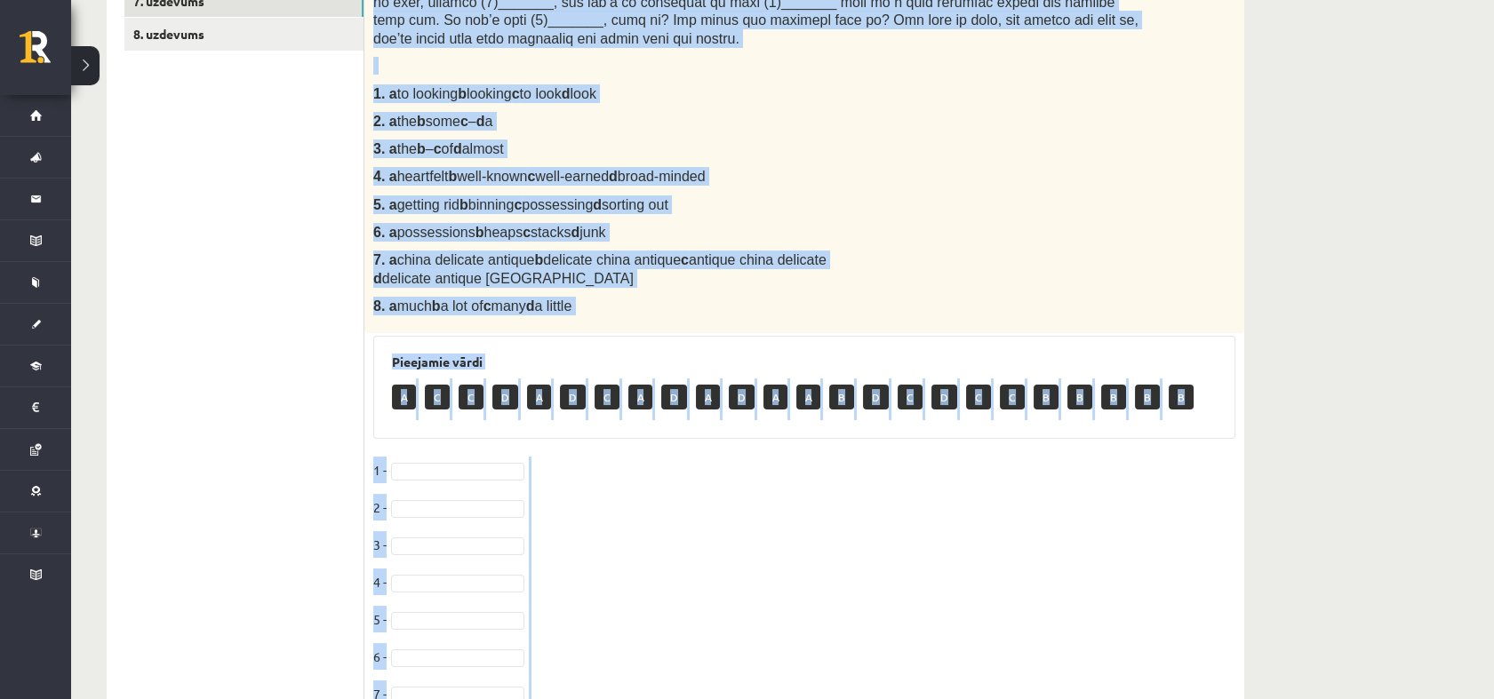
scroll to position [634, 0]
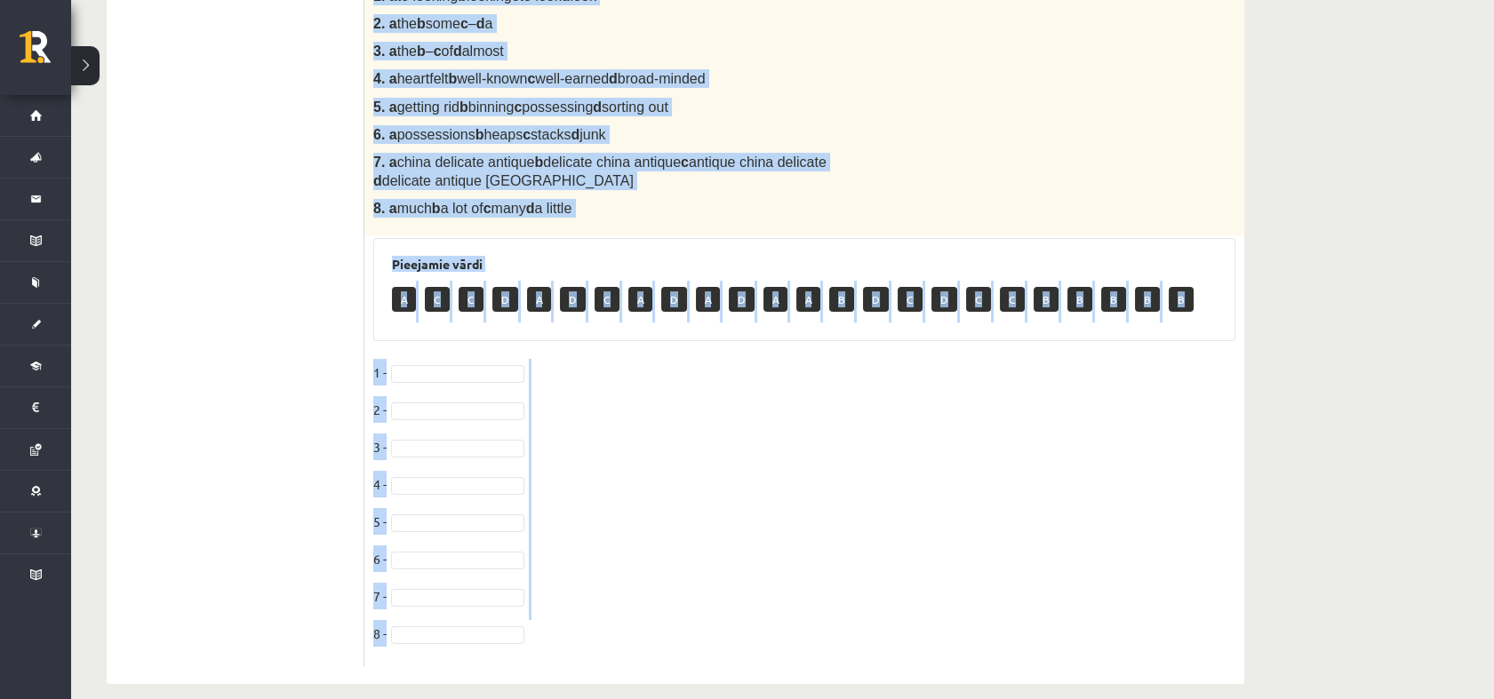
drag, startPoint x: 394, startPoint y: 344, endPoint x: 1142, endPoint y: 704, distance: 830.2
copy div "Complete the text with the correct words (a–d). Car boot sales If you’re lookin…"
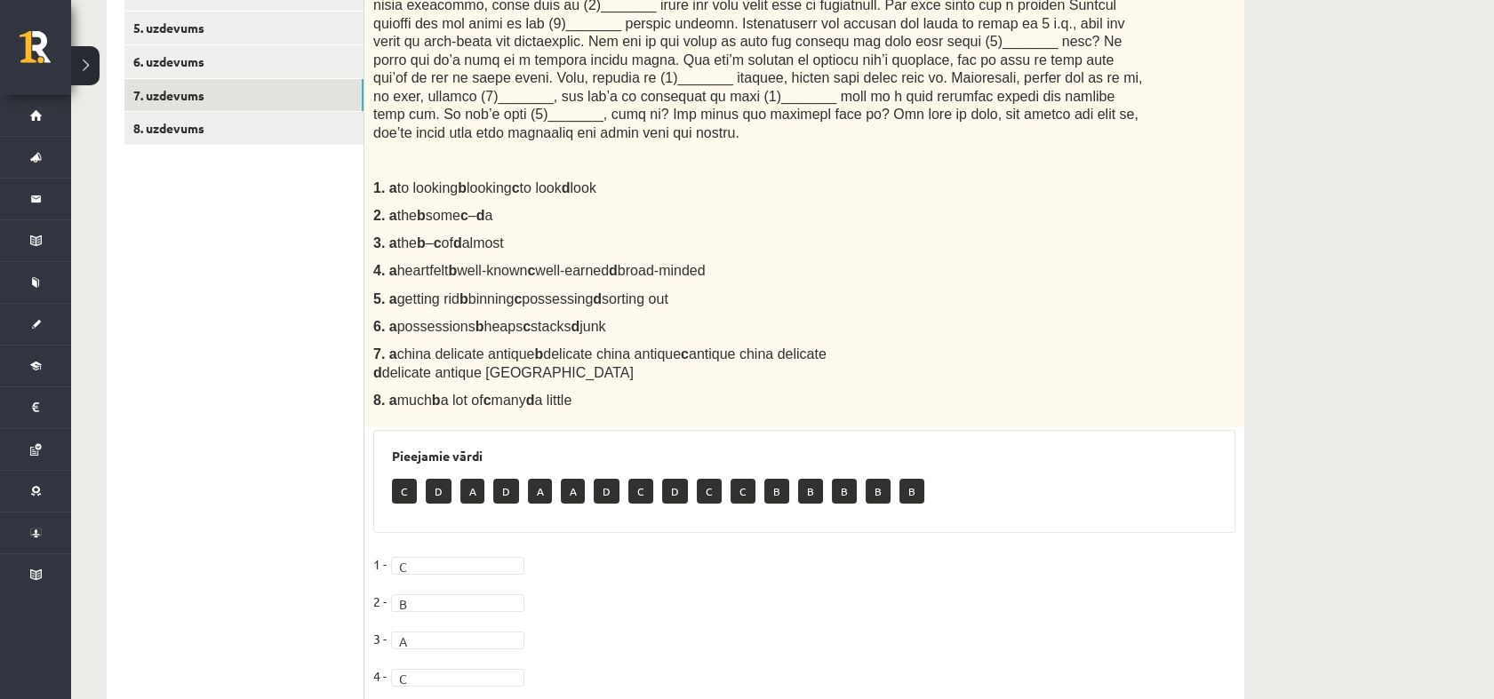
scroll to position [306, 0]
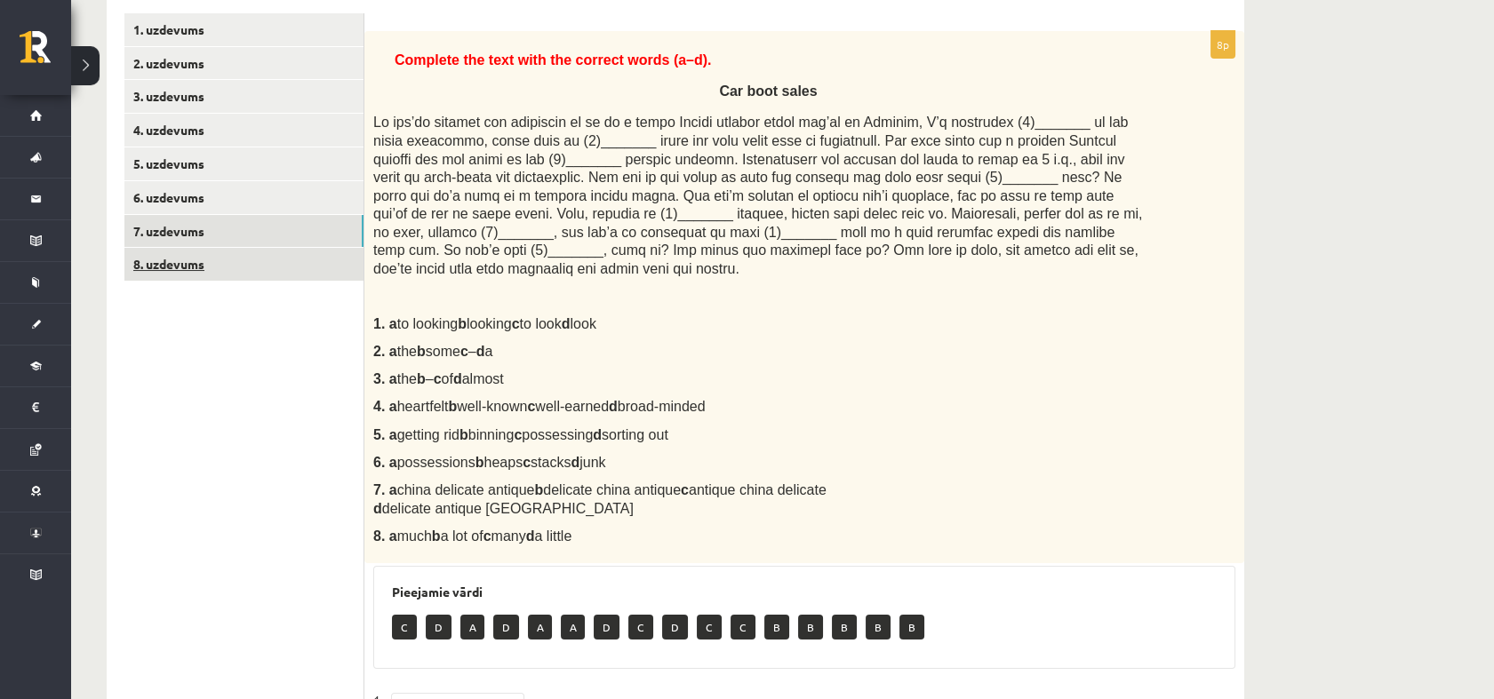
click at [195, 269] on link "8. uzdevums" at bounding box center [243, 264] width 239 height 33
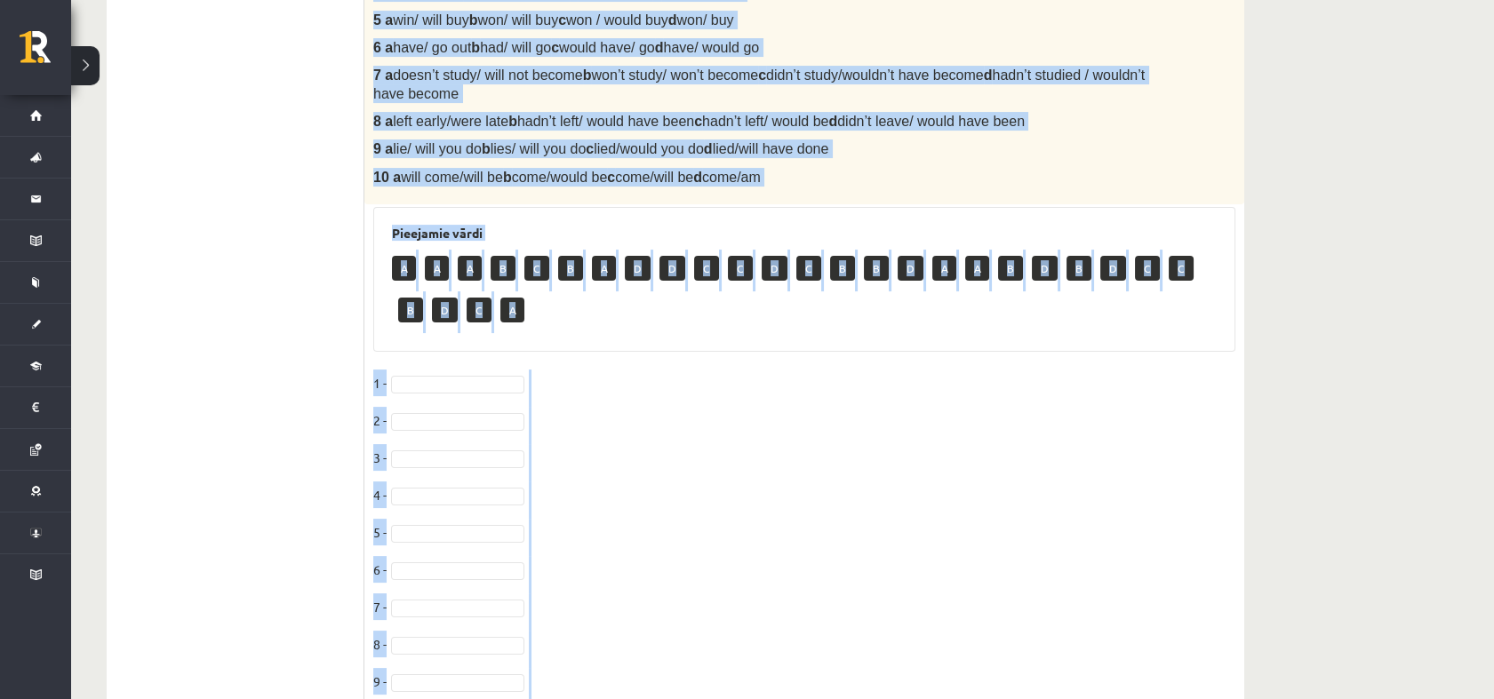
scroll to position [882, 0]
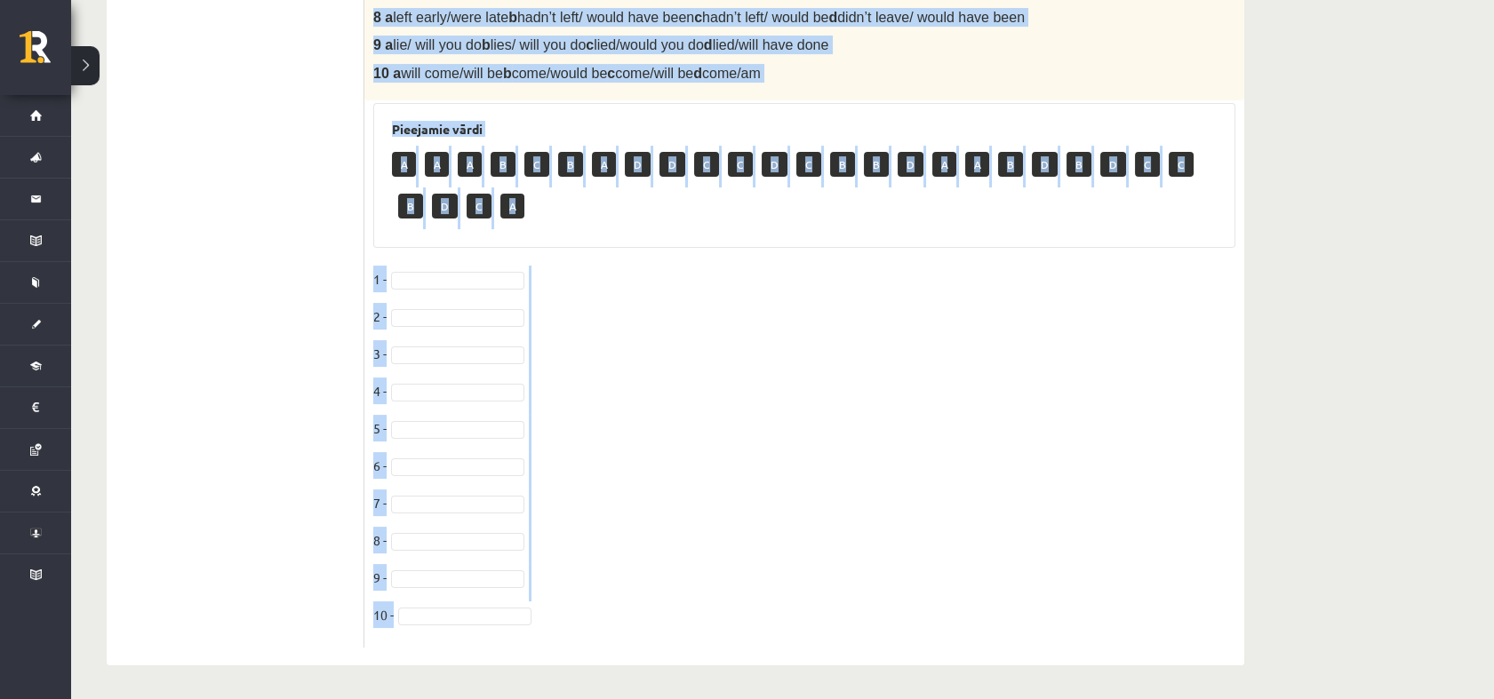
drag, startPoint x: 374, startPoint y: 353, endPoint x: 882, endPoint y: 602, distance: 566.3
click at [882, 602] on div "10p Choose the correct word or phrase in Conditional sentences. 1. When I -----…" at bounding box center [804, 50] width 880 height 1193
copy div "Choose the correct word or phrase in Conditional sentences. 1. When I ------- (…"
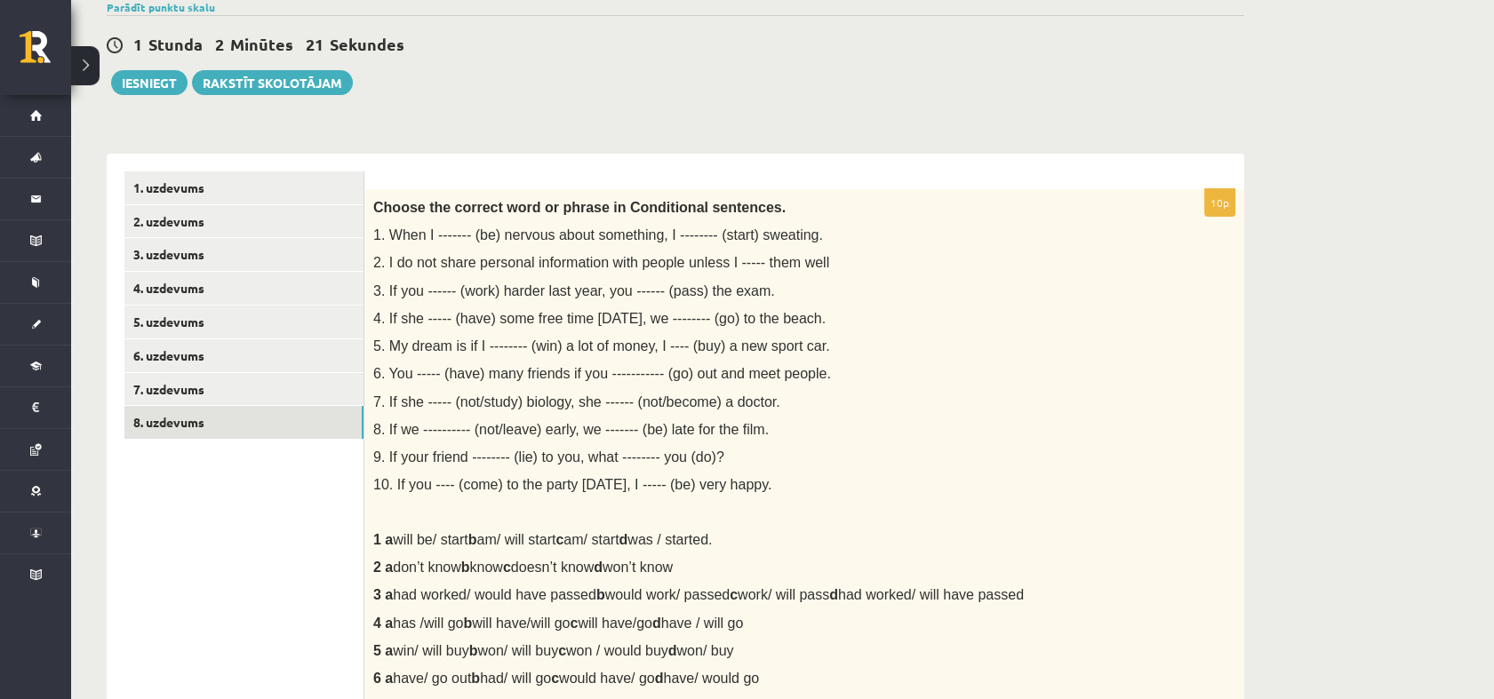
scroll to position [183, 0]
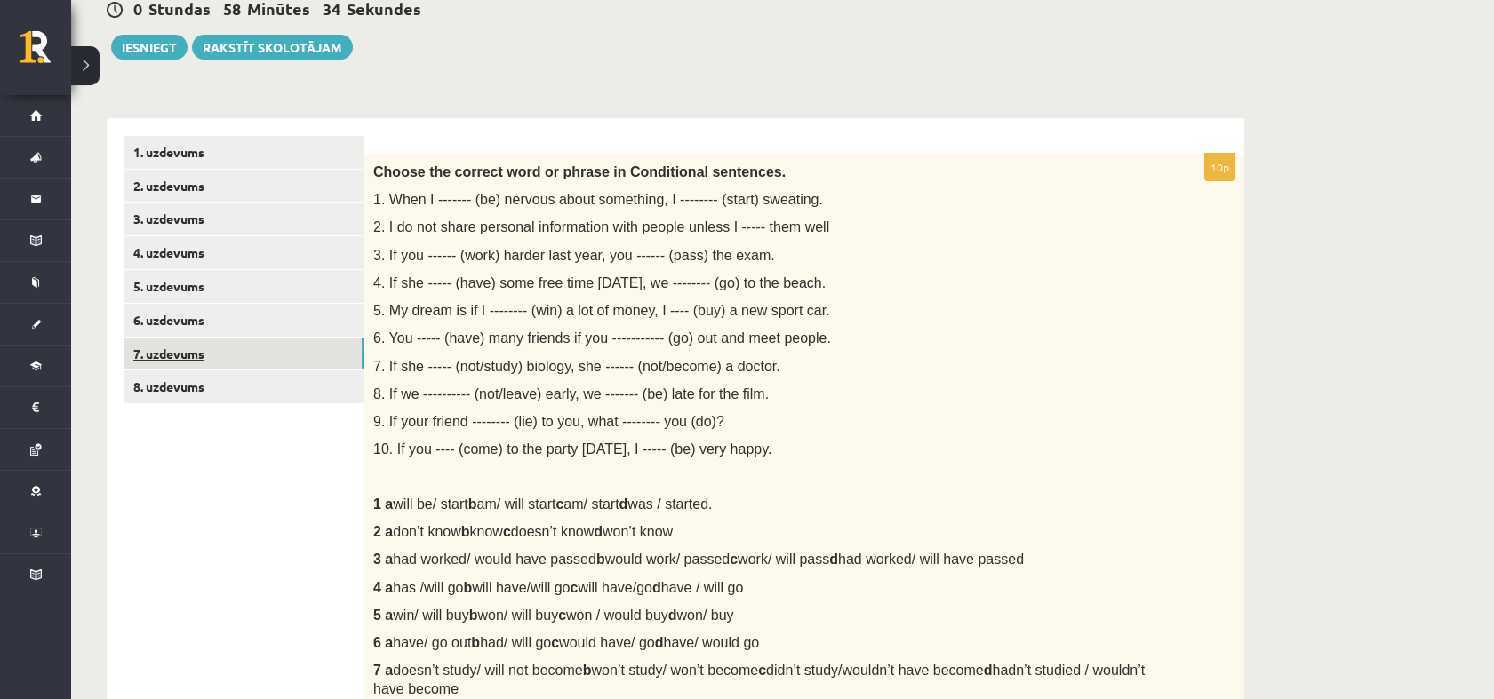
click at [334, 365] on link "7. uzdevums" at bounding box center [243, 354] width 239 height 33
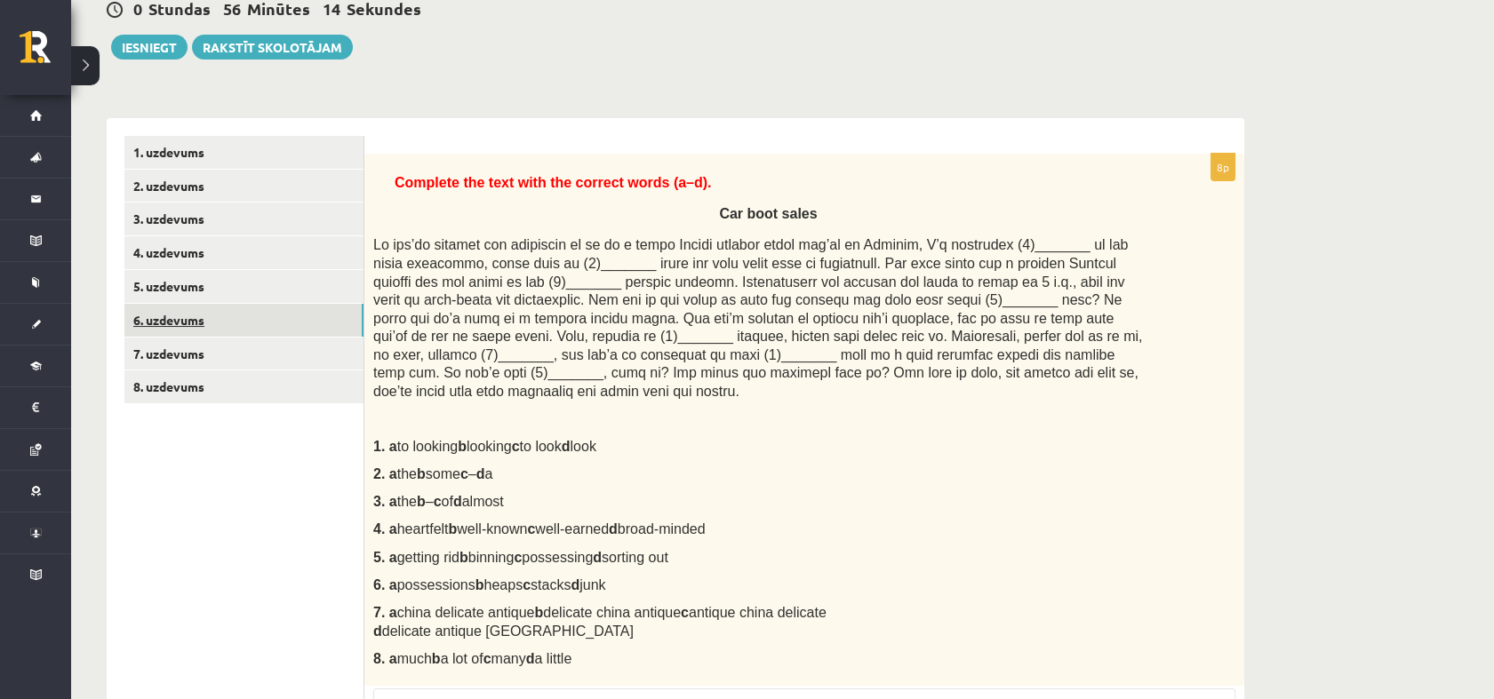
click at [300, 312] on link "6. uzdevums" at bounding box center [243, 320] width 239 height 33
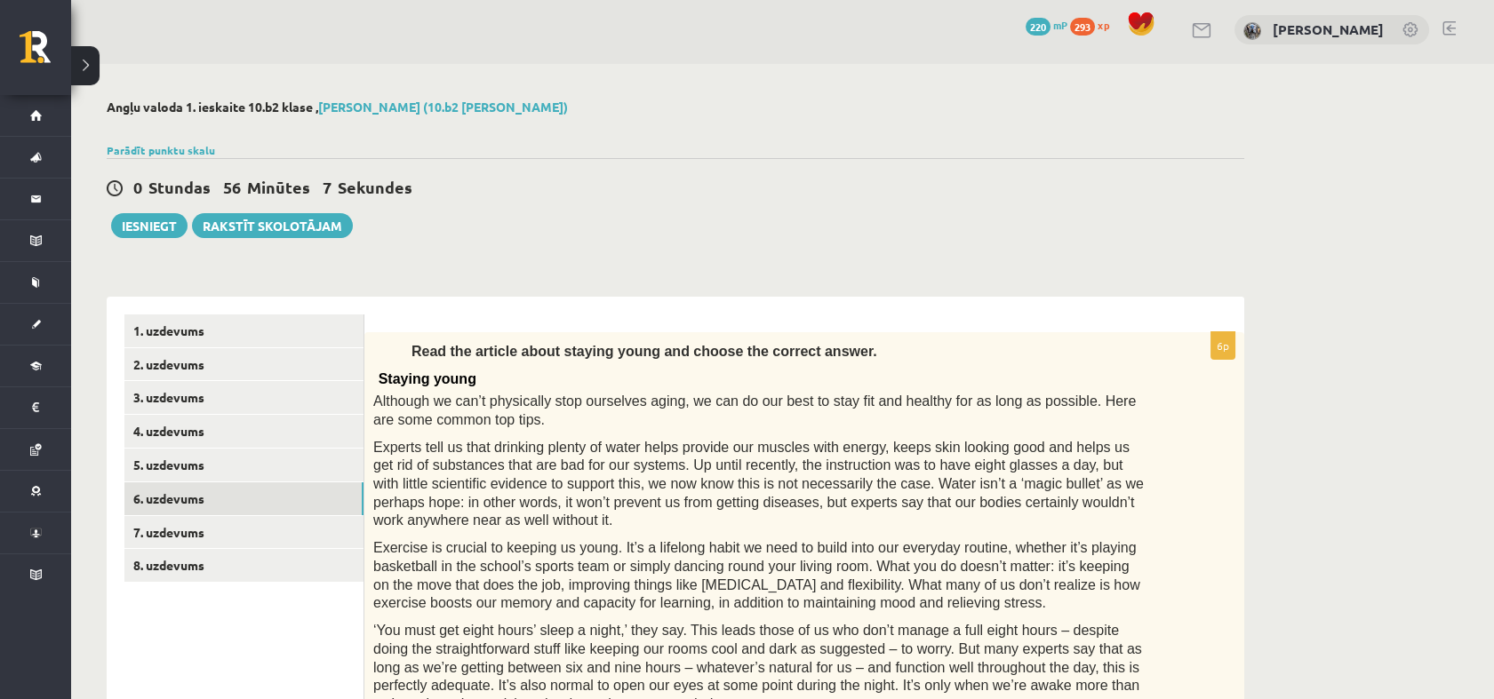
scroll to position [0, 0]
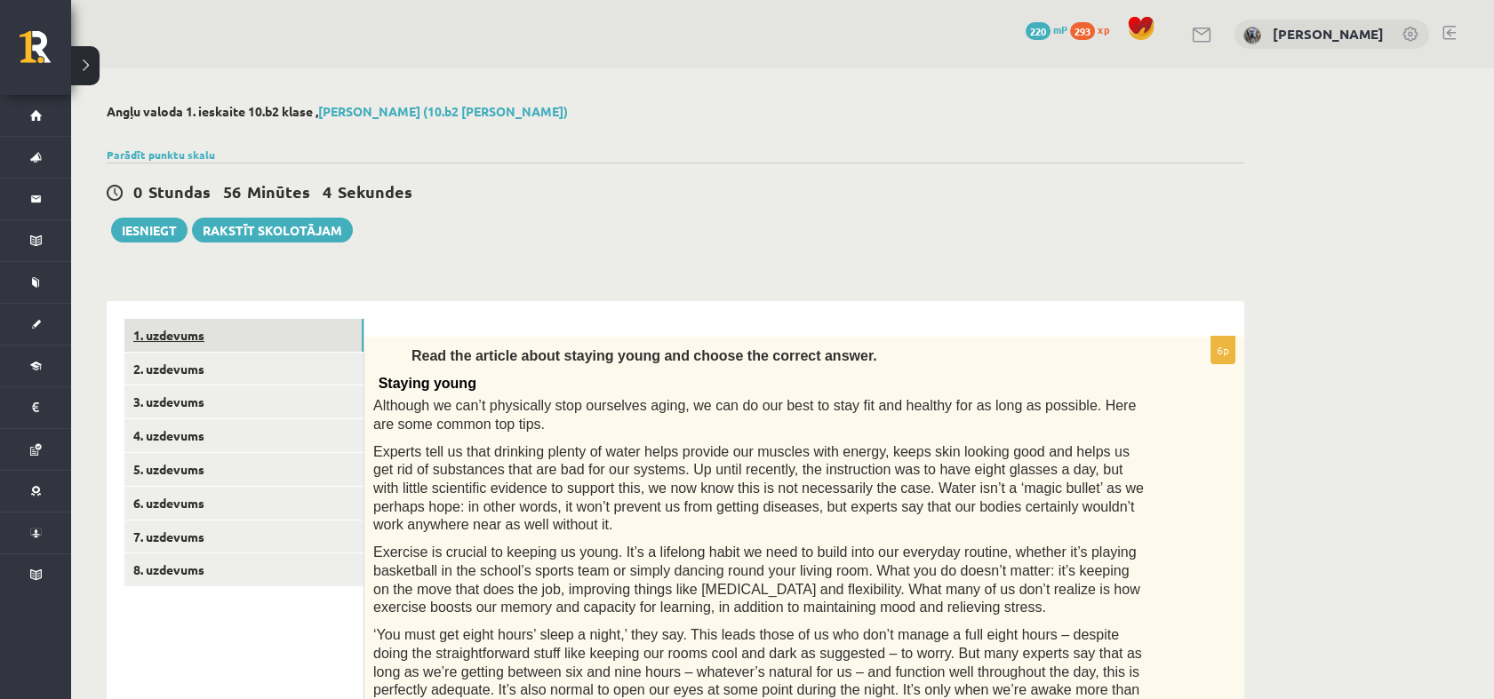
click at [328, 328] on link "1. uzdevums" at bounding box center [243, 335] width 239 height 33
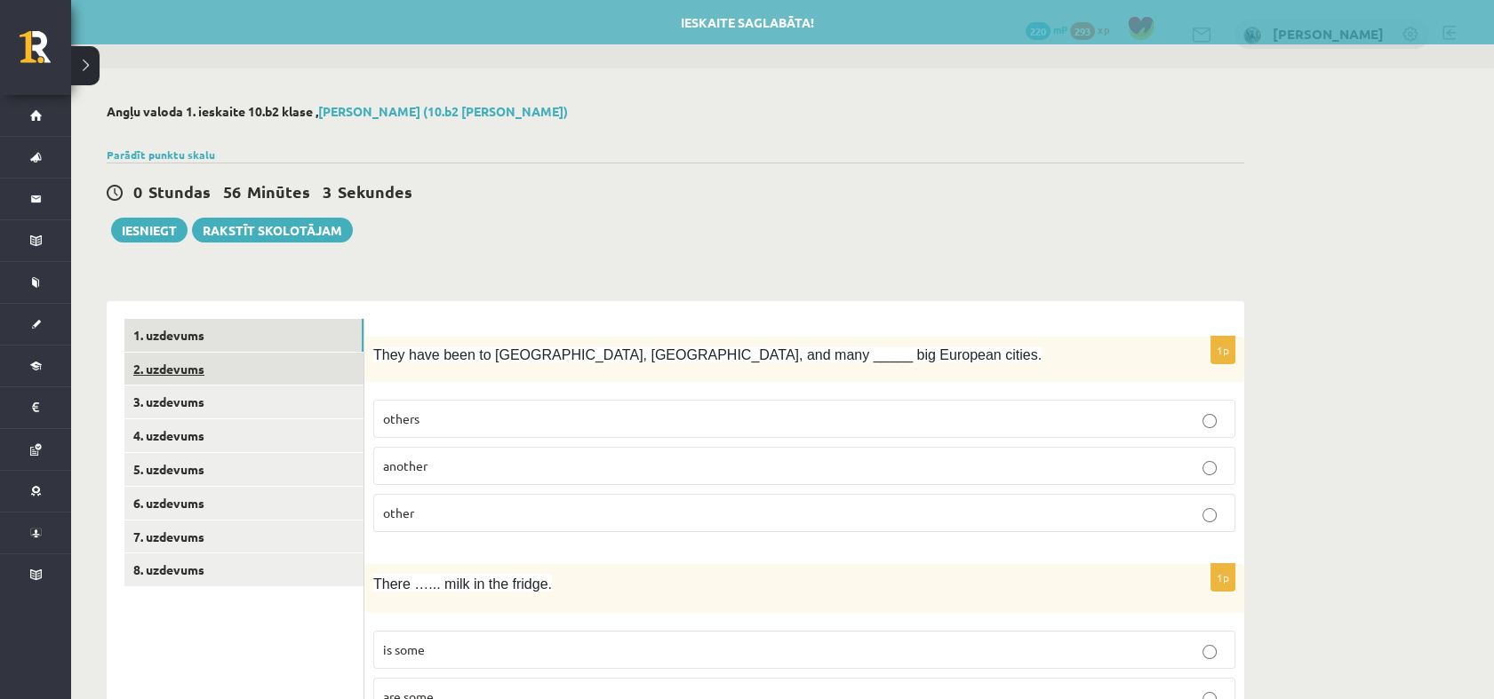
click at [321, 367] on link "2. uzdevums" at bounding box center [243, 369] width 239 height 33
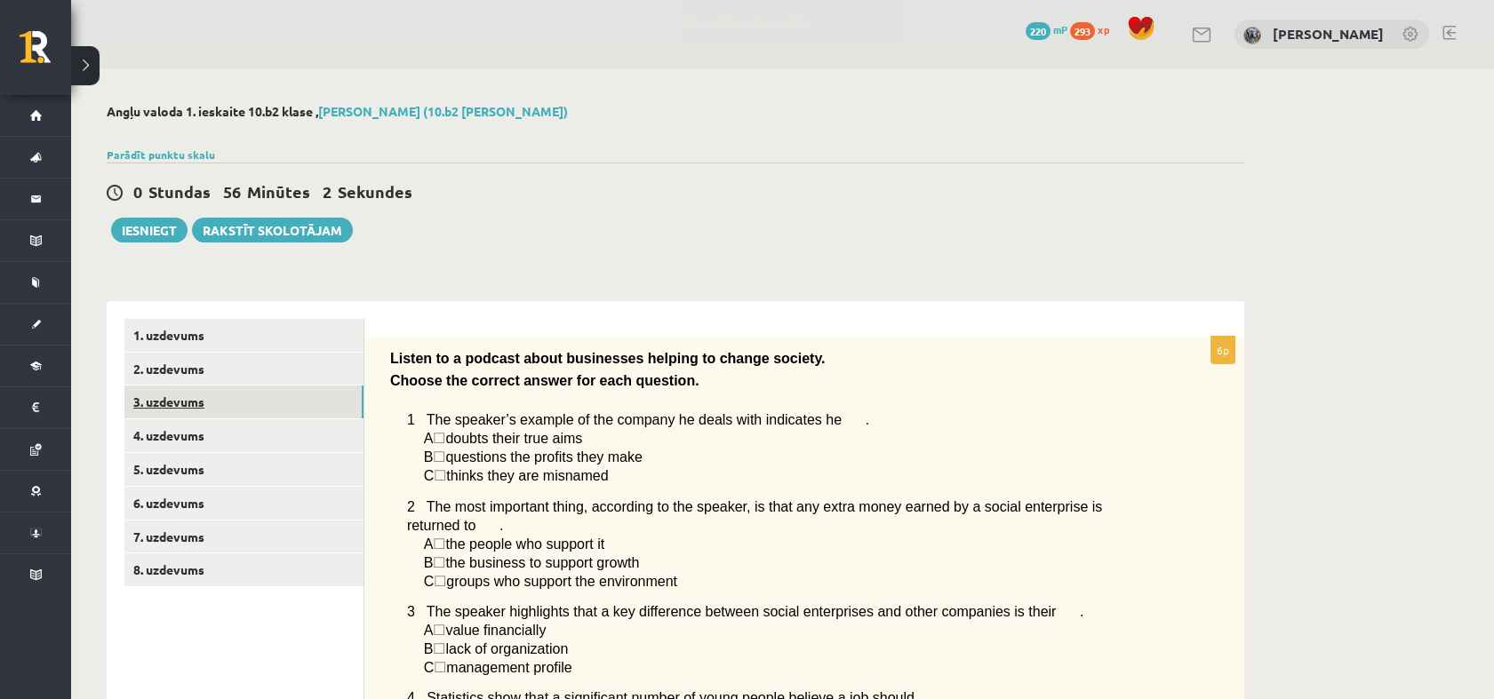
click at [301, 405] on link "3. uzdevums" at bounding box center [243, 402] width 239 height 33
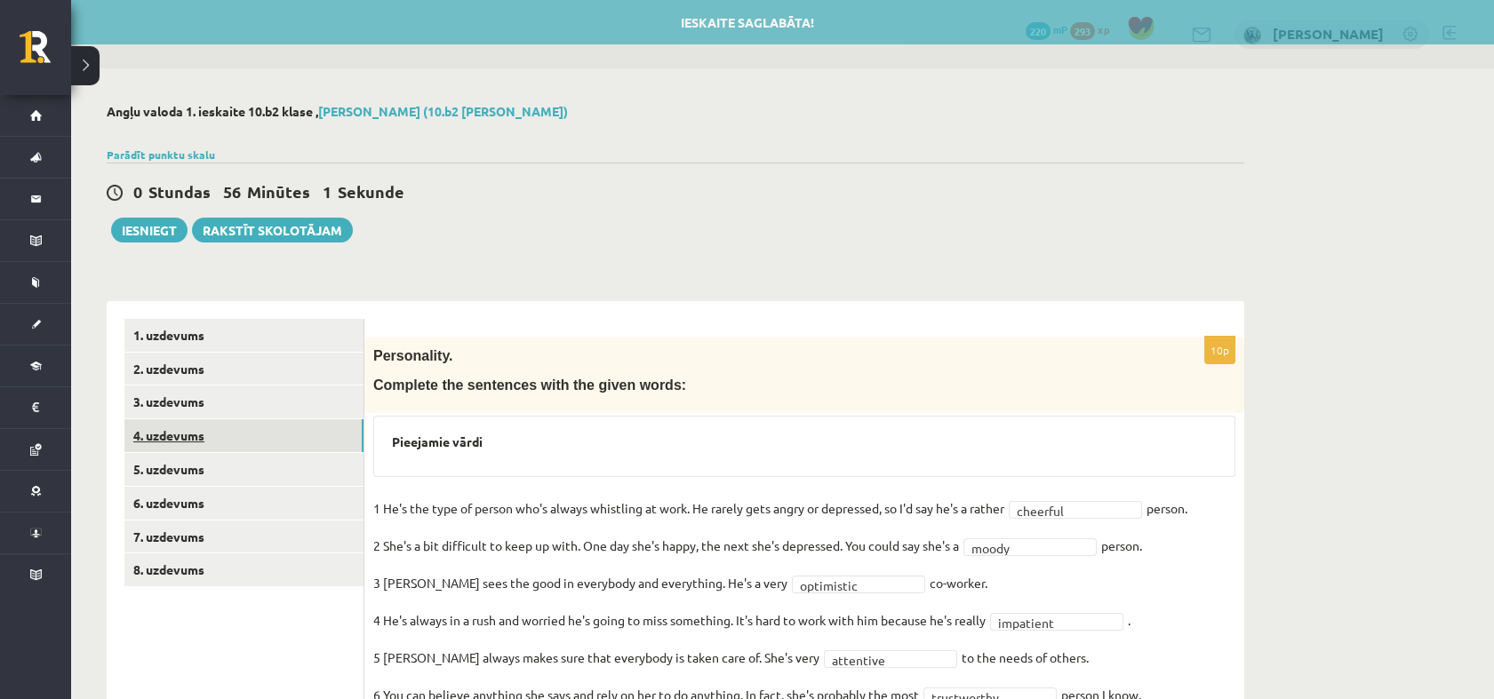
click at [294, 432] on link "4. uzdevums" at bounding box center [243, 435] width 239 height 33
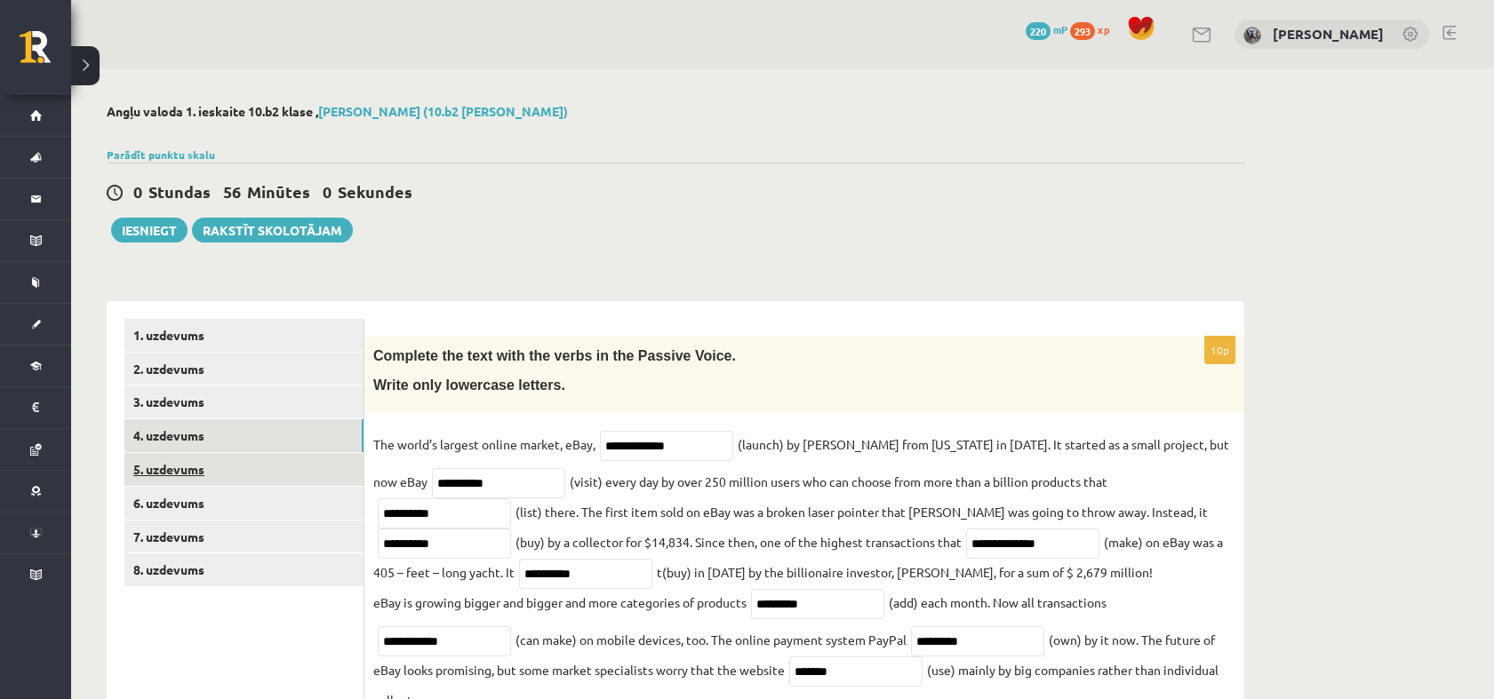
click at [284, 463] on link "5. uzdevums" at bounding box center [243, 469] width 239 height 33
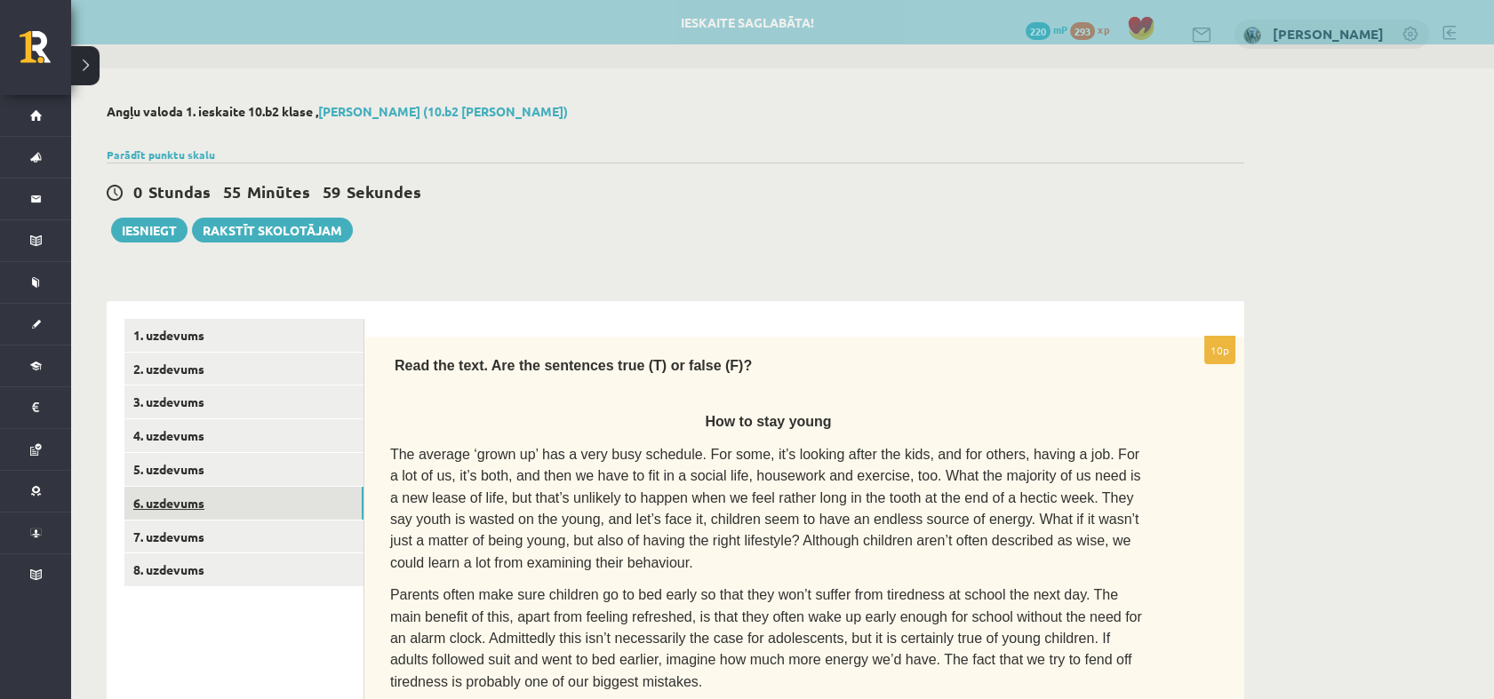
click at [275, 503] on link "6. uzdevums" at bounding box center [243, 503] width 239 height 33
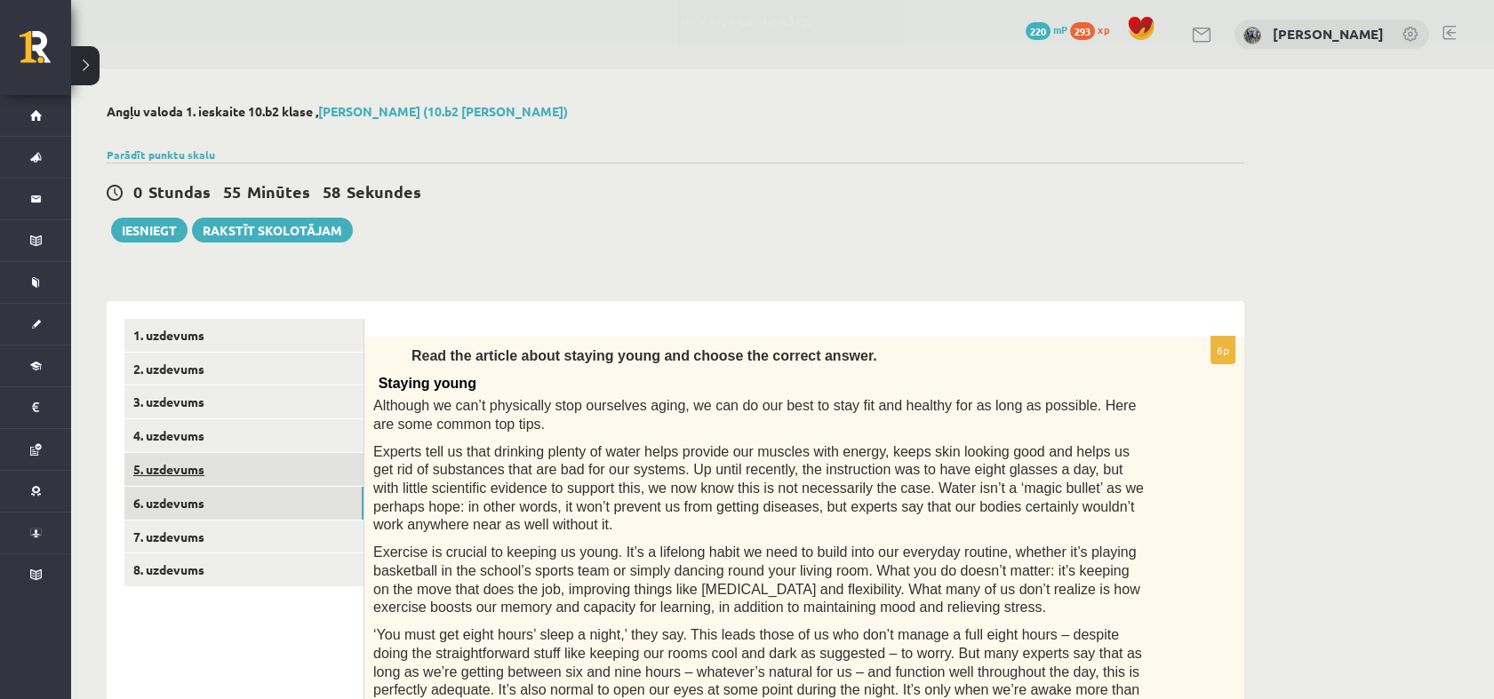
click at [279, 462] on link "5. uzdevums" at bounding box center [243, 469] width 239 height 33
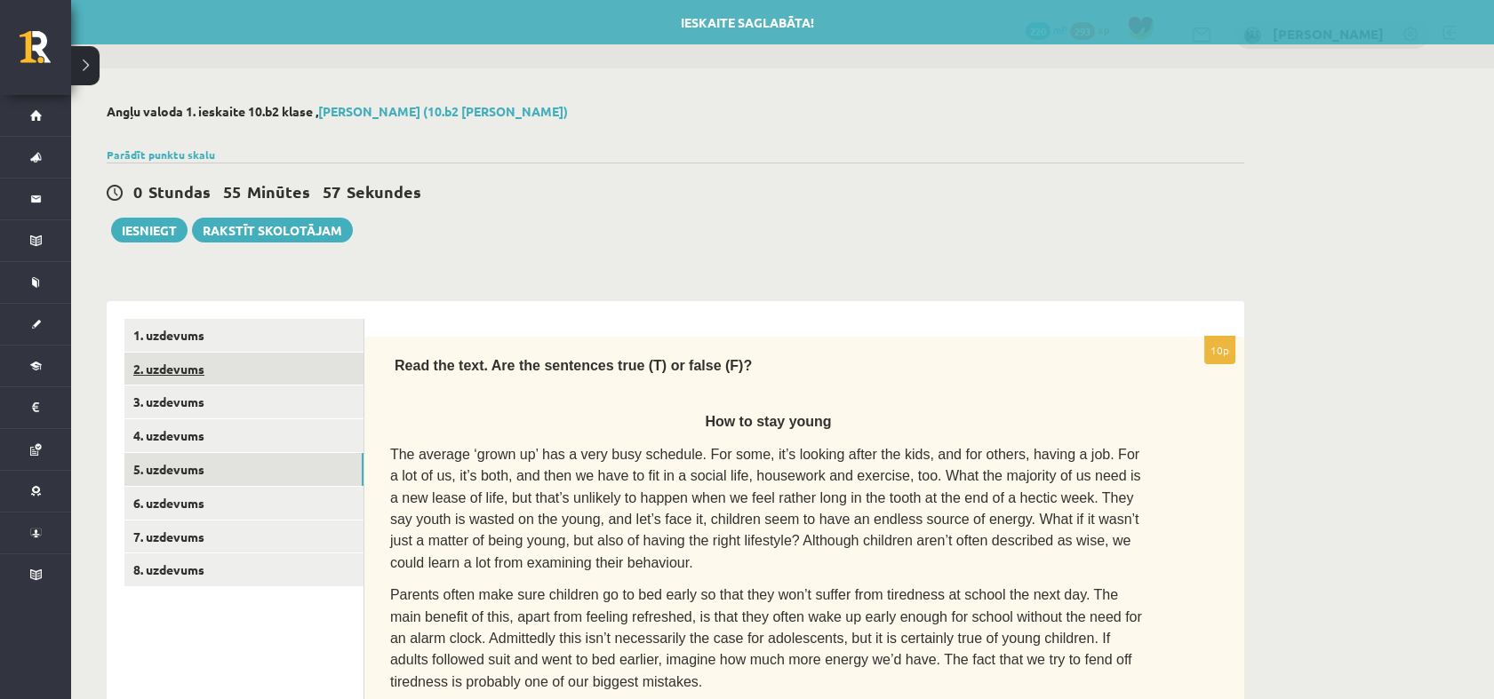
click at [261, 381] on link "2. uzdevums" at bounding box center [243, 369] width 239 height 33
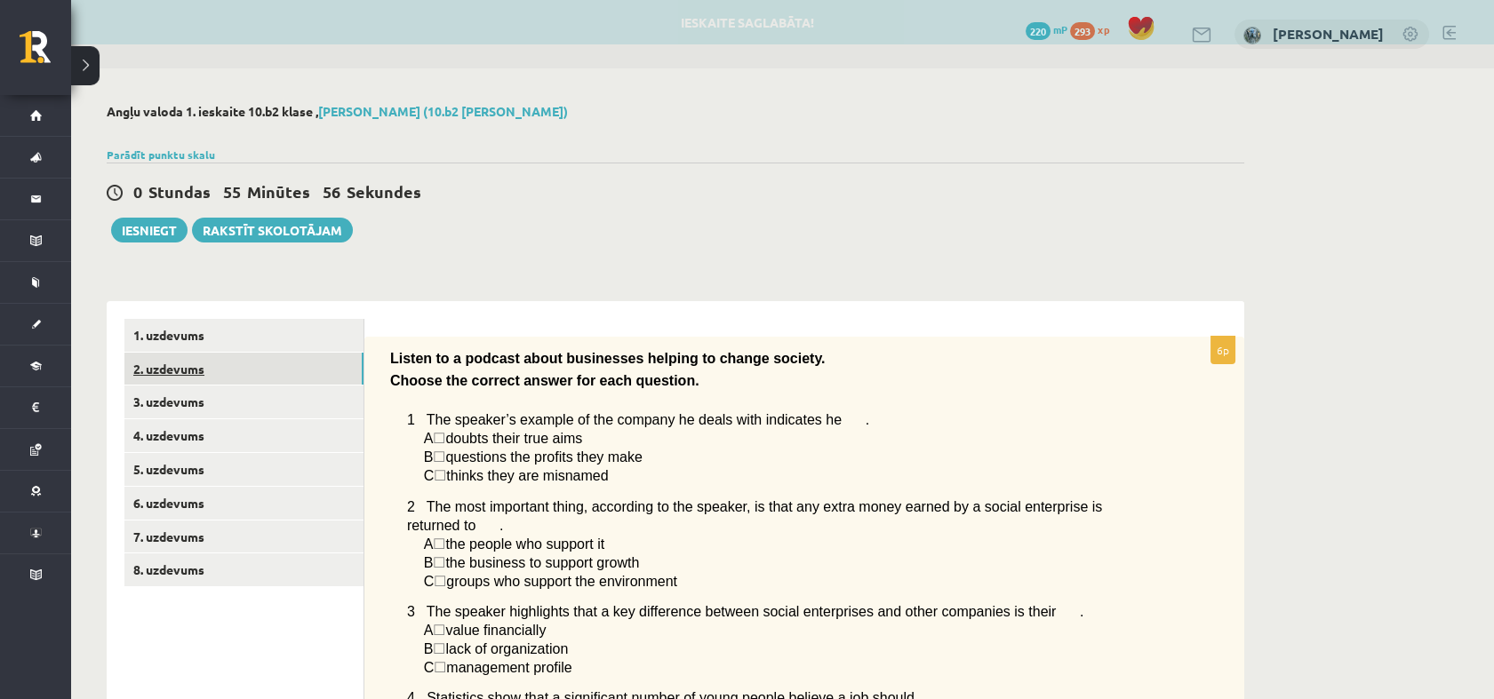
click at [263, 358] on link "2. uzdevums" at bounding box center [243, 369] width 239 height 33
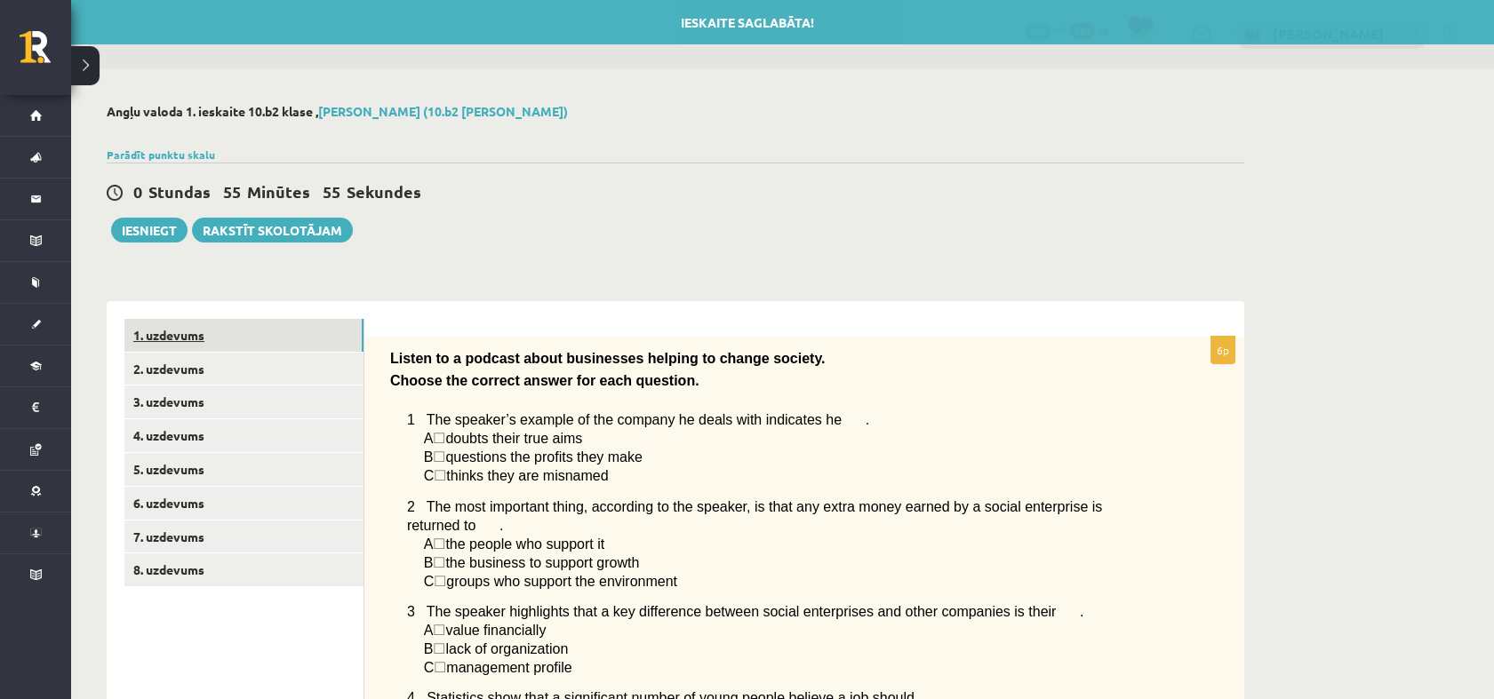
click at [260, 326] on link "1. uzdevums" at bounding box center [243, 335] width 239 height 33
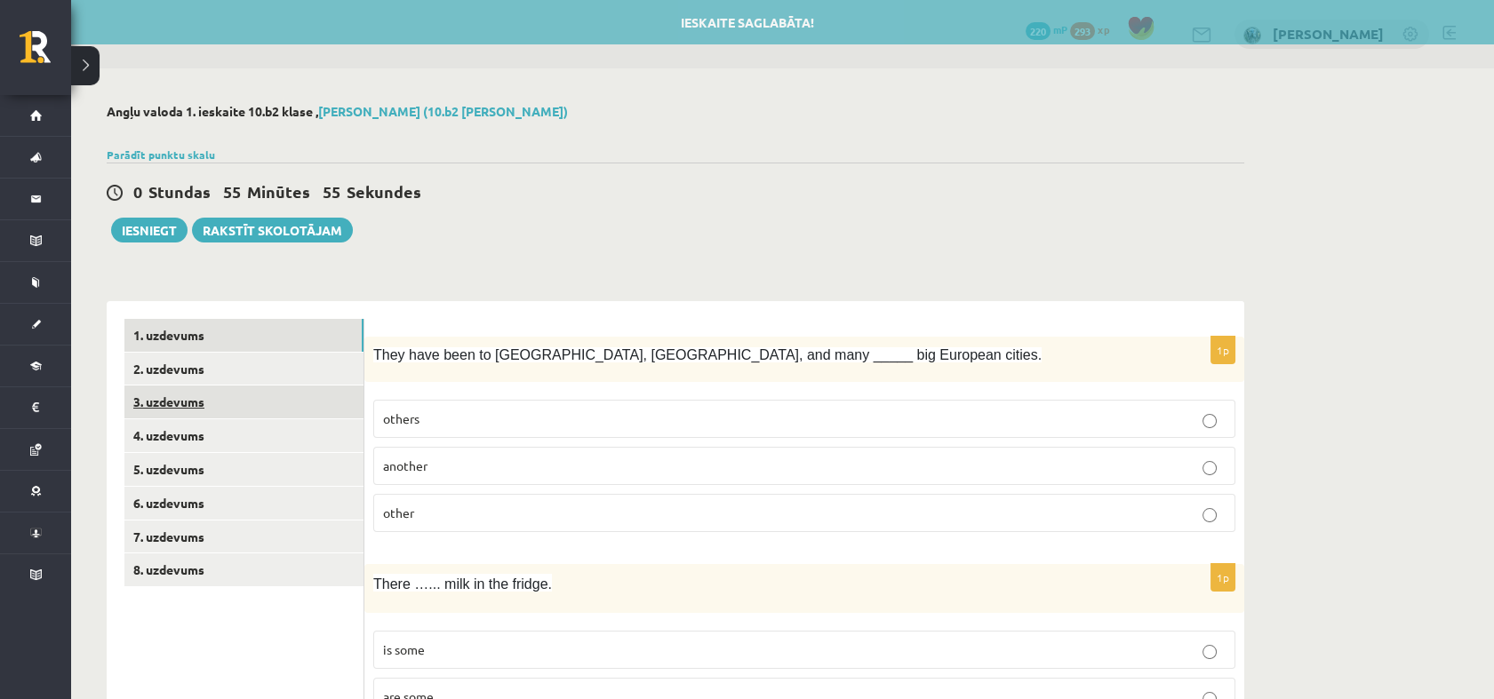
click at [270, 405] on link "3. uzdevums" at bounding box center [243, 402] width 239 height 33
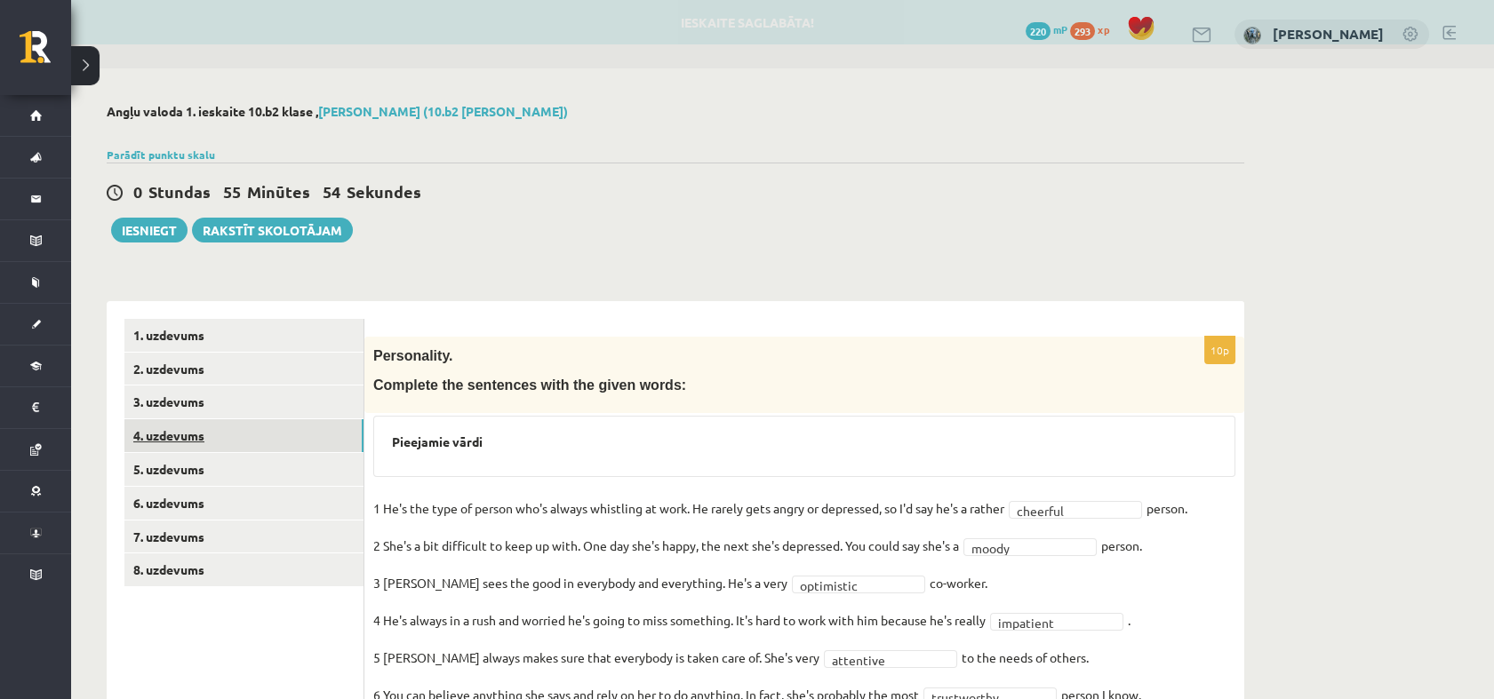
click at [262, 452] on link "4. uzdevums" at bounding box center [243, 435] width 239 height 33
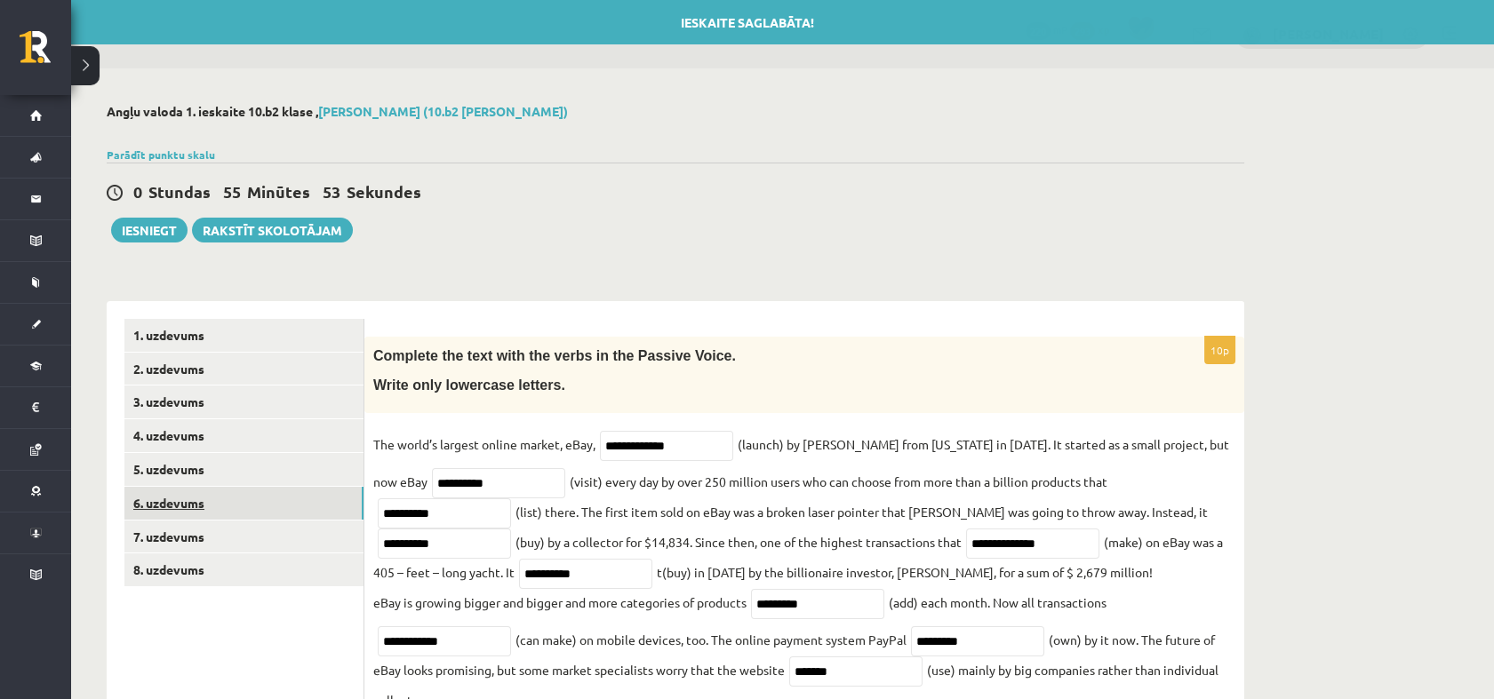
click at [257, 509] on link "6. uzdevums" at bounding box center [243, 503] width 239 height 33
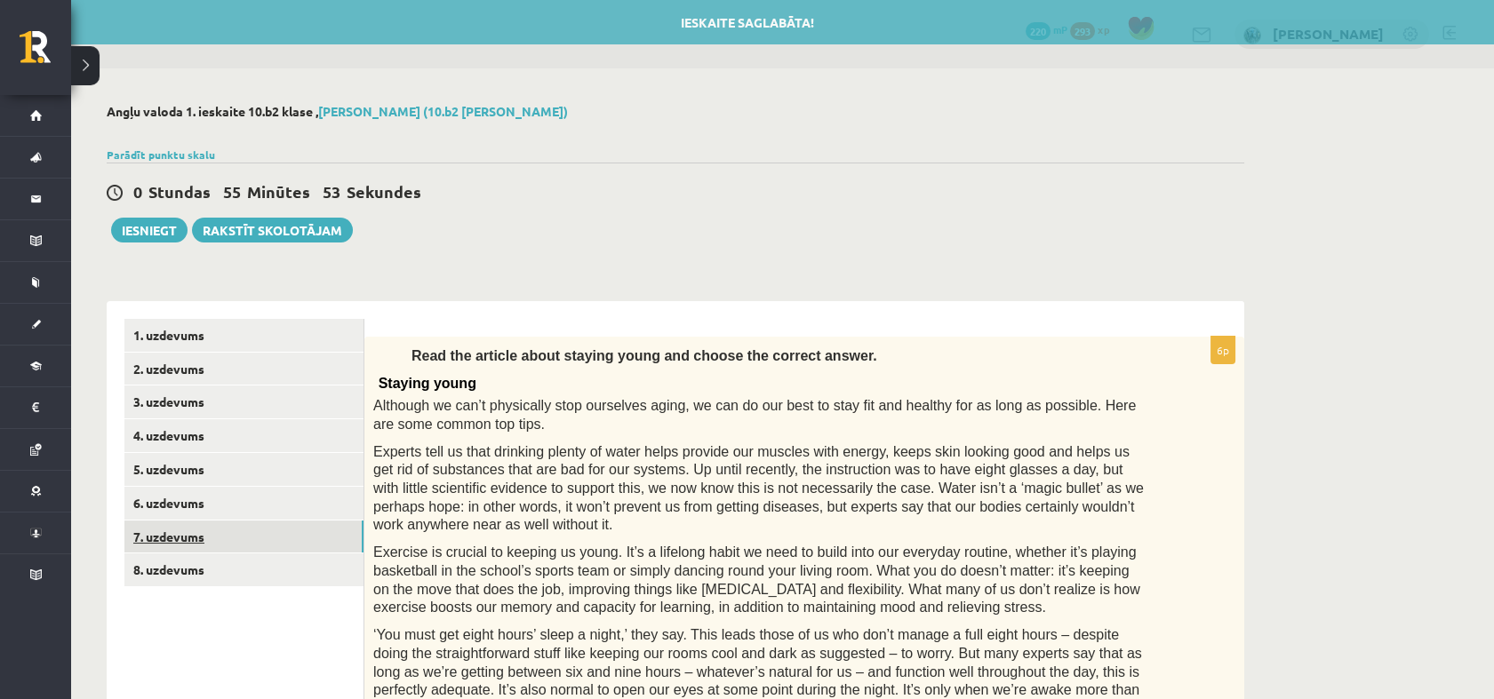
click at [254, 549] on link "7. uzdevums" at bounding box center [243, 537] width 239 height 33
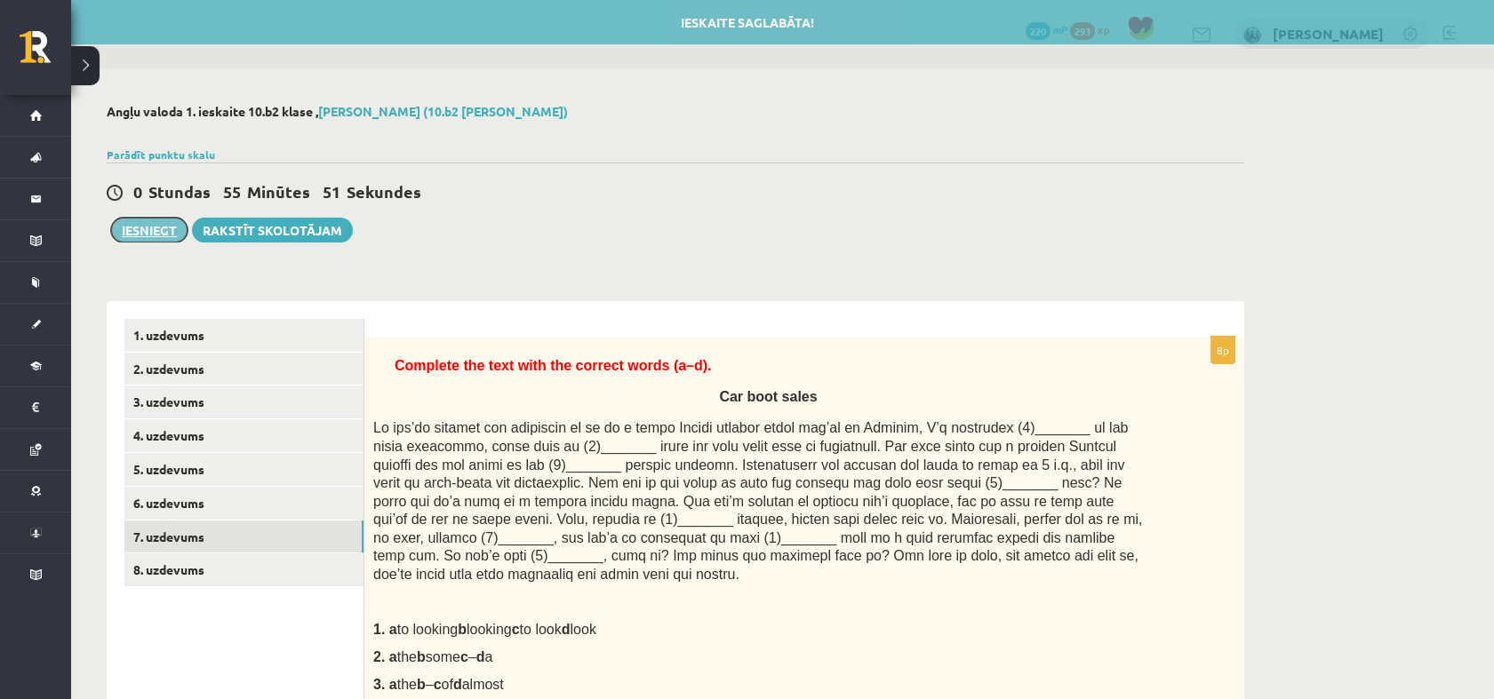
click at [156, 230] on button "Iesniegt" at bounding box center [149, 230] width 76 height 25
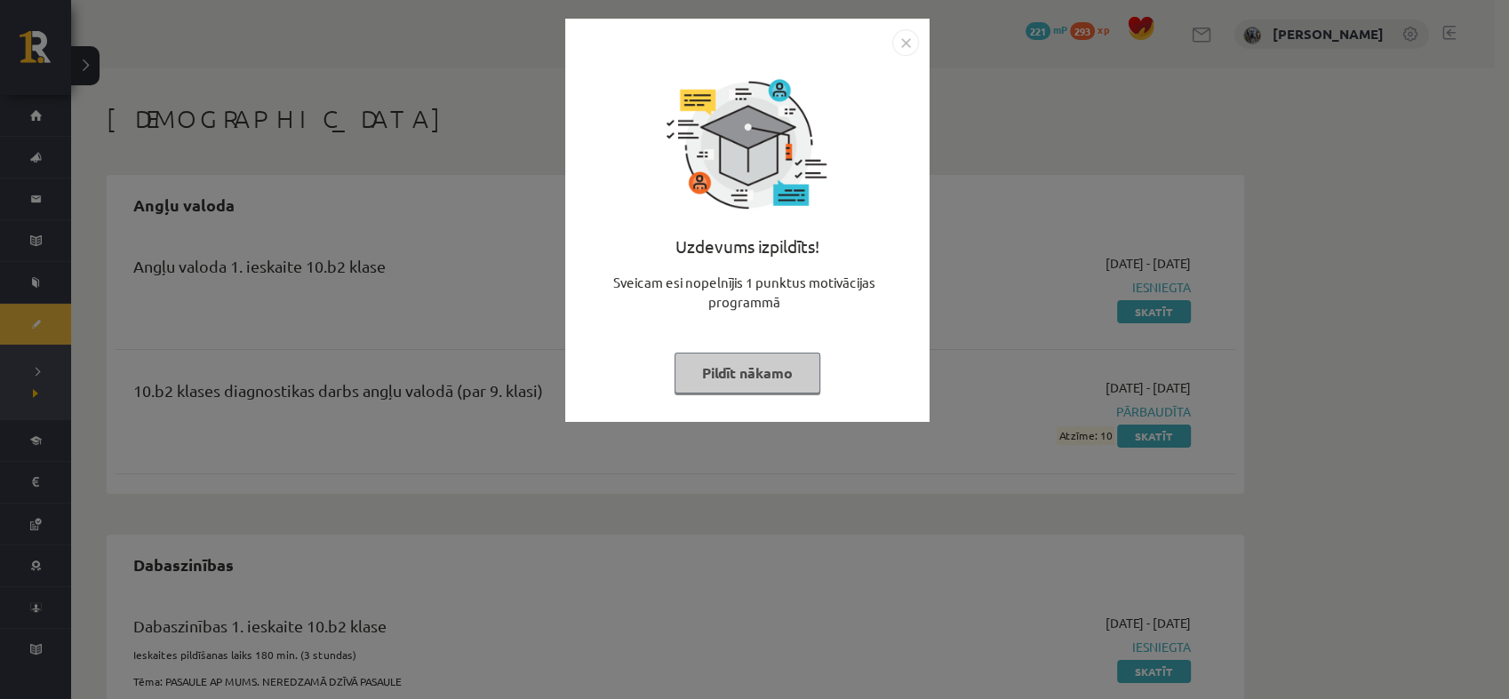
click at [784, 372] on button "Pildīt nākamo" at bounding box center [747, 373] width 146 height 41
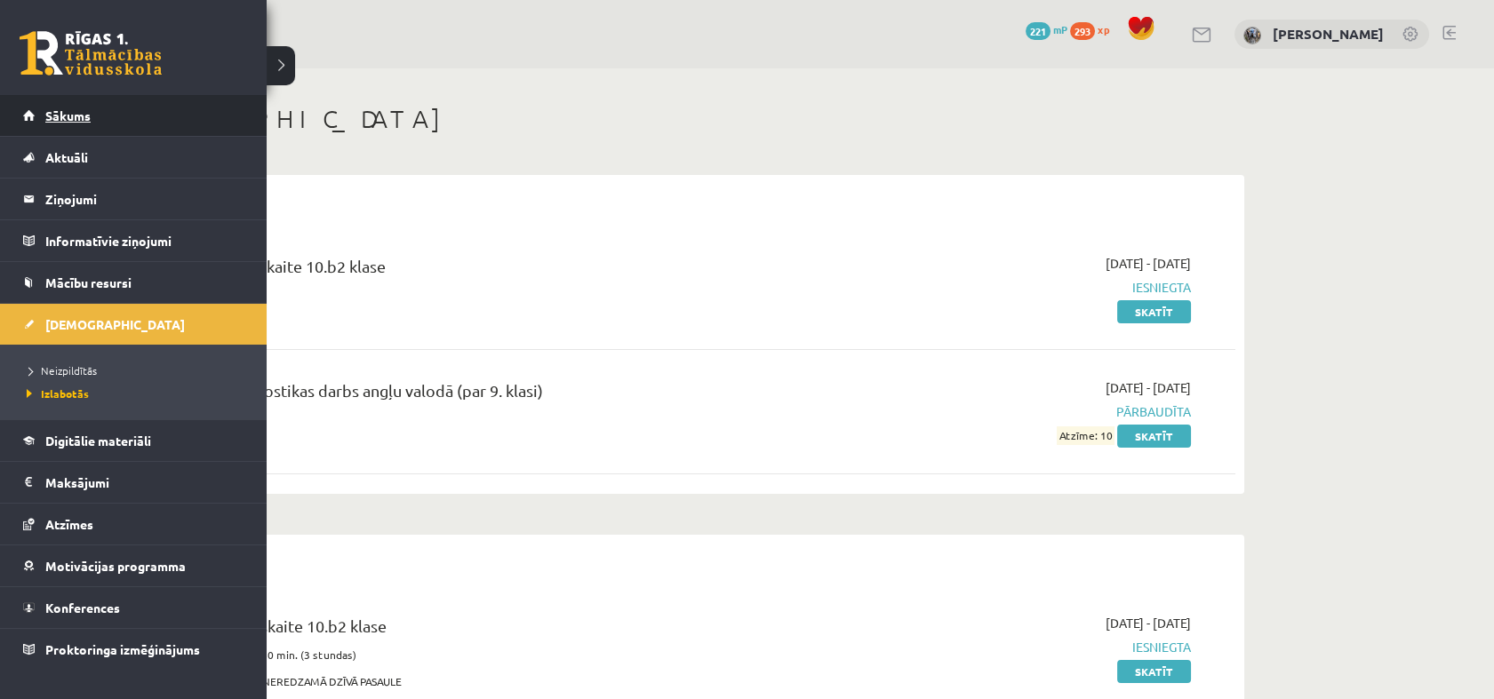
click at [49, 121] on span "Sākums" at bounding box center [67, 116] width 45 height 16
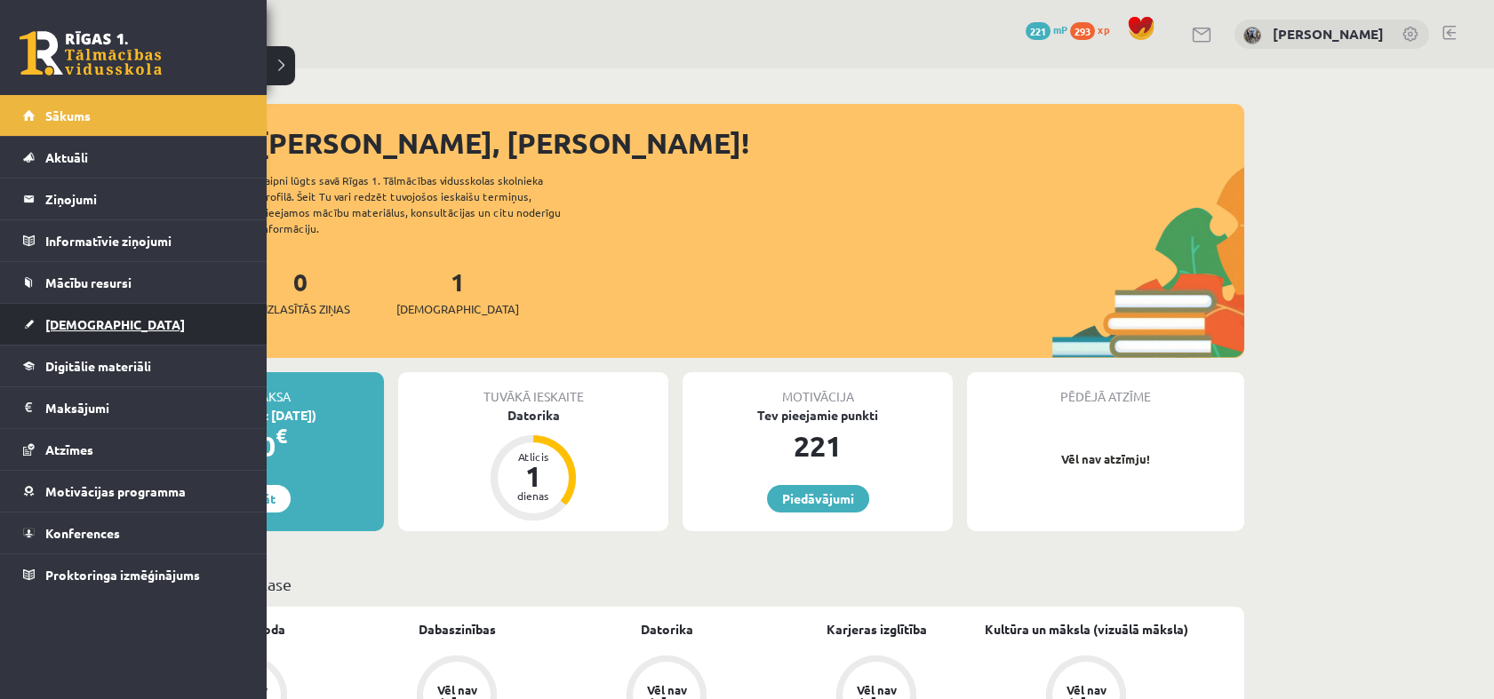
click at [81, 320] on span "[DEMOGRAPHIC_DATA]" at bounding box center [115, 324] width 140 height 16
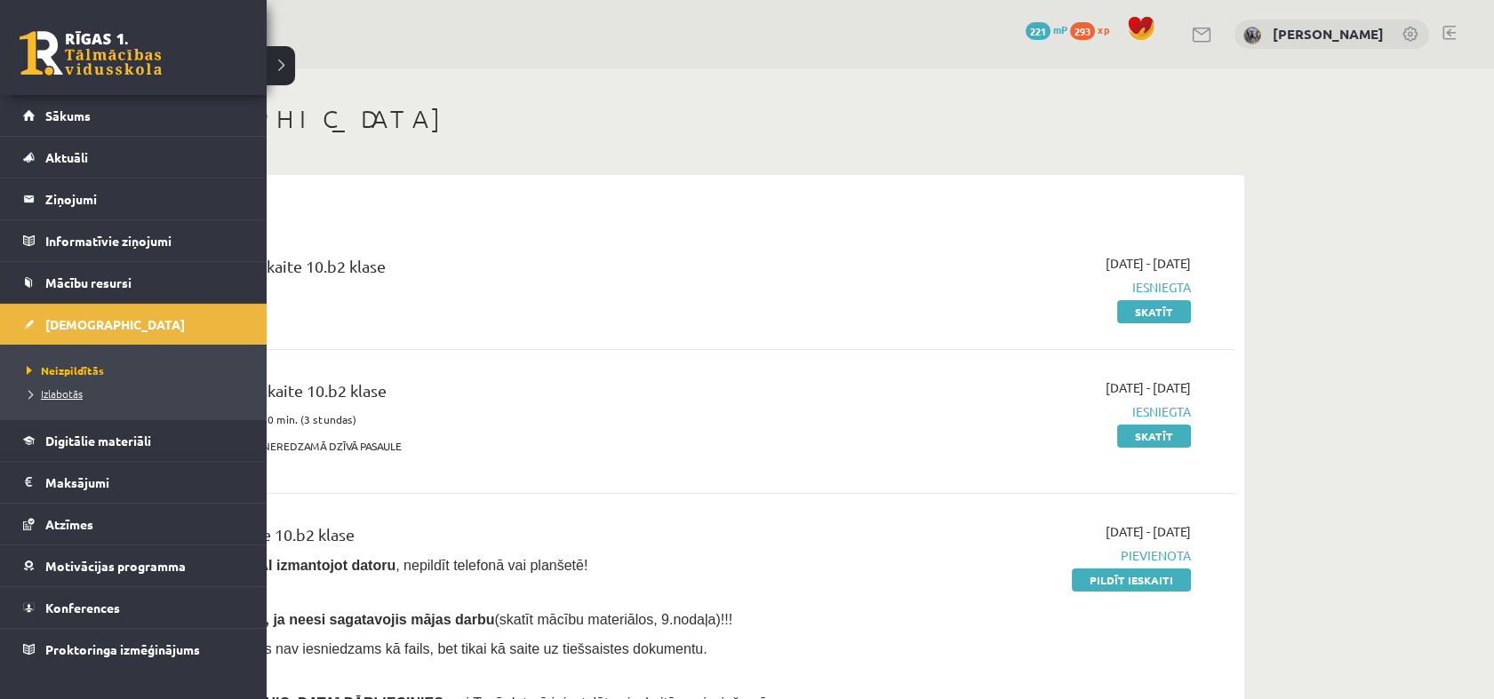
click at [54, 393] on span "Izlabotās" at bounding box center [52, 394] width 60 height 14
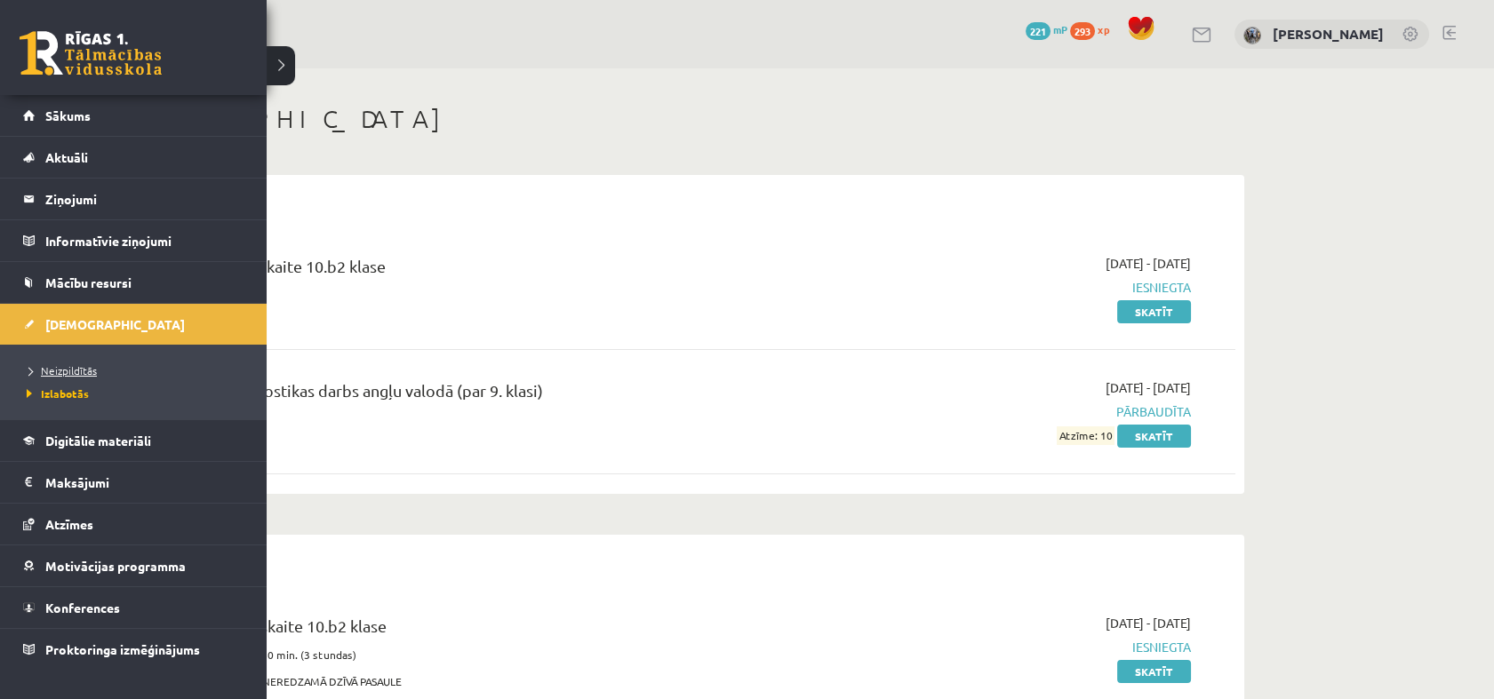
click at [71, 365] on span "Neizpildītās" at bounding box center [59, 370] width 75 height 14
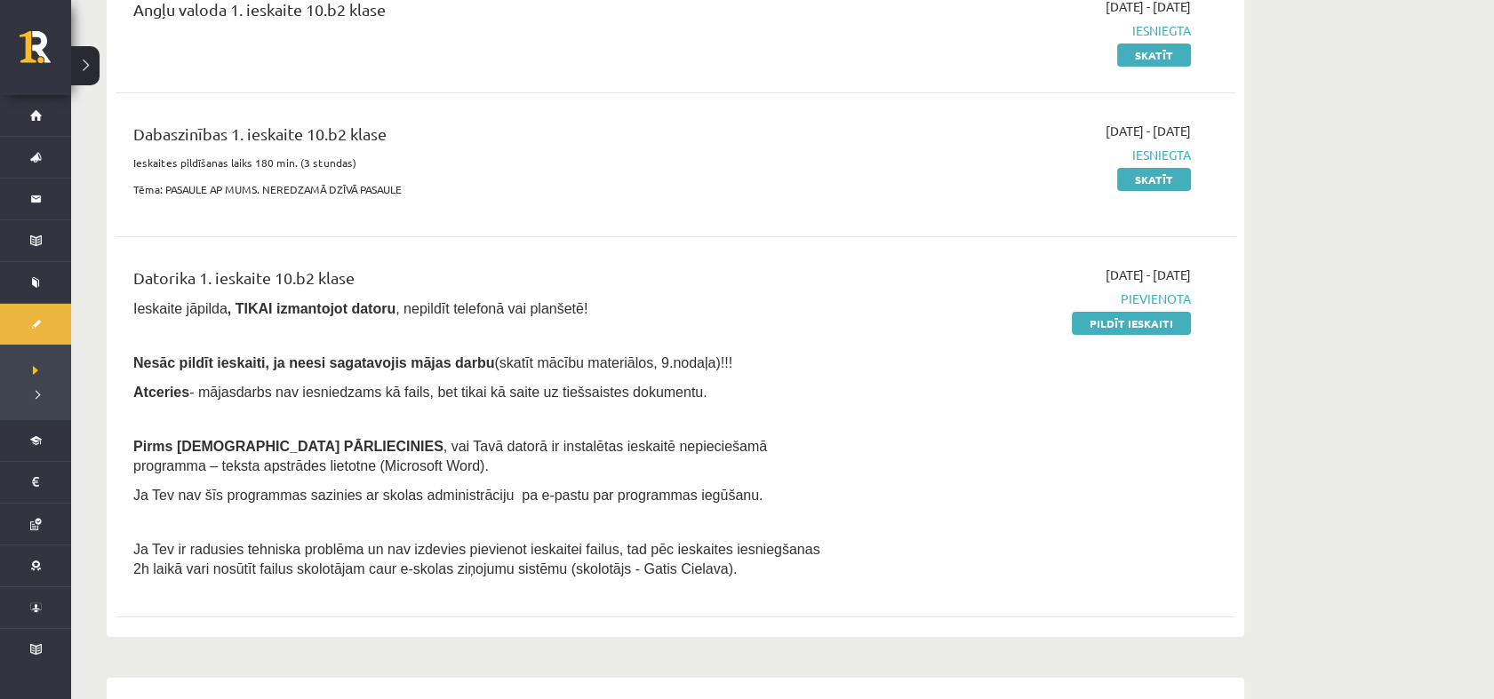
scroll to position [308, 0]
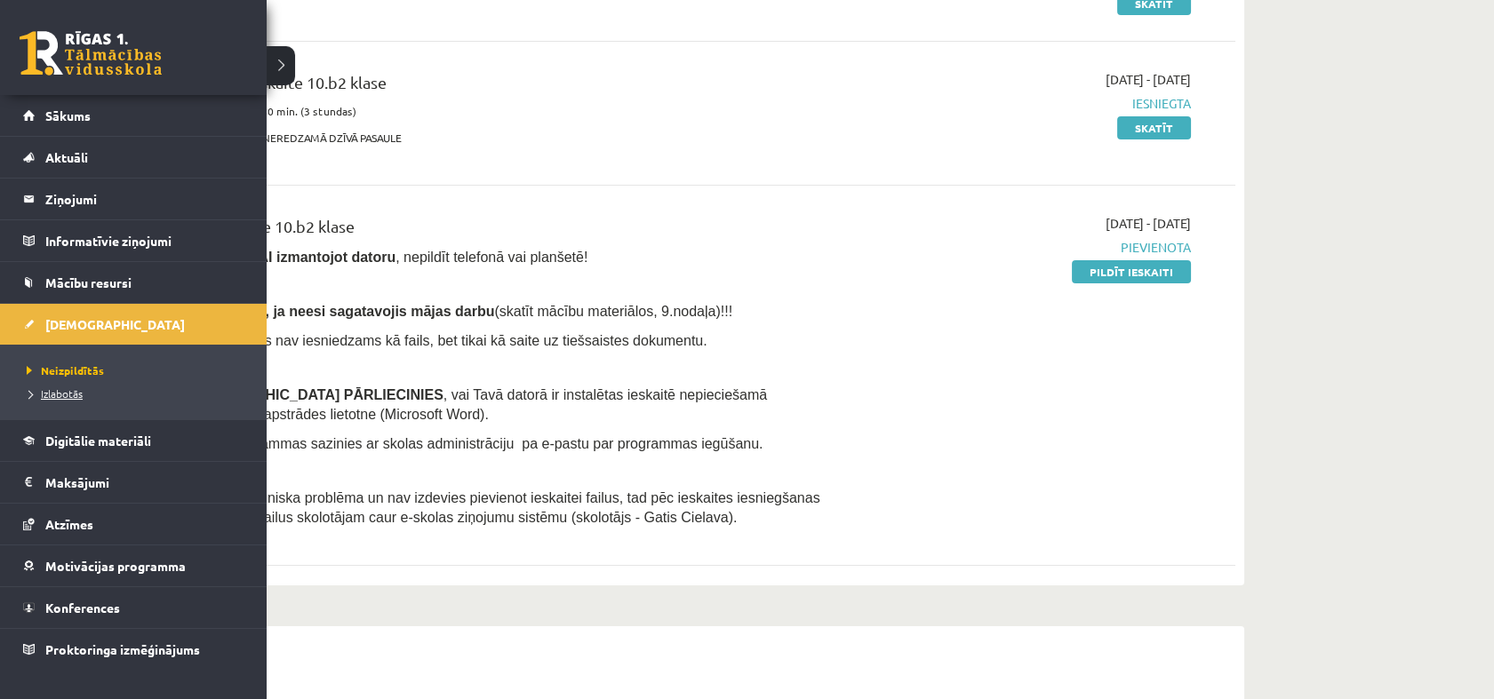
click at [28, 389] on span "Izlabotās" at bounding box center [52, 394] width 60 height 14
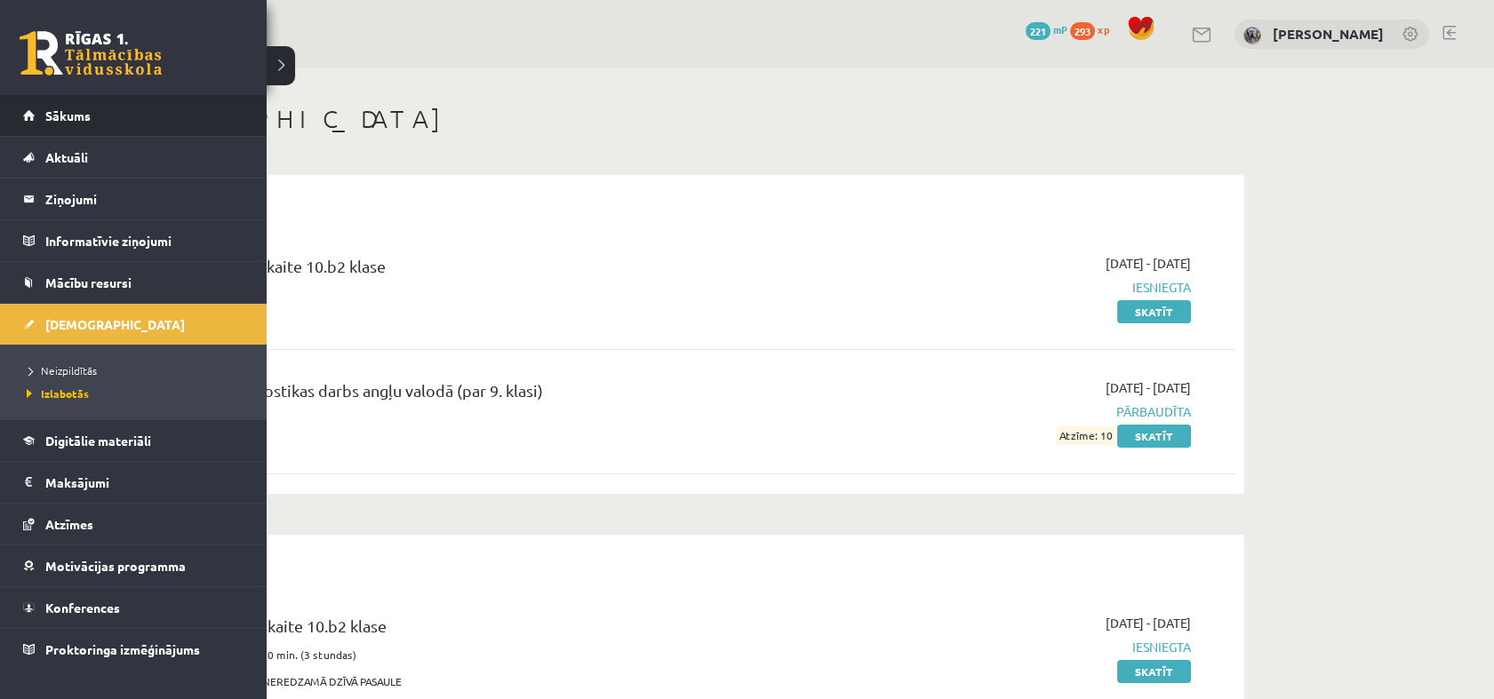
click at [18, 105] on li "Sākums" at bounding box center [133, 116] width 267 height 42
click at [64, 96] on link "Sākums" at bounding box center [133, 115] width 221 height 41
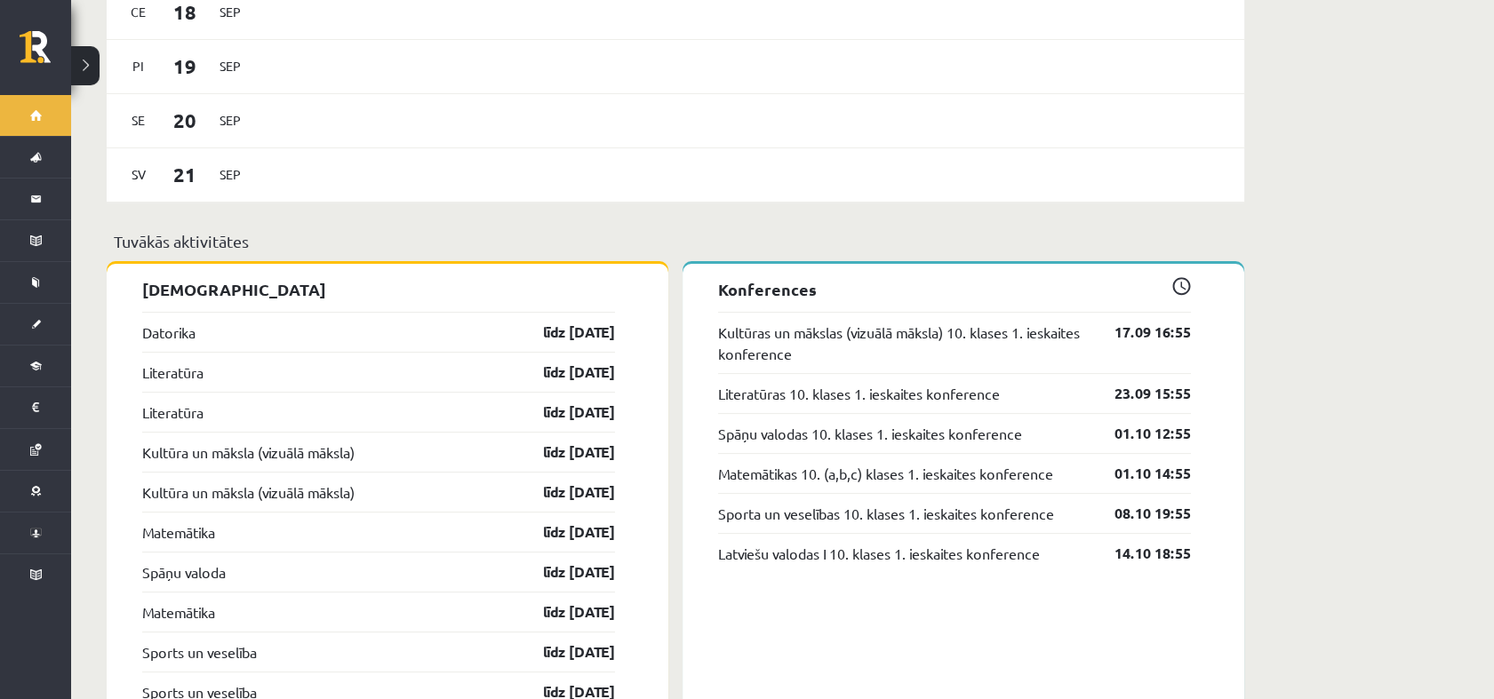
scroll to position [1407, 0]
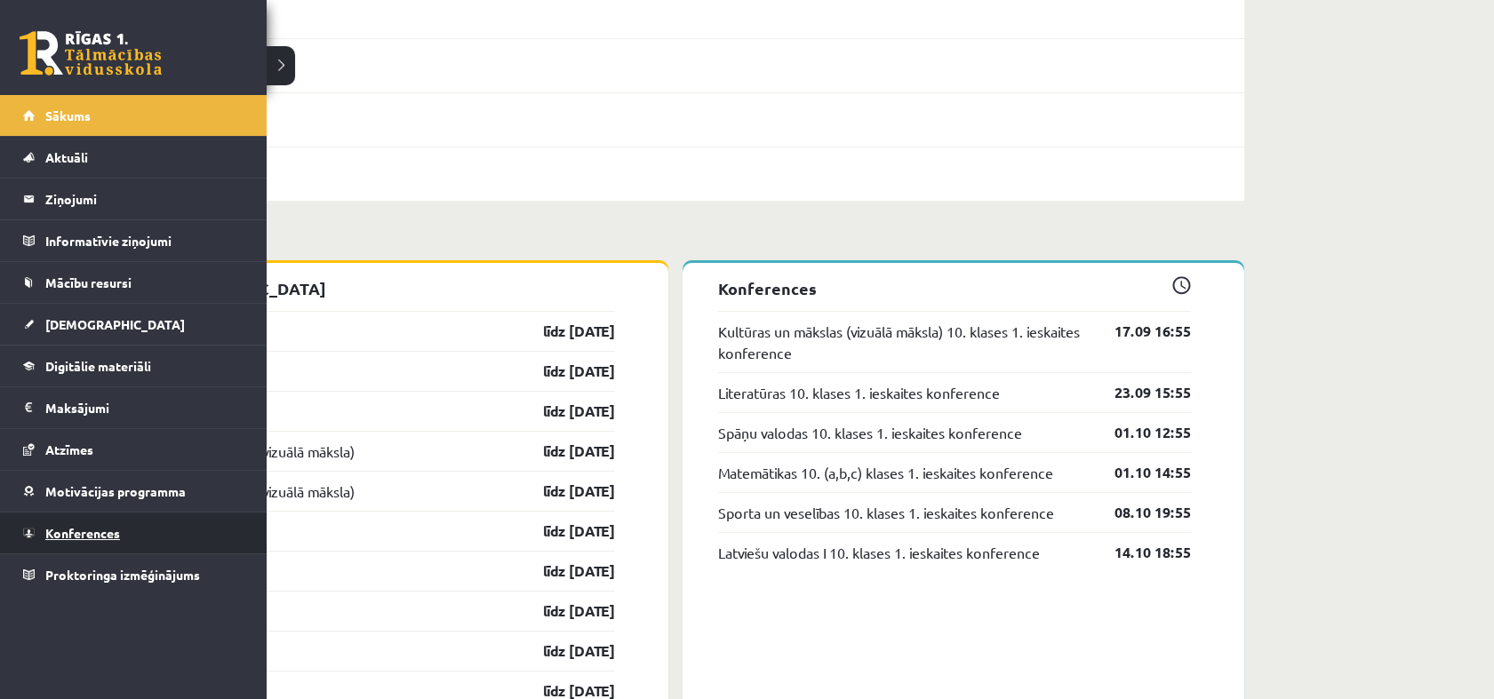
click at [50, 548] on link "Konferences" at bounding box center [133, 533] width 221 height 41
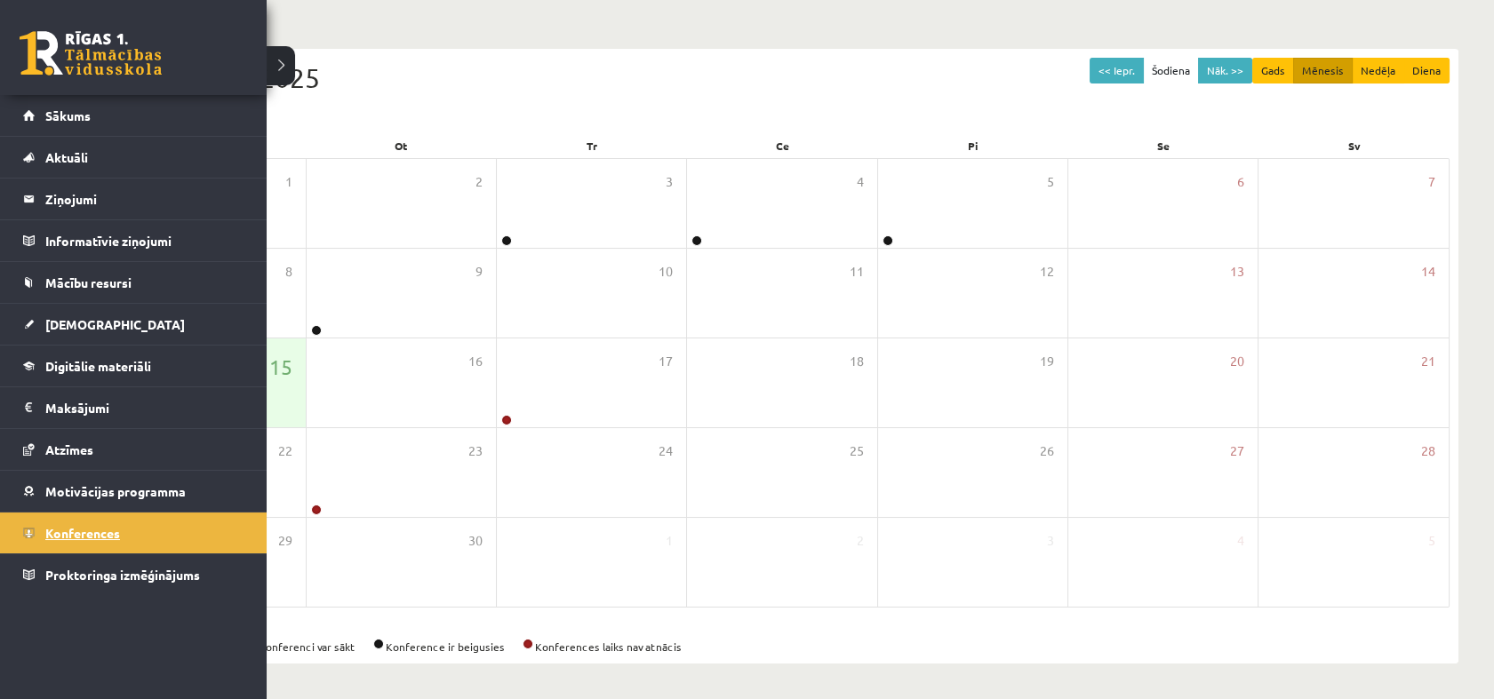
scroll to position [149, 0]
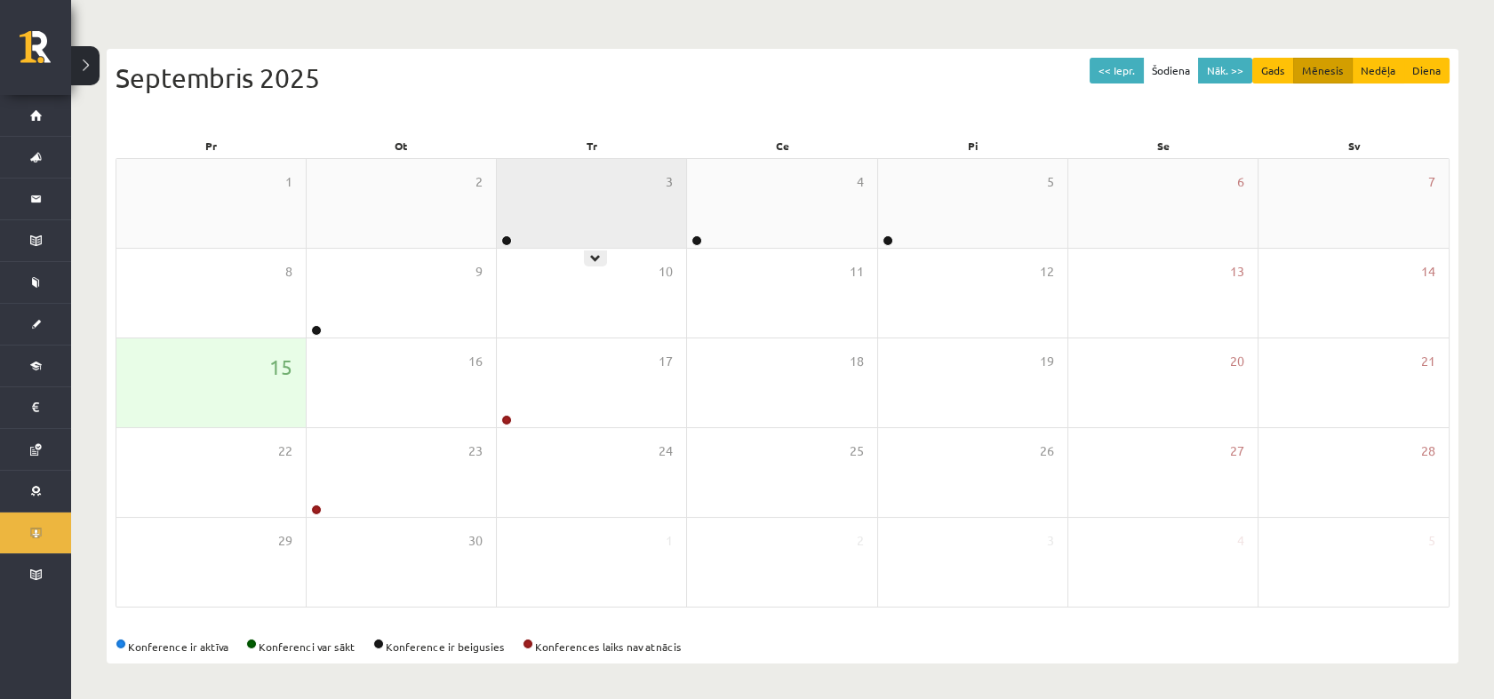
click at [610, 179] on div "3" at bounding box center [591, 203] width 189 height 89
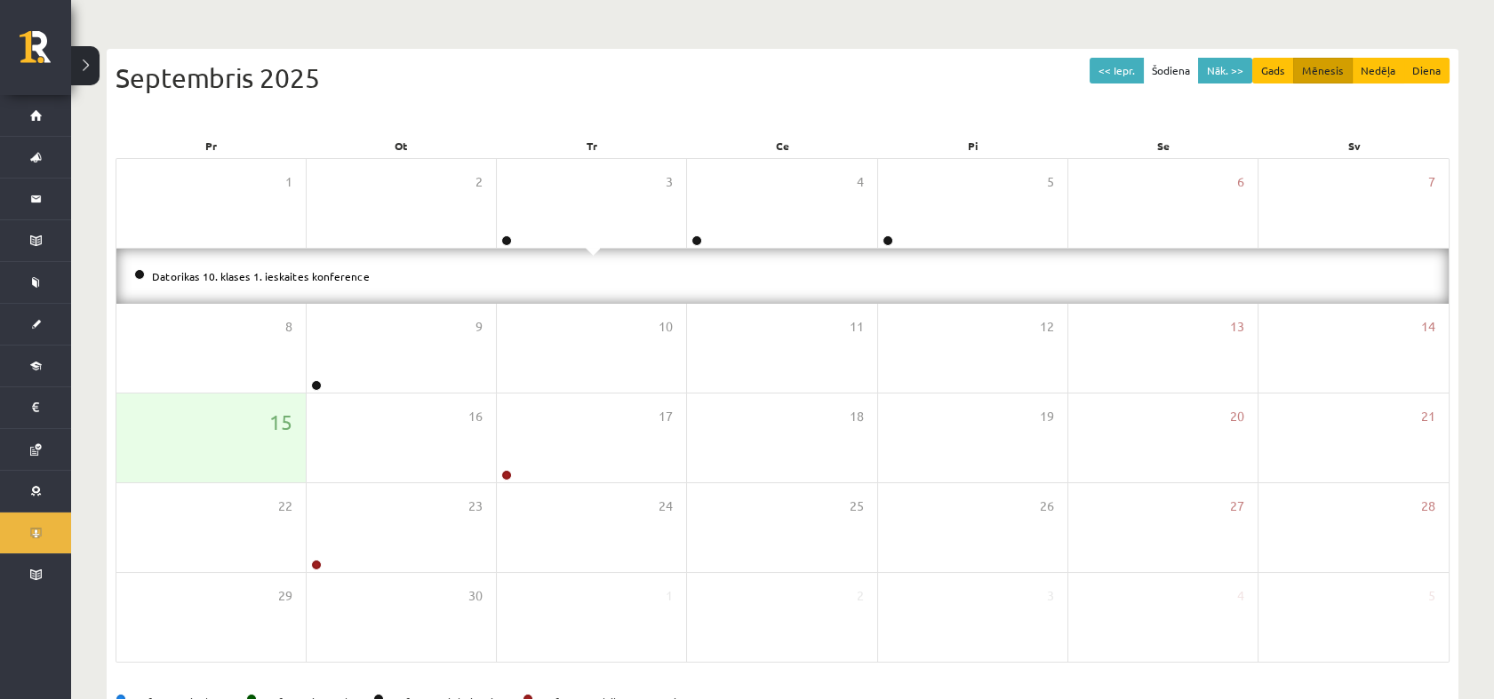
click at [318, 267] on li "Datorikas 10. klases 1. ieskaites konference" at bounding box center [782, 277] width 1296 height 20
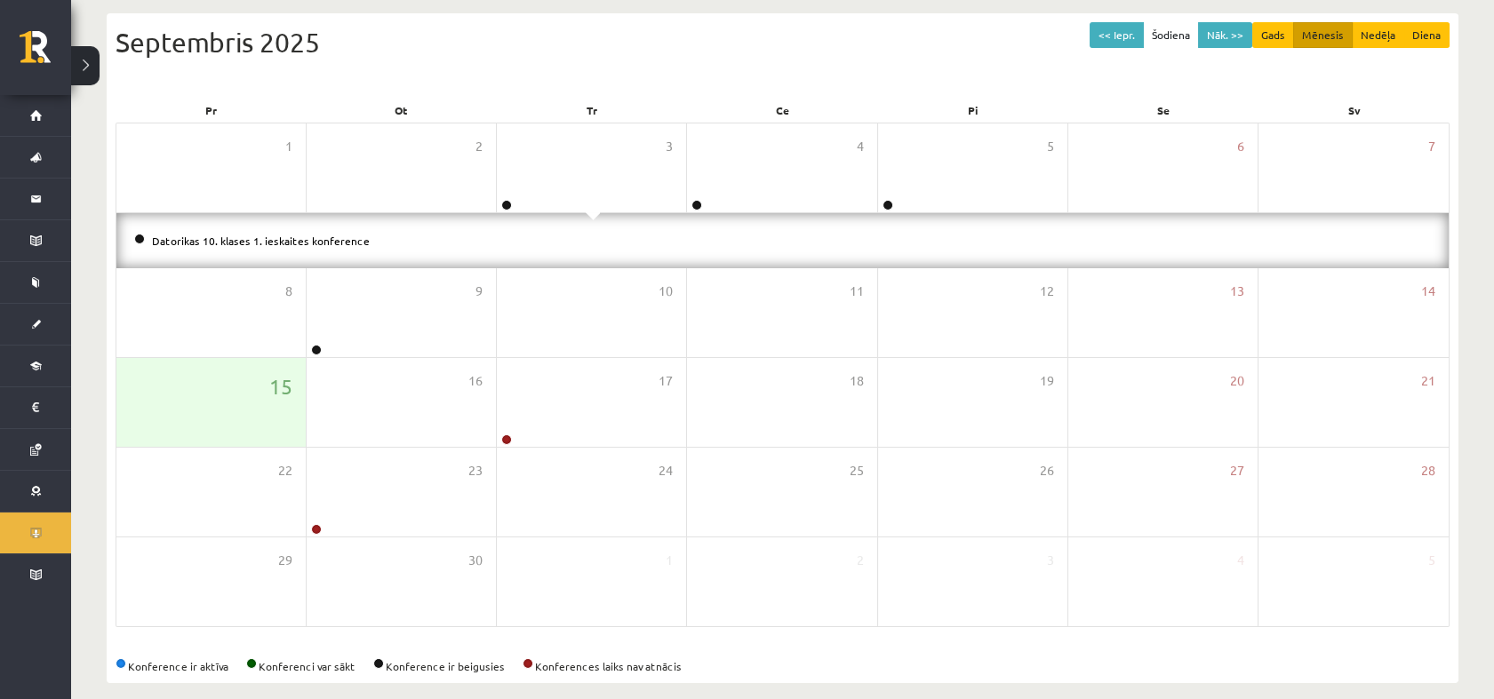
scroll to position [204, 0]
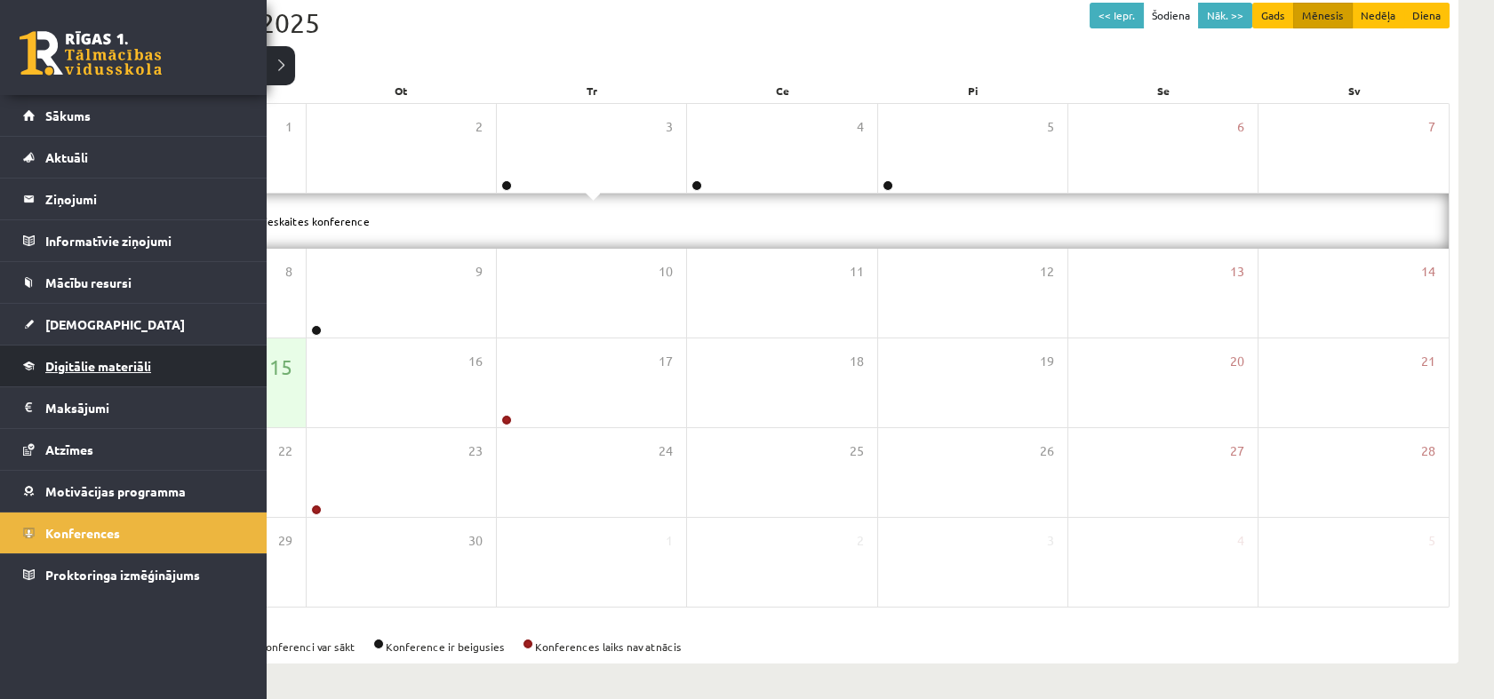
click at [98, 370] on span "Digitālie materiāli" at bounding box center [98, 366] width 106 height 16
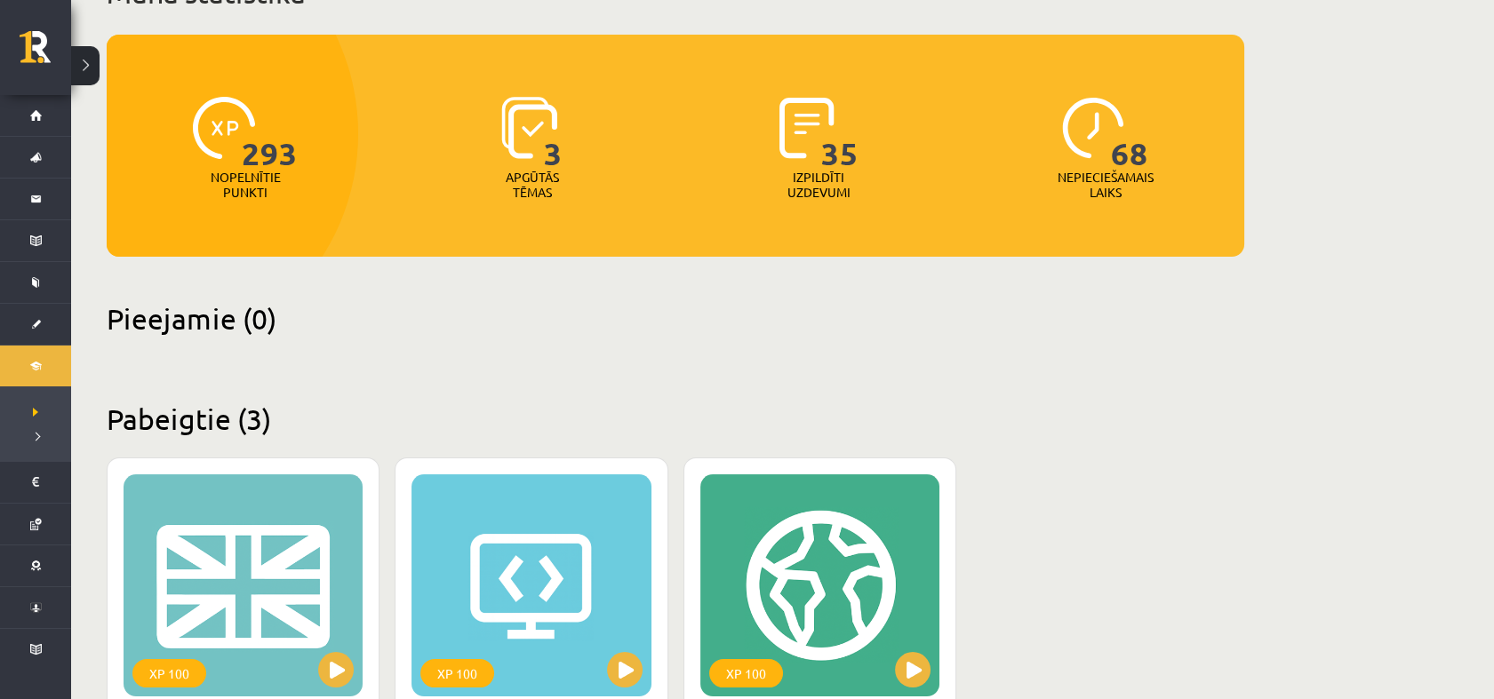
scroll to position [516, 0]
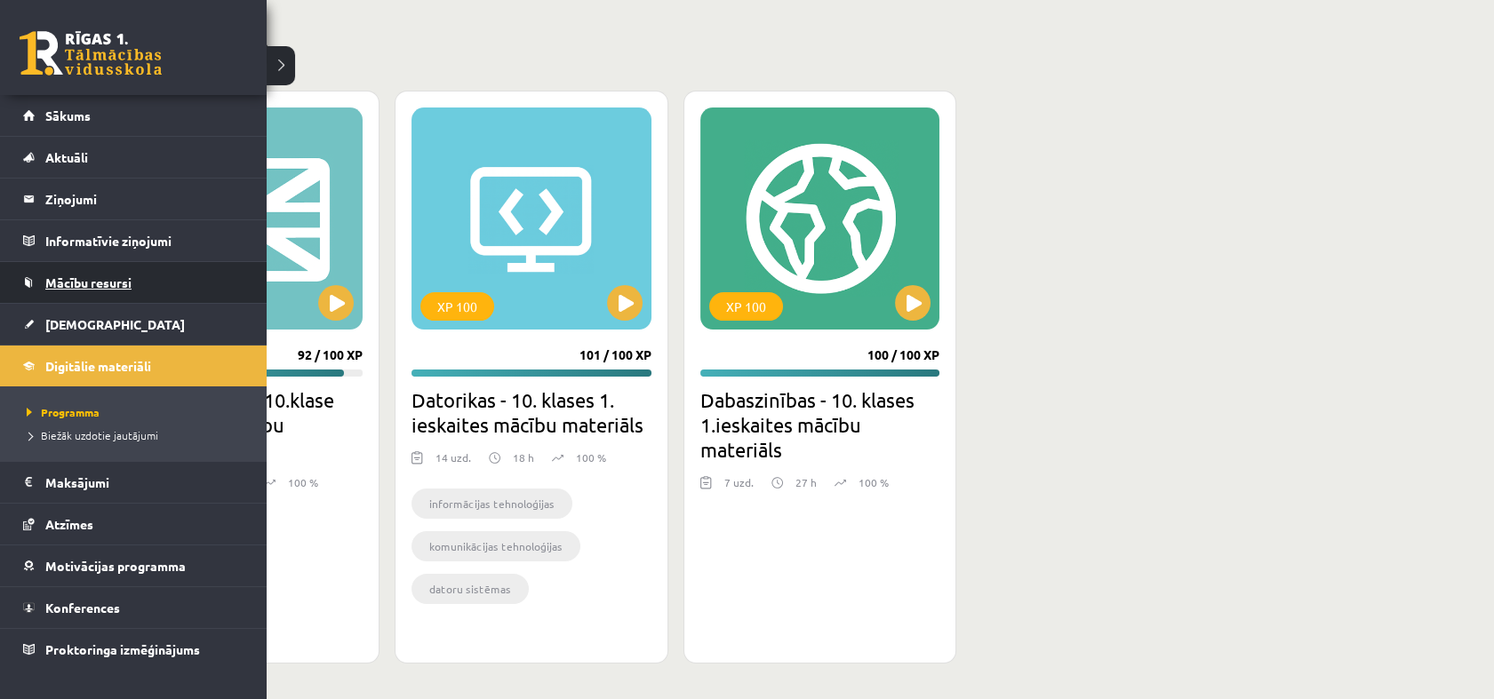
click at [47, 282] on span "Mācību resursi" at bounding box center [88, 283] width 86 height 16
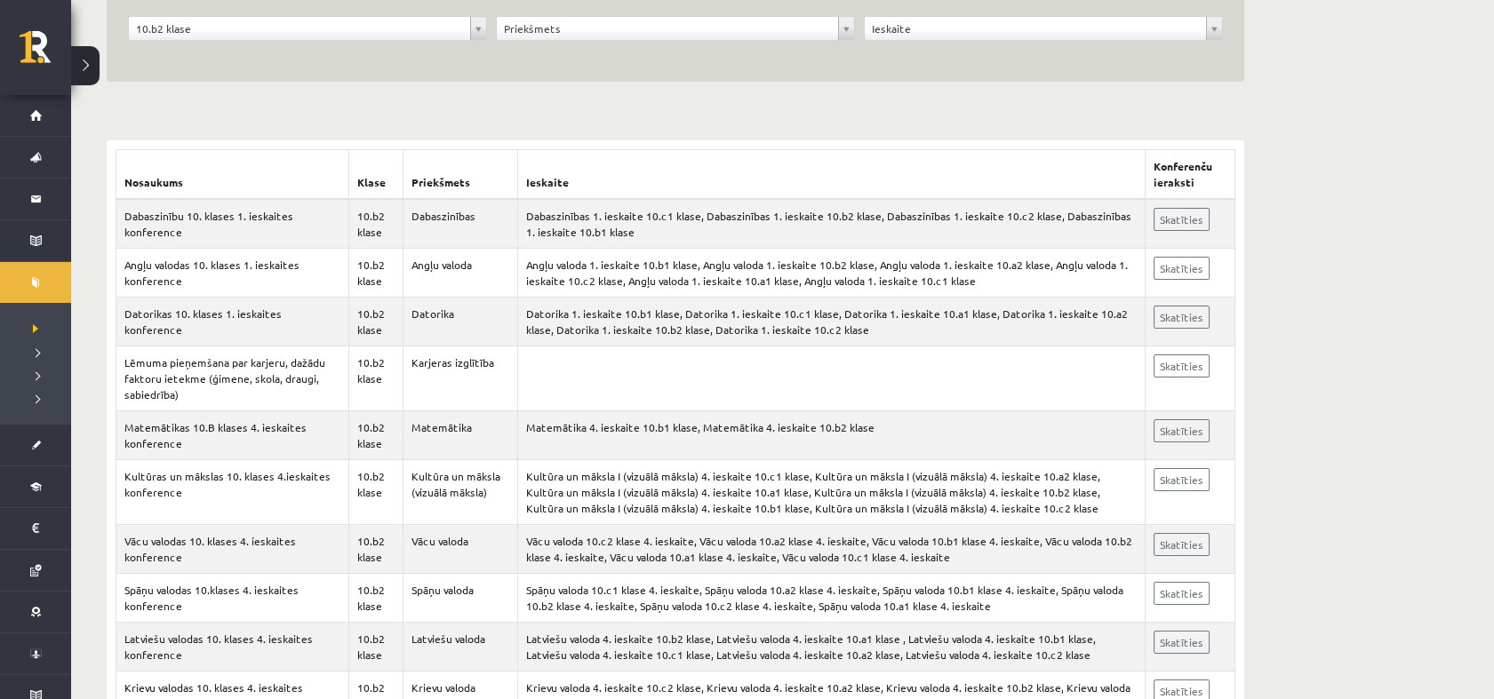
scroll to position [235, 0]
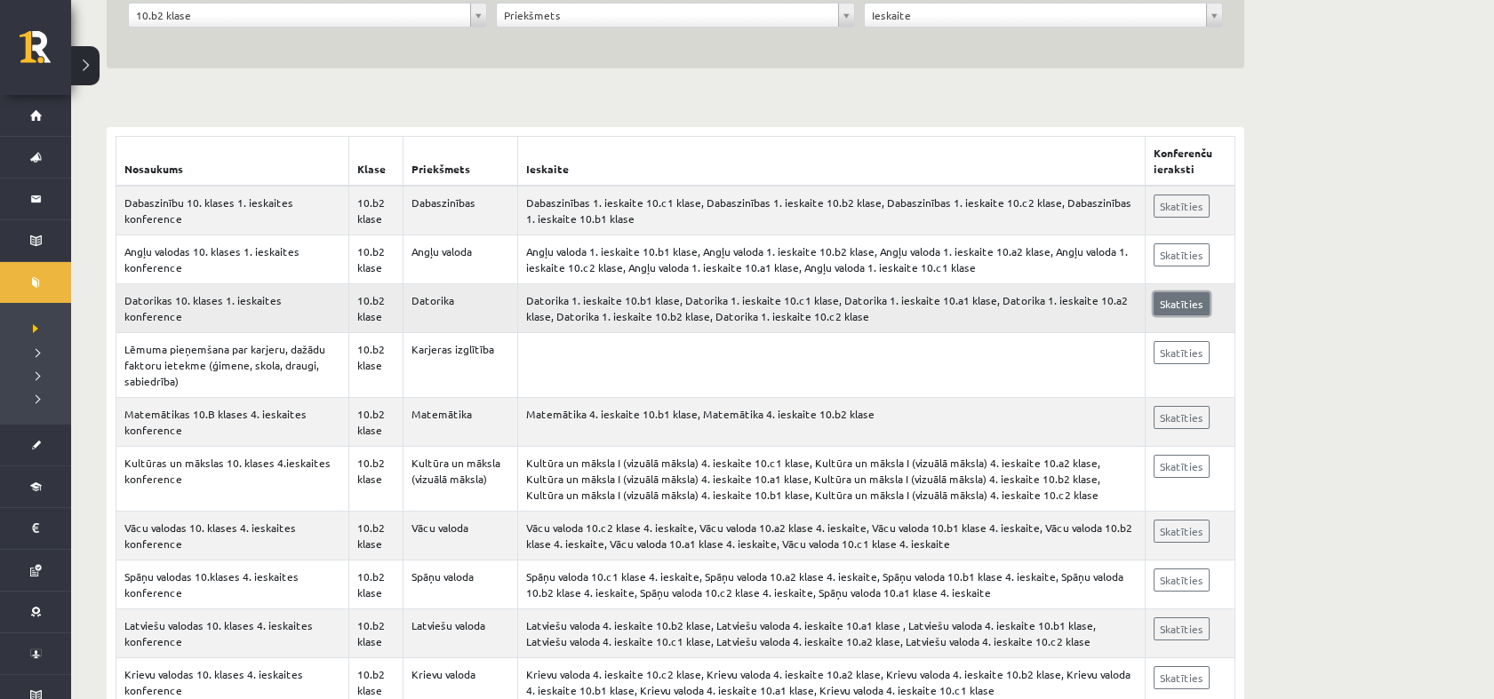
click at [1164, 307] on link "Skatīties" at bounding box center [1181, 303] width 56 height 23
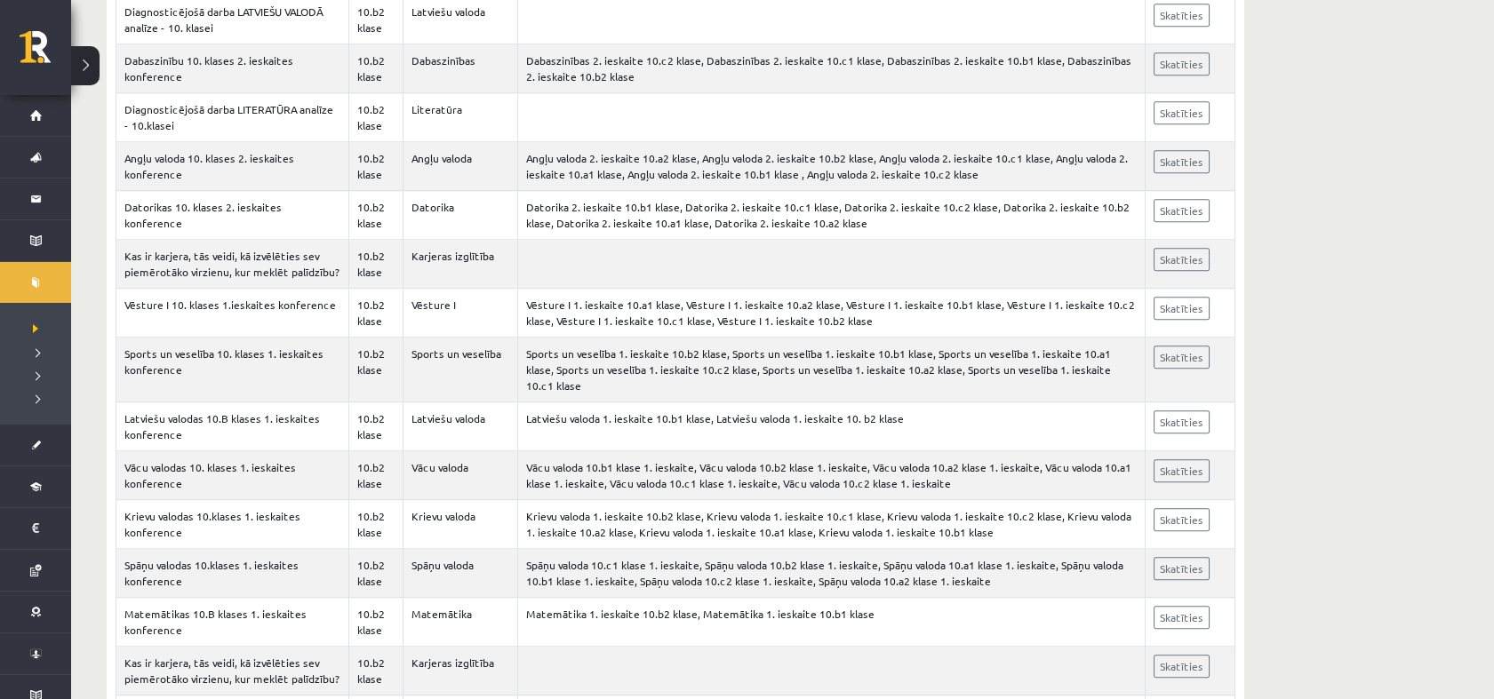
scroll to position [2976, 0]
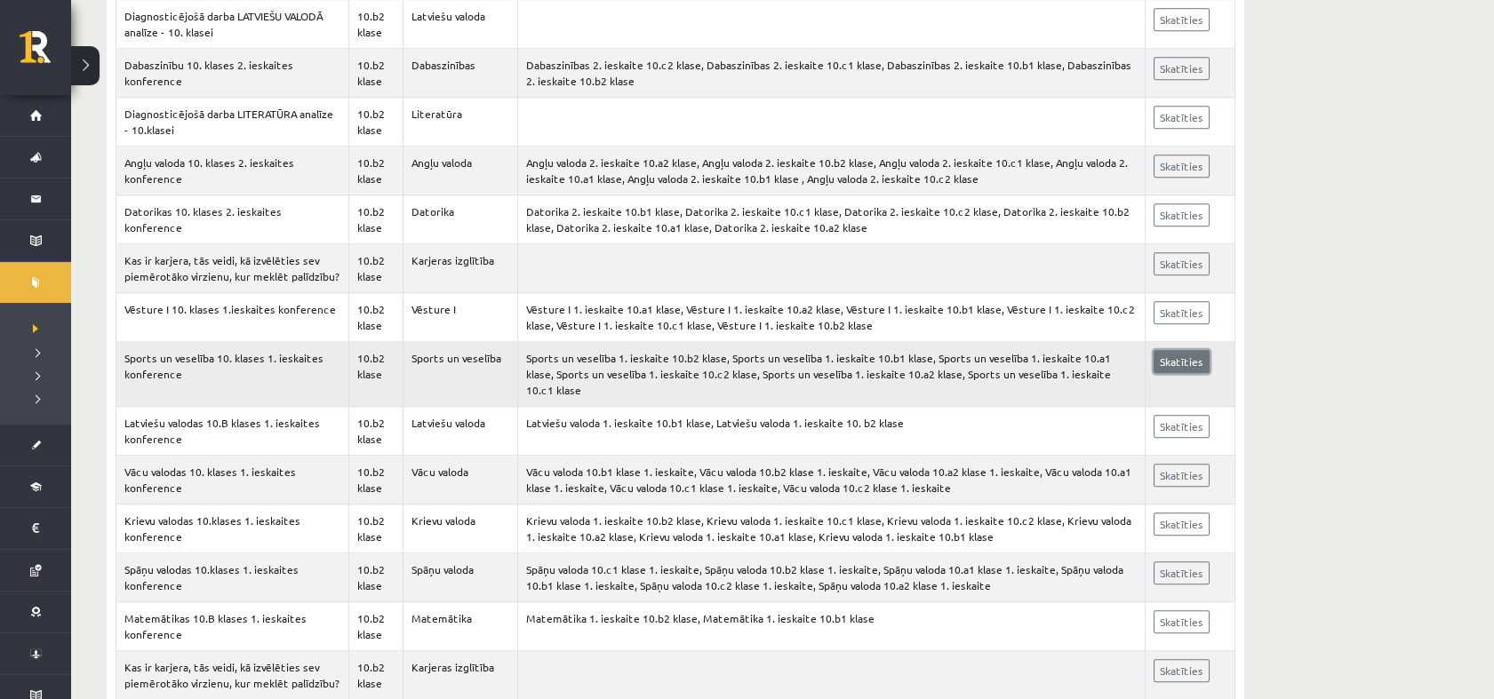
click at [1165, 350] on link "Skatīties" at bounding box center [1181, 361] width 56 height 23
